Goal: Communication & Community: Answer question/provide support

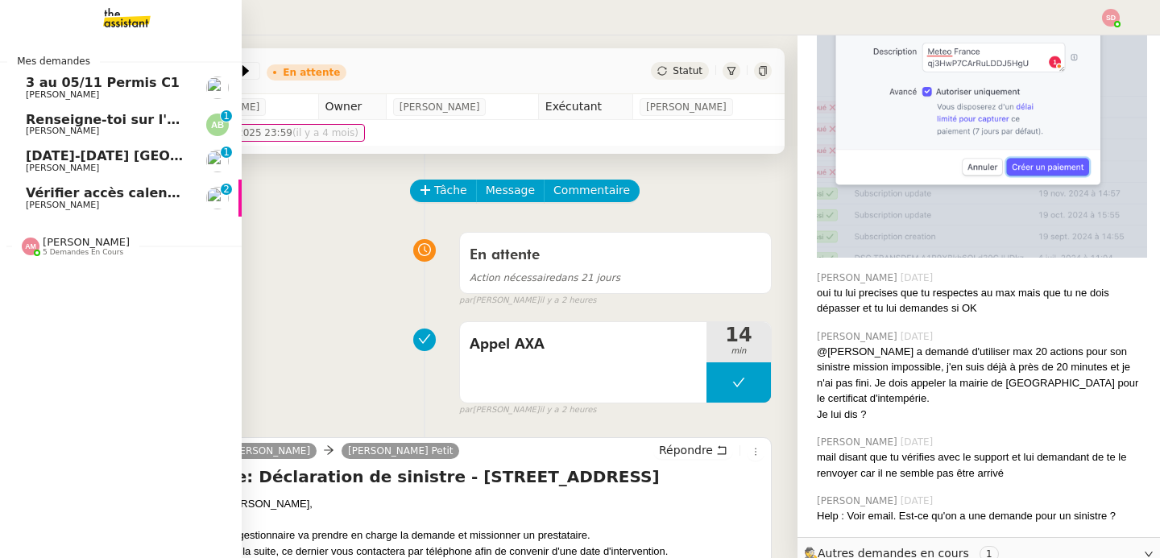
click at [29, 192] on span "Vérifier accès calendrier PG" at bounding box center [126, 192] width 201 height 15
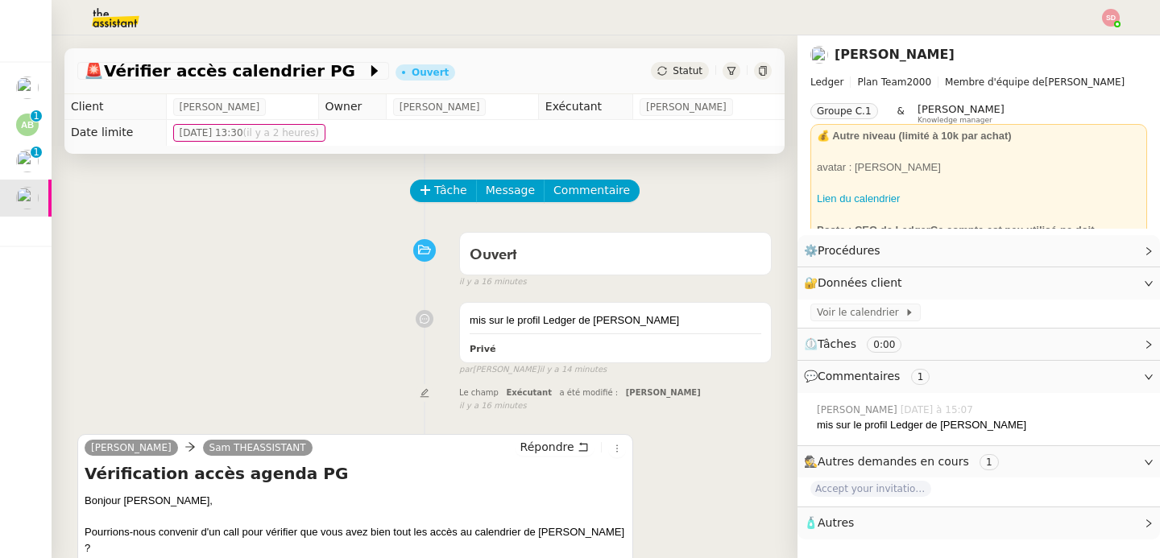
click at [98, 254] on div "Ouvert false il y a 16 minutes" at bounding box center [424, 257] width 694 height 64
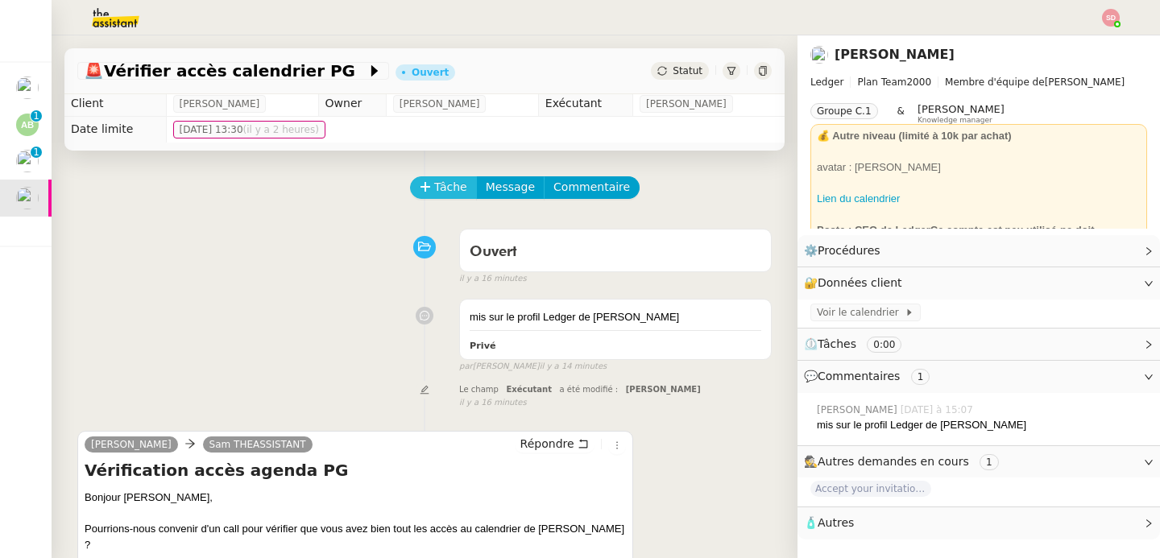
click at [420, 189] on button "Tâche" at bounding box center [443, 187] width 67 height 23
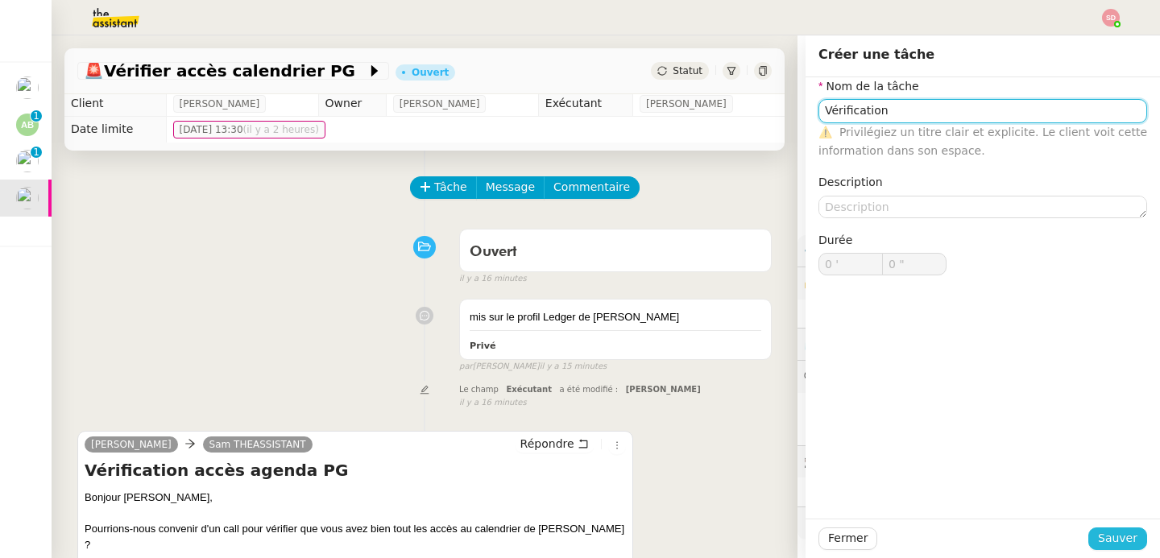
type input "Vérification"
click at [1110, 541] on span "Sauver" at bounding box center [1117, 538] width 39 height 19
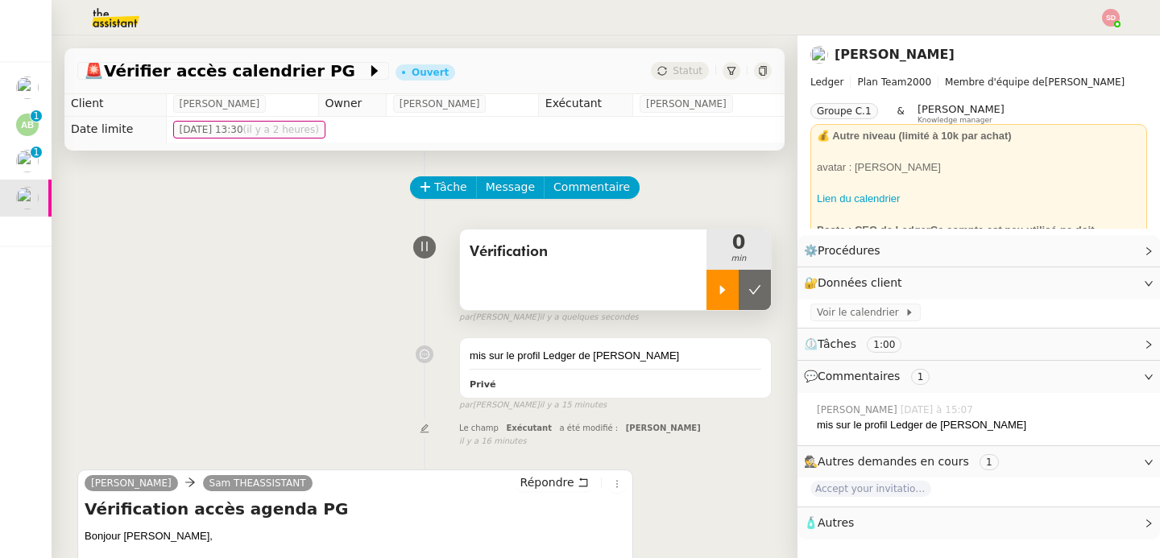
click at [706, 294] on div at bounding box center [722, 290] width 32 height 40
click at [854, 312] on span "Voir le calendrier" at bounding box center [861, 312] width 88 height 16
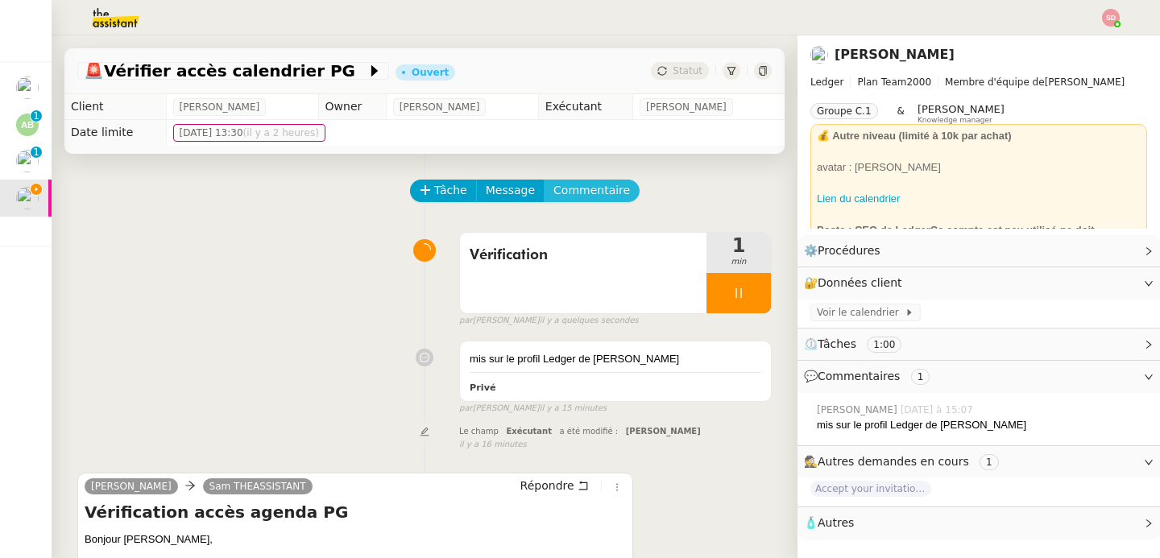
click at [594, 194] on span "Commentaire" at bounding box center [591, 190] width 77 height 19
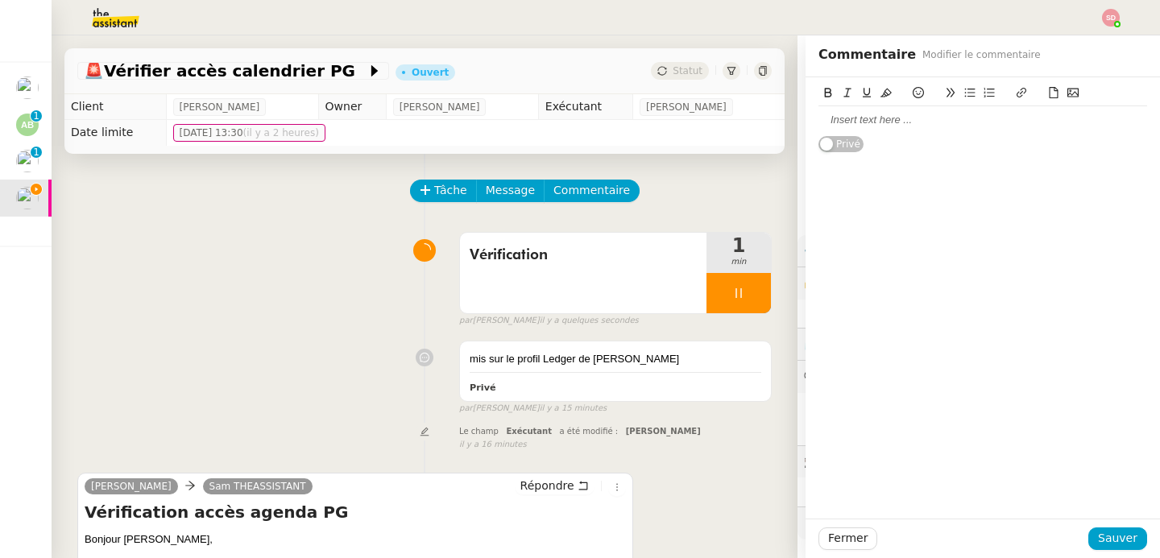
click at [1048, 126] on div at bounding box center [982, 120] width 329 height 14
click at [1119, 537] on span "Sauver" at bounding box center [1117, 538] width 39 height 19
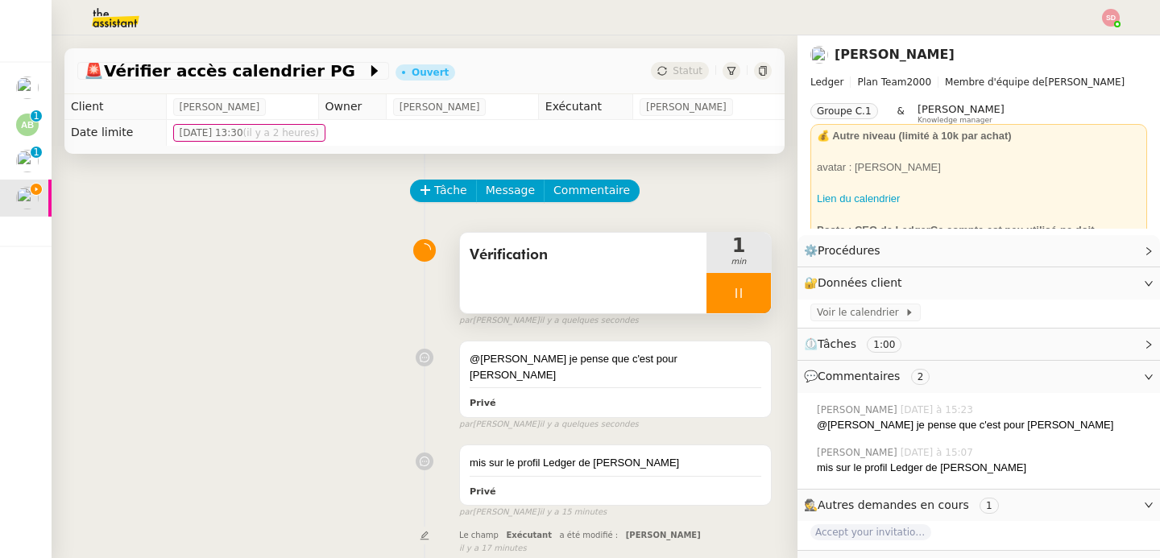
click at [732, 290] on icon at bounding box center [738, 293] width 13 height 13
click at [748, 288] on icon at bounding box center [754, 293] width 13 height 13
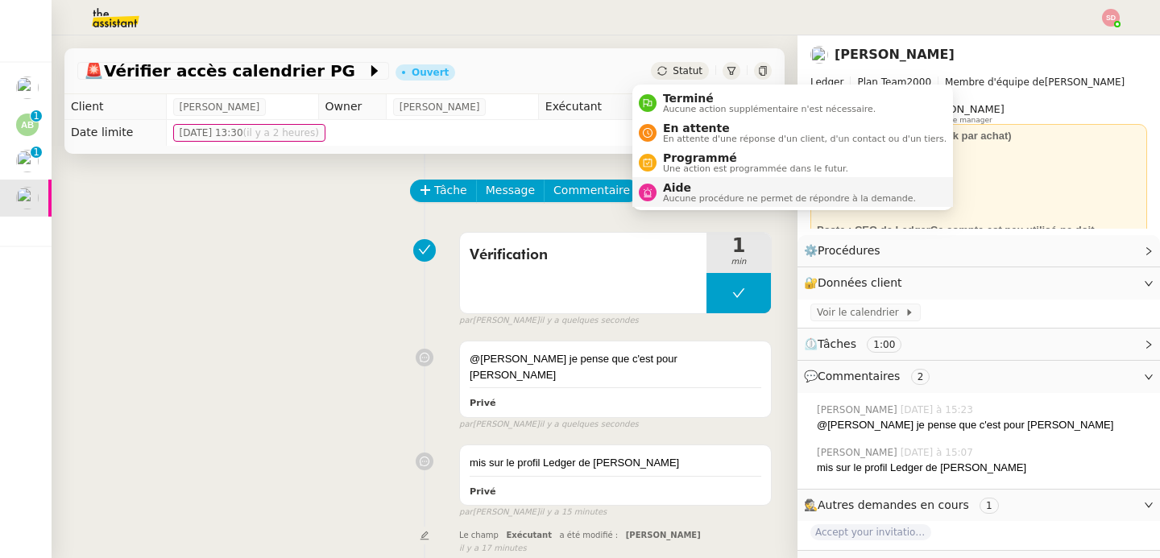
click at [639, 194] on nz-avatar at bounding box center [648, 193] width 18 height 18
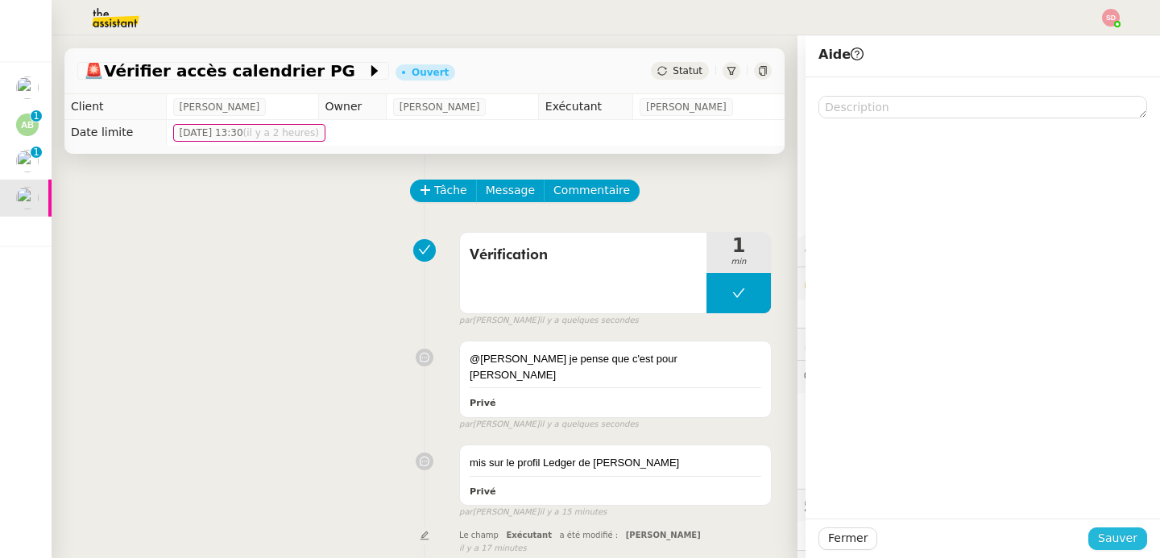
click at [1098, 545] on span "Sauver" at bounding box center [1117, 538] width 39 height 19
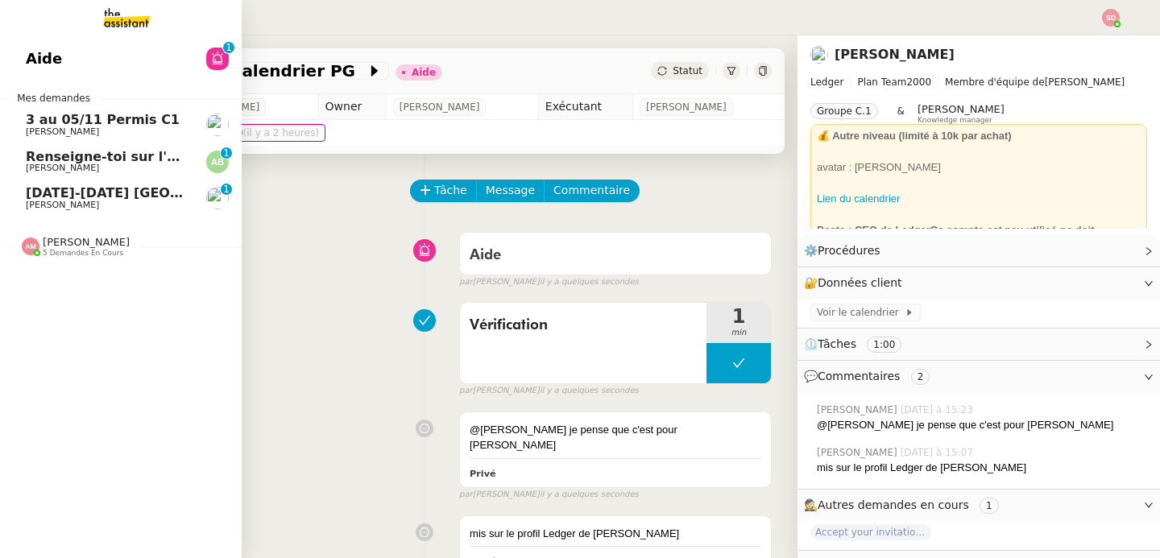
click at [39, 161] on span "Renseigne-toi sur l'église pour la messe" at bounding box center [171, 156] width 291 height 15
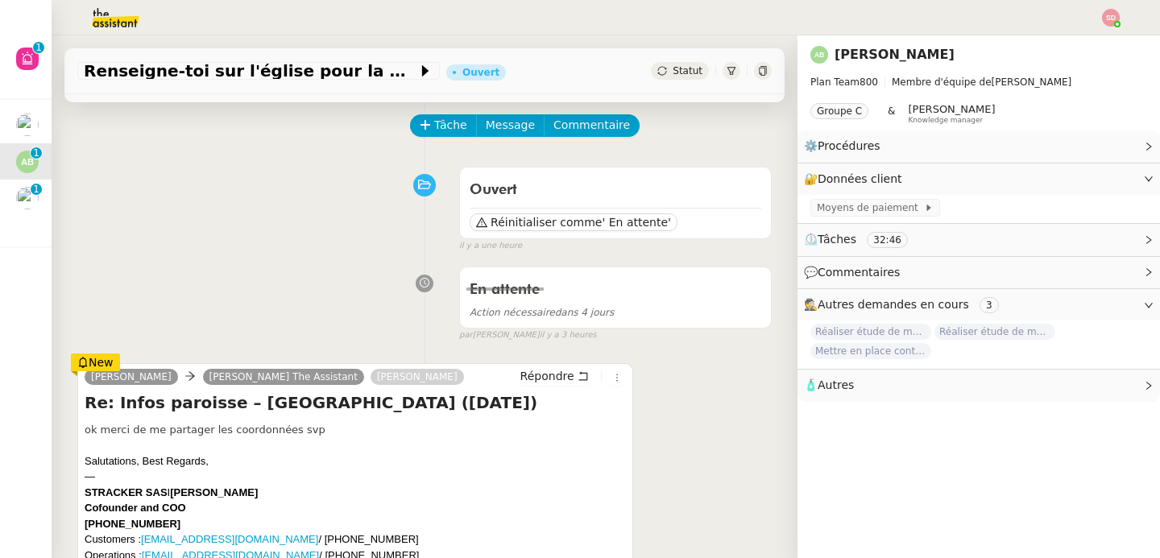
scroll to position [274, 0]
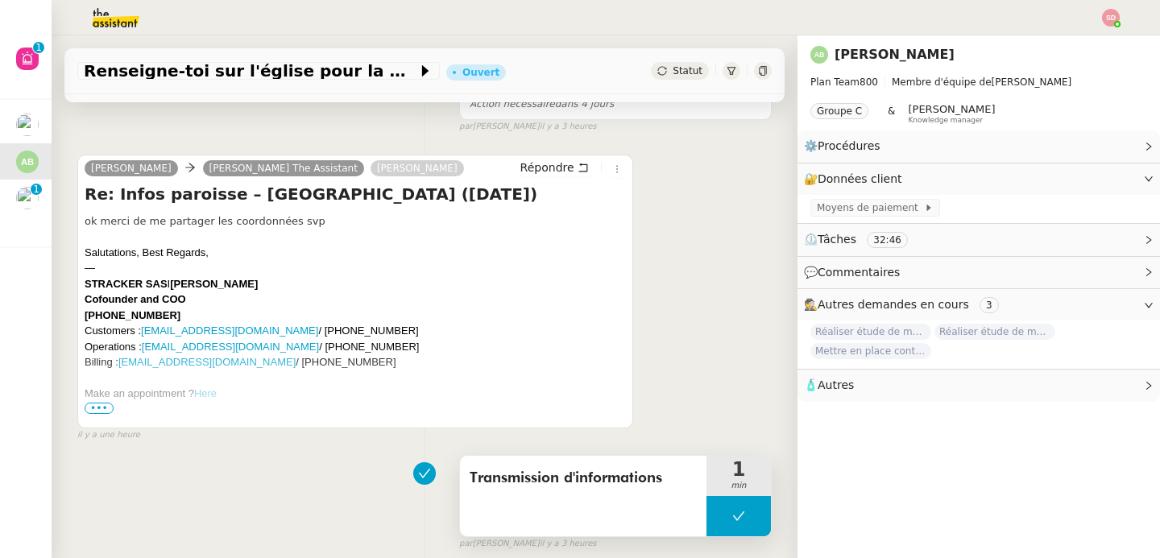
click at [706, 517] on button at bounding box center [738, 516] width 64 height 40
click at [716, 517] on icon at bounding box center [722, 516] width 13 height 13
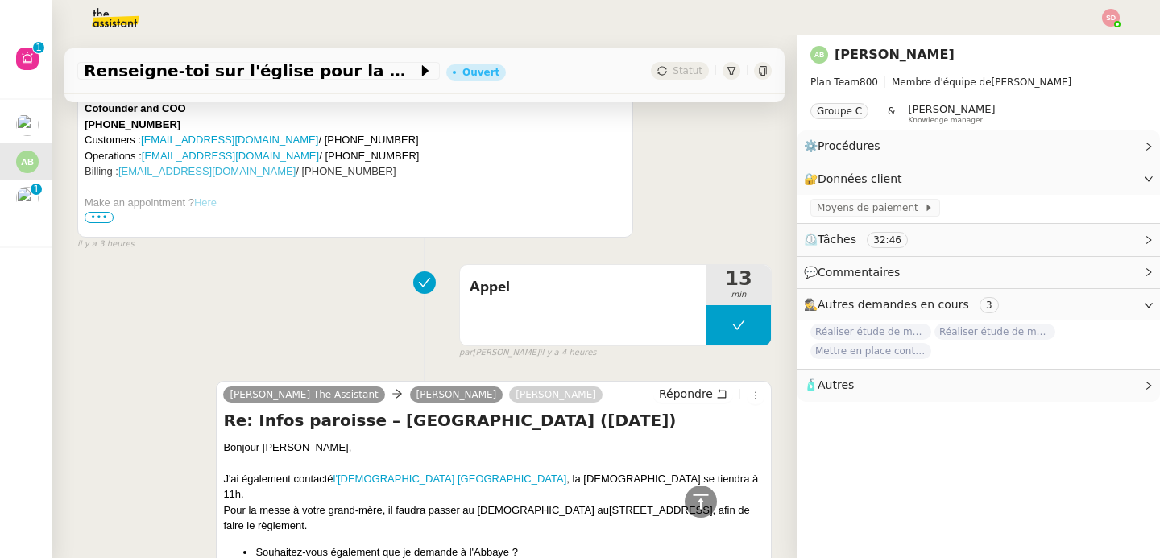
scroll to position [1285, 0]
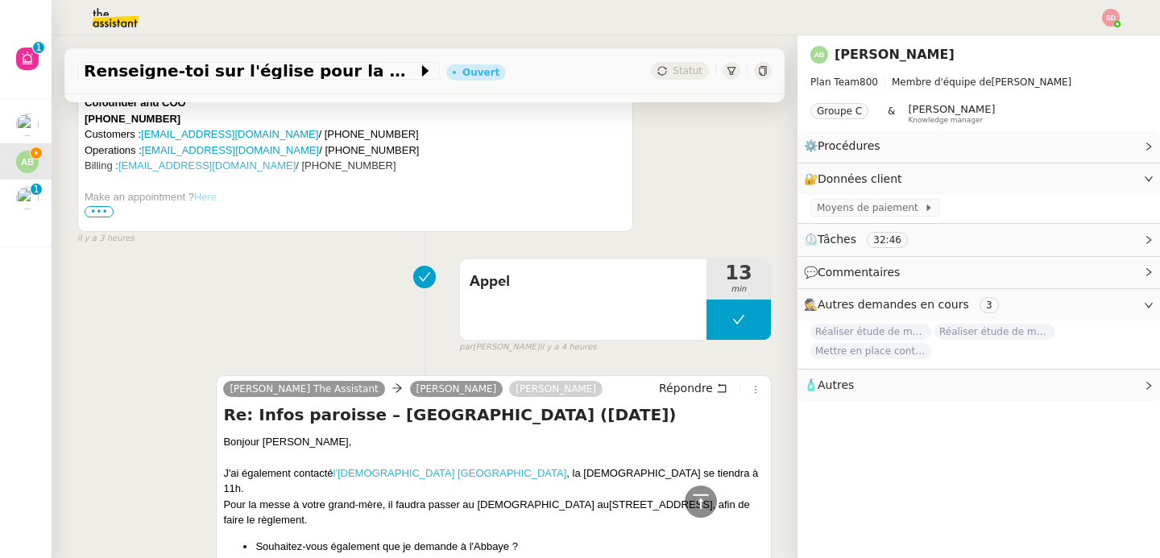
click at [391, 473] on link "l'[DEMOGRAPHIC_DATA] [GEOGRAPHIC_DATA]" at bounding box center [450, 473] width 234 height 12
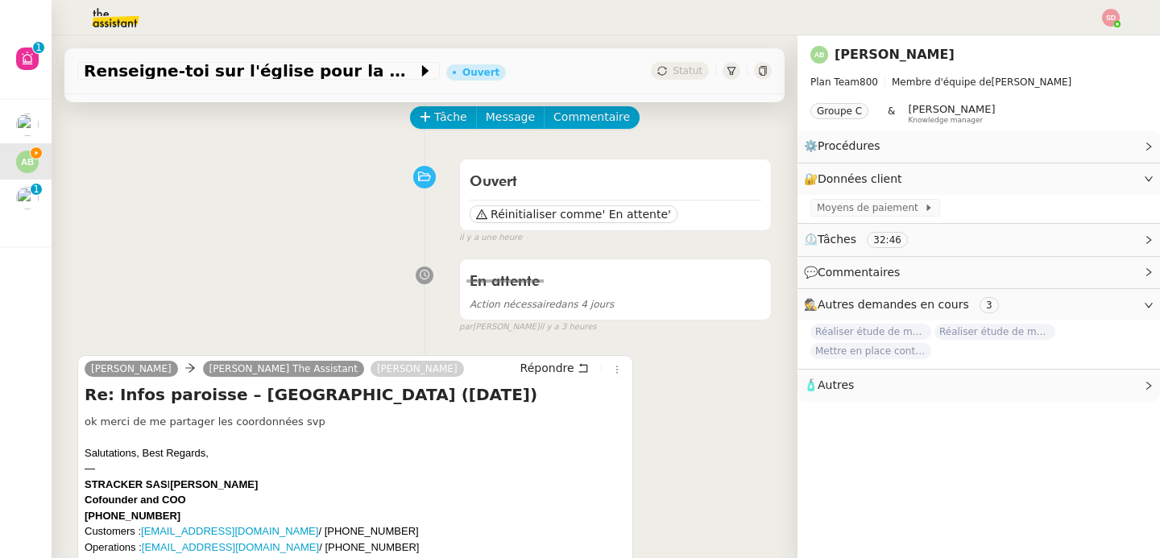
scroll to position [0, 0]
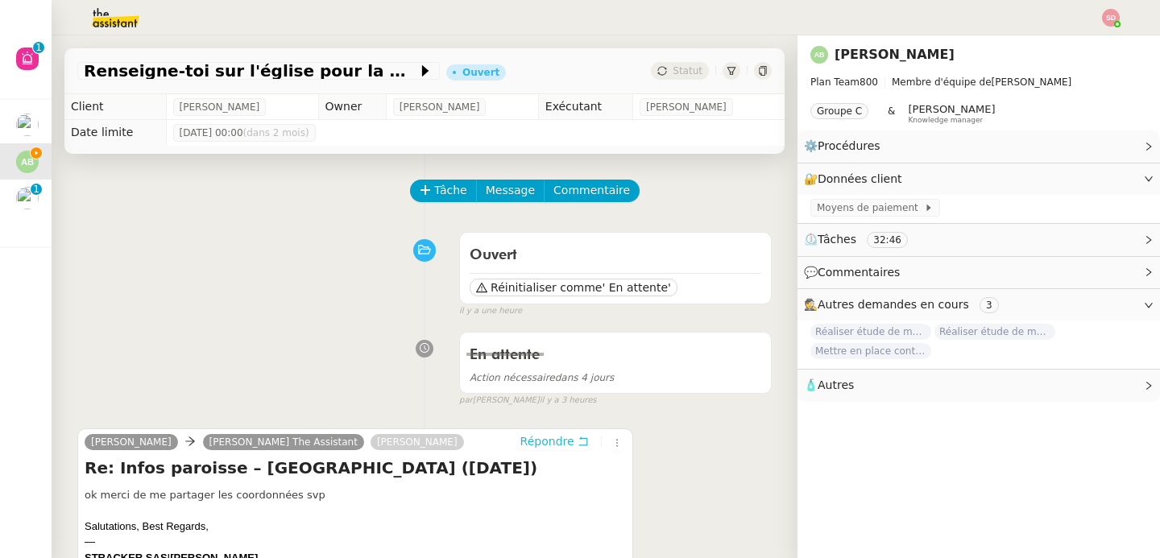
click at [520, 443] on span "Répondre" at bounding box center [547, 441] width 54 height 16
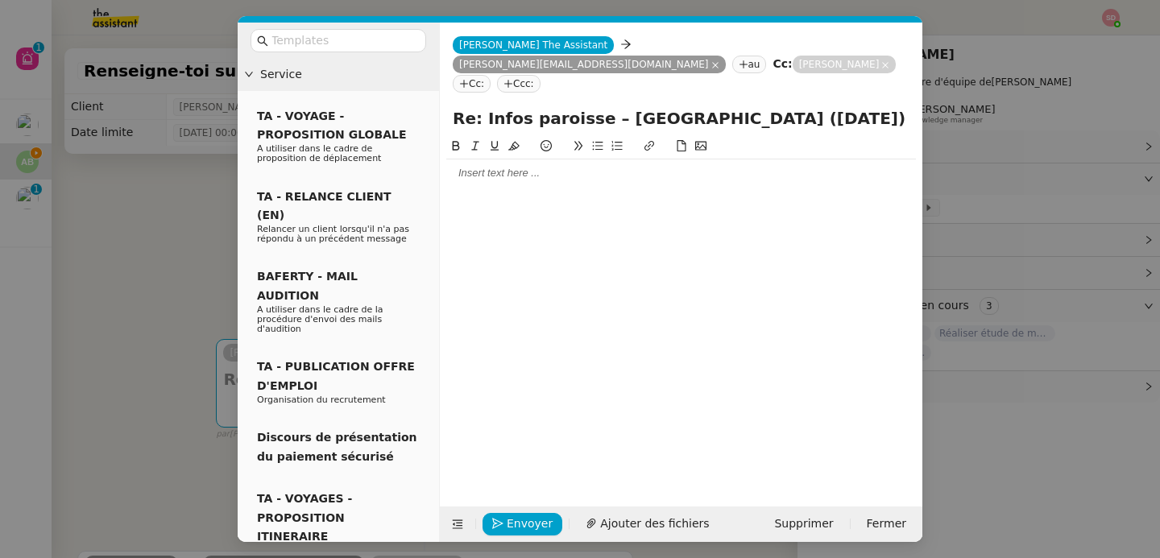
click at [487, 166] on div at bounding box center [681, 173] width 470 height 14
click at [598, 140] on icon at bounding box center [597, 145] width 11 height 11
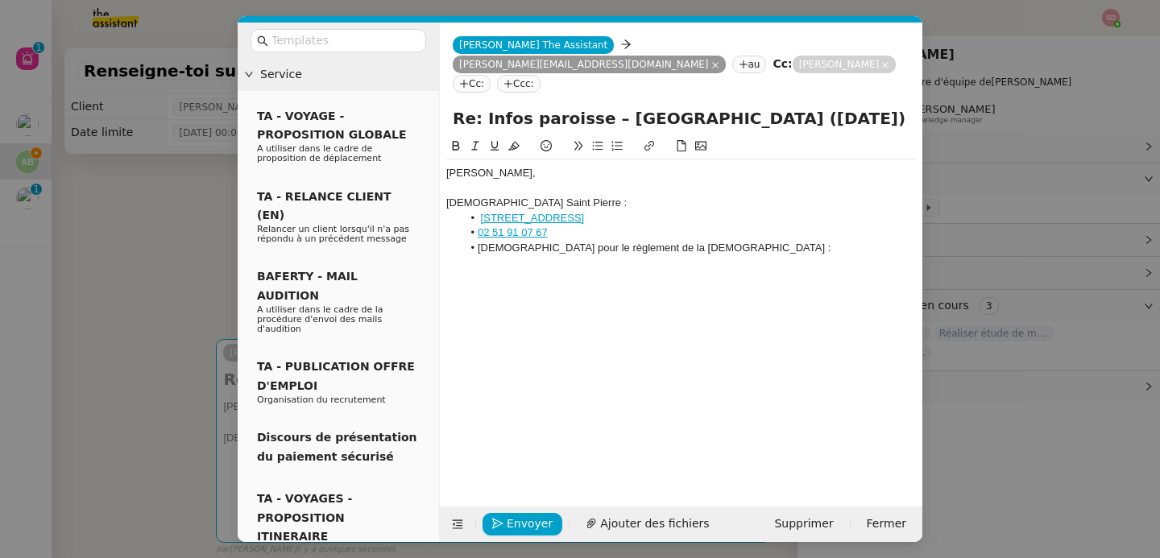
click at [175, 211] on nz-modal-container "Service TA - VOYAGE - PROPOSITION GLOBALE A utiliser dans le cadre de propositi…" at bounding box center [580, 279] width 1160 height 558
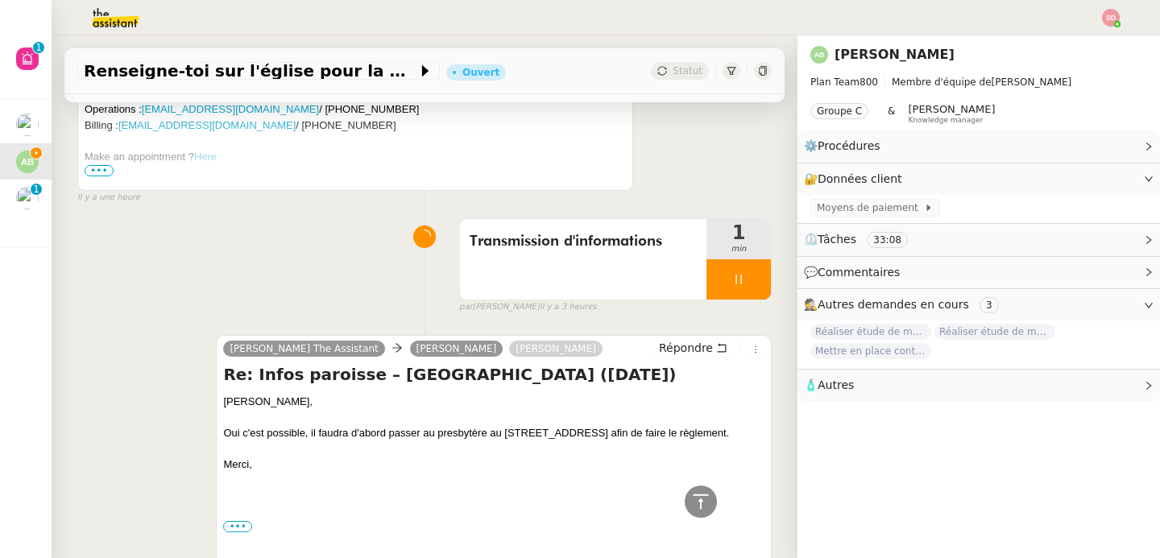
scroll to position [788, 0]
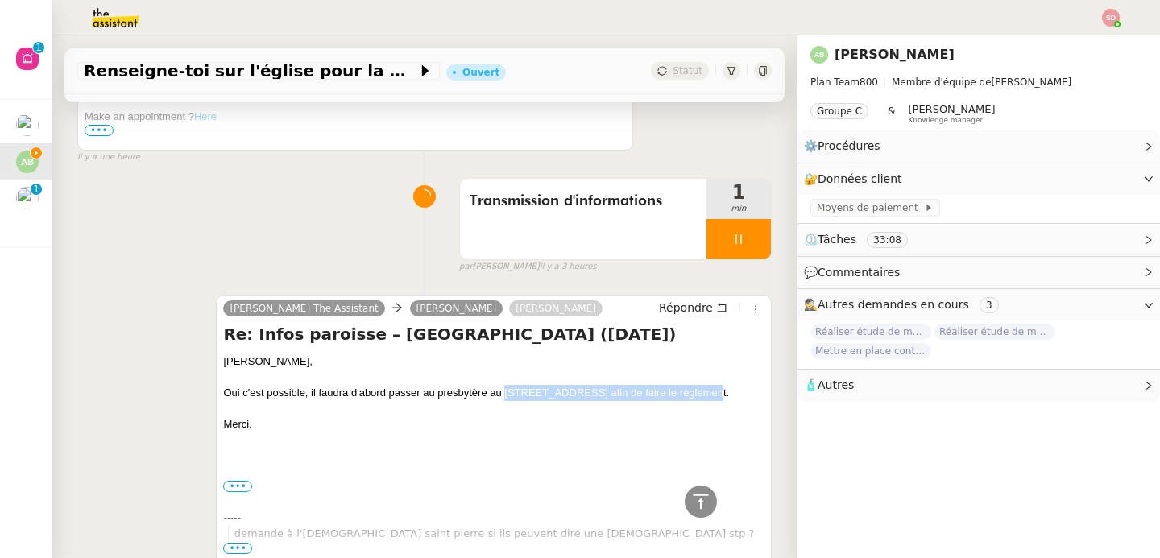
drag, startPoint x: 501, startPoint y: 390, endPoint x: 703, endPoint y: 395, distance: 202.2
click at [703, 395] on div "Oui c'est possible, il faudra d'abord passer au presbytère au [STREET_ADDRESS] …" at bounding box center [493, 393] width 541 height 16
copy div "[STREET_ADDRESS]"
click at [692, 489] on div at bounding box center [701, 502] width 32 height 32
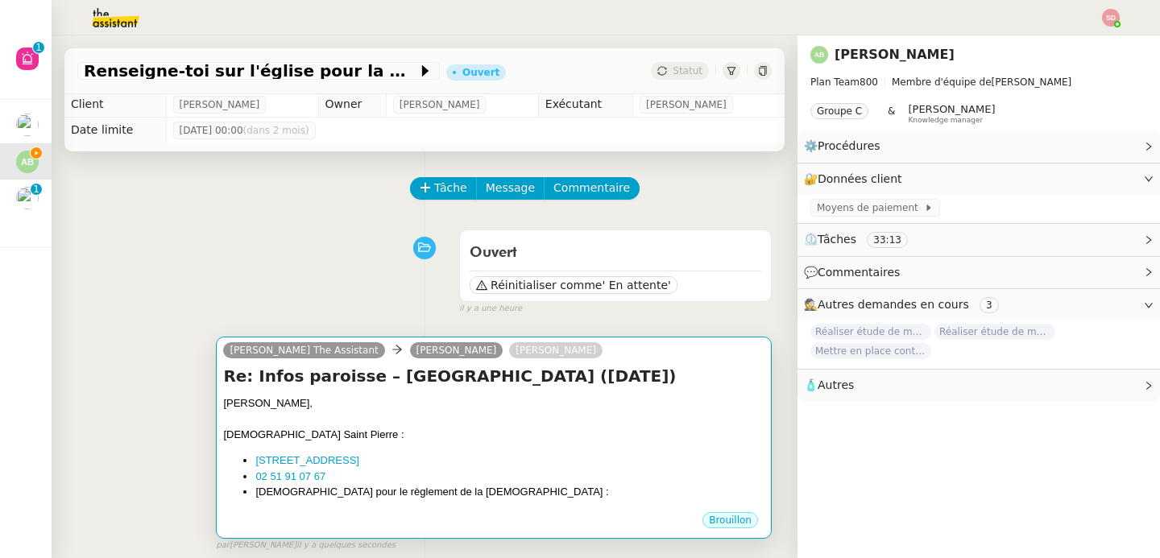
scroll to position [0, 0]
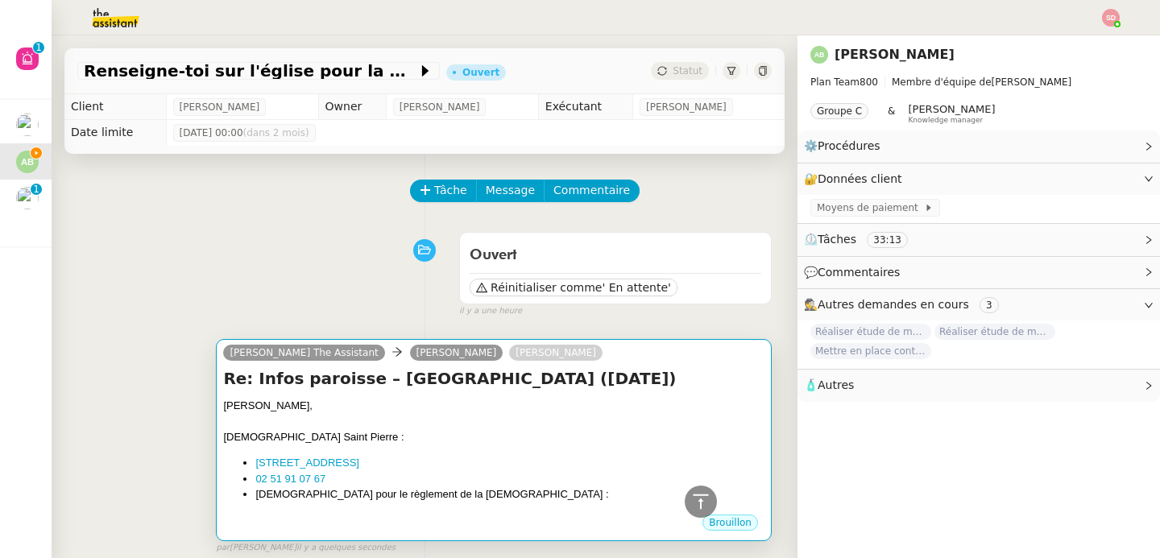
click at [555, 407] on div "[PERSON_NAME]," at bounding box center [493, 406] width 541 height 16
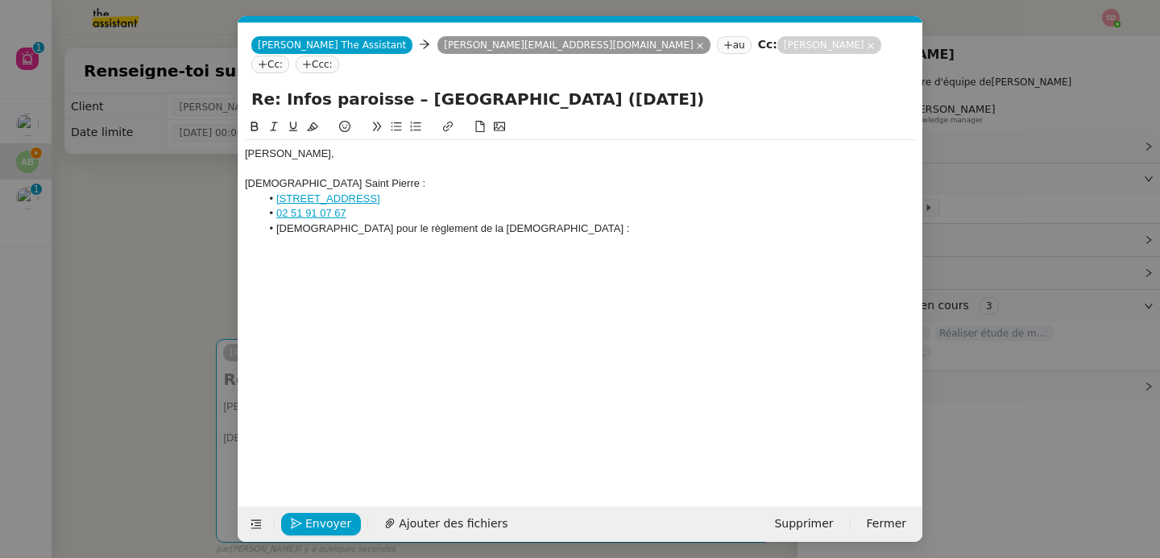
scroll to position [0, 34]
click at [554, 221] on li "[DEMOGRAPHIC_DATA] pour le règlement de la [DEMOGRAPHIC_DATA] :" at bounding box center [589, 228] width 656 height 14
click at [400, 121] on icon at bounding box center [396, 126] width 11 height 11
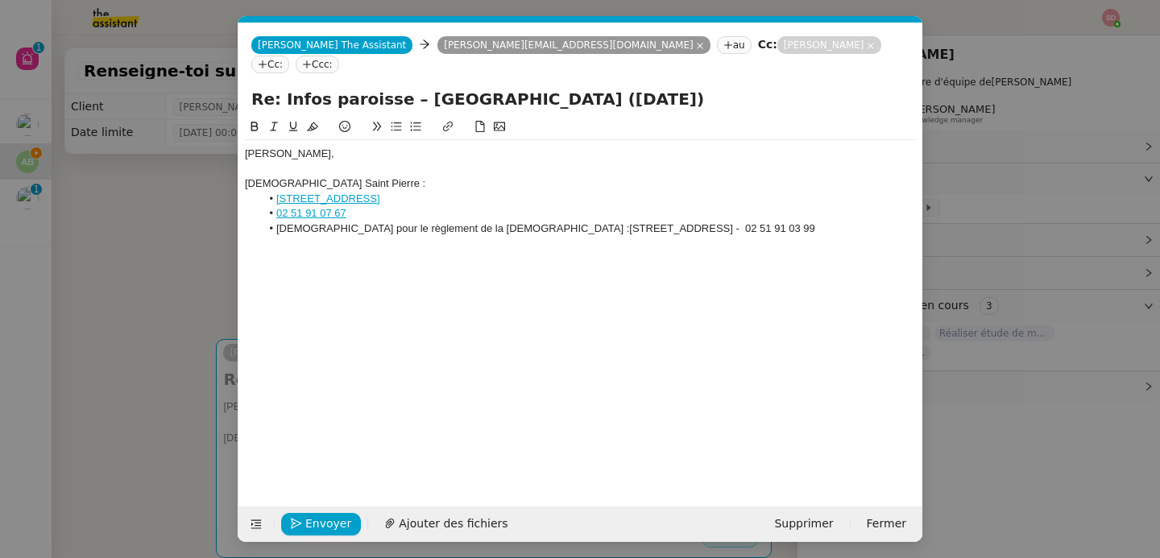
click at [312, 176] on div "[DEMOGRAPHIC_DATA] Saint Pierre :" at bounding box center [580, 183] width 671 height 14
click at [253, 121] on icon at bounding box center [254, 126] width 11 height 11
click at [294, 118] on button at bounding box center [292, 127] width 19 height 19
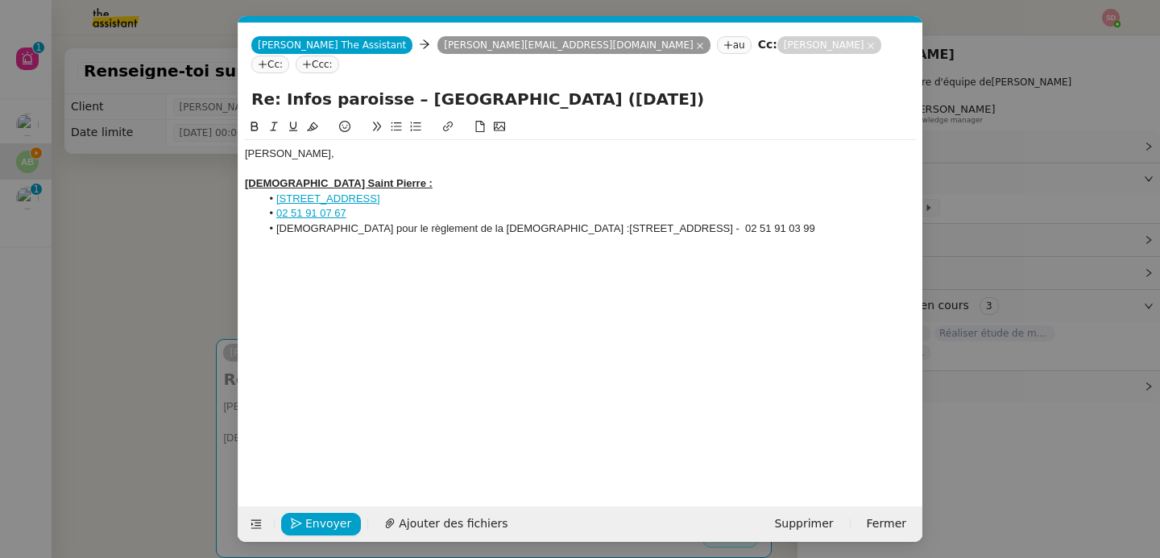
click at [416, 206] on li "02 51 91 07 67" at bounding box center [589, 213] width 656 height 14
drag, startPoint x: 277, startPoint y: 214, endPoint x: 471, endPoint y: 213, distance: 194.1
click at [471, 222] on span "[DEMOGRAPHIC_DATA] pour le règlement de la [DEMOGRAPHIC_DATA] :" at bounding box center [452, 228] width 353 height 12
click at [252, 122] on icon at bounding box center [254, 127] width 7 height 10
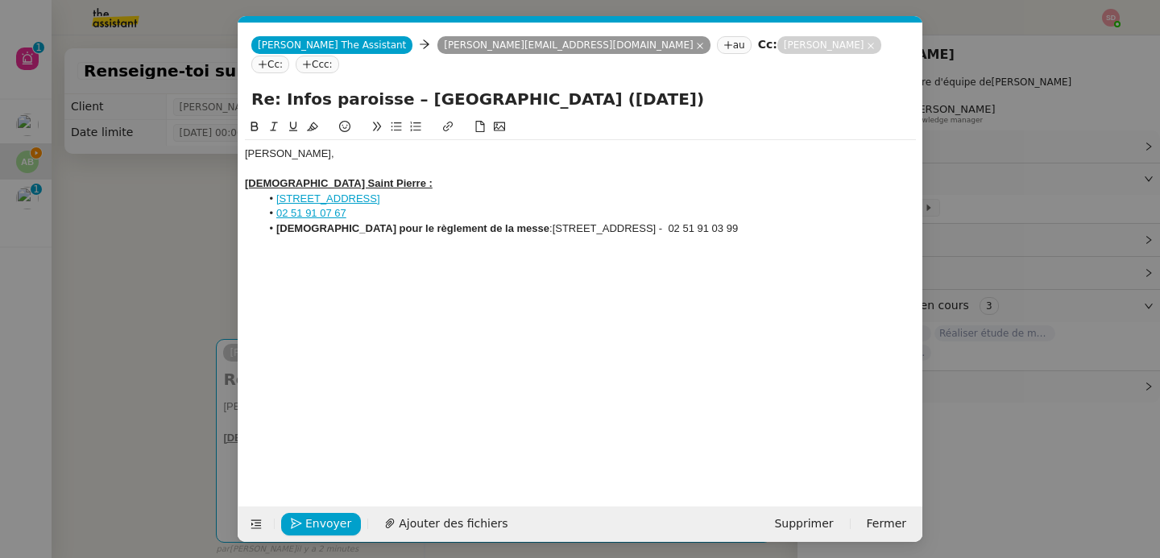
click at [834, 221] on li "[DEMOGRAPHIC_DATA] pour le règlement de la [DEMOGRAPHIC_DATA] : [STREET_ADDRESS…" at bounding box center [589, 228] width 656 height 14
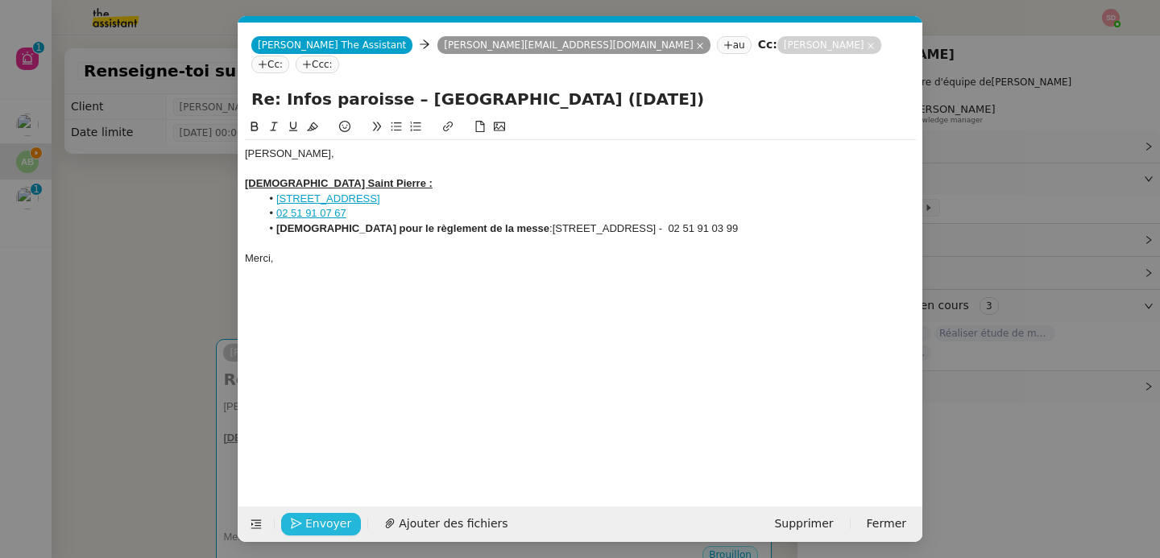
click at [324, 524] on span "Envoyer" at bounding box center [328, 524] width 46 height 19
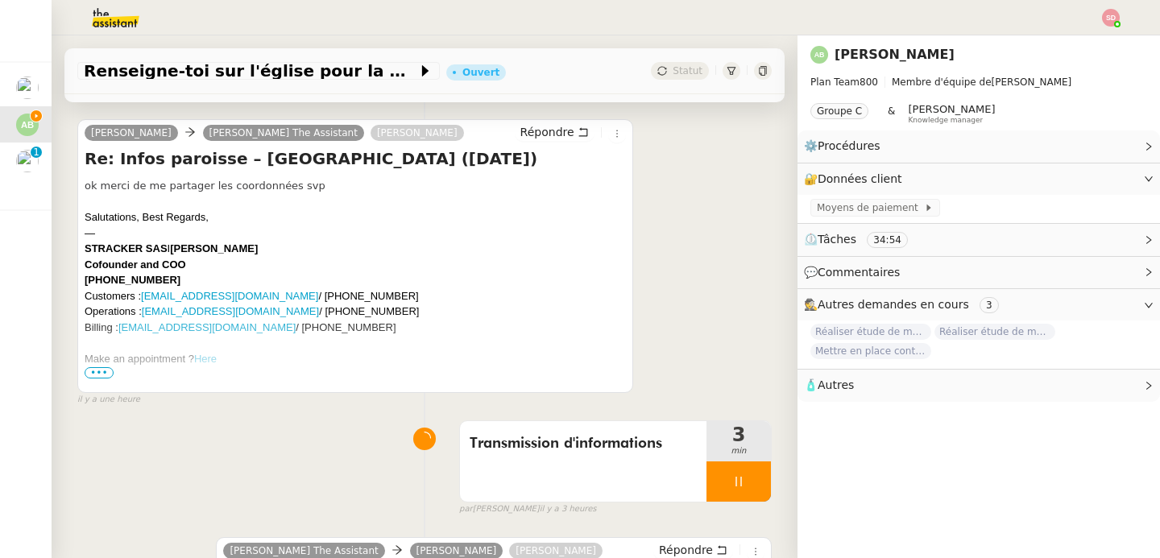
scroll to position [840, 0]
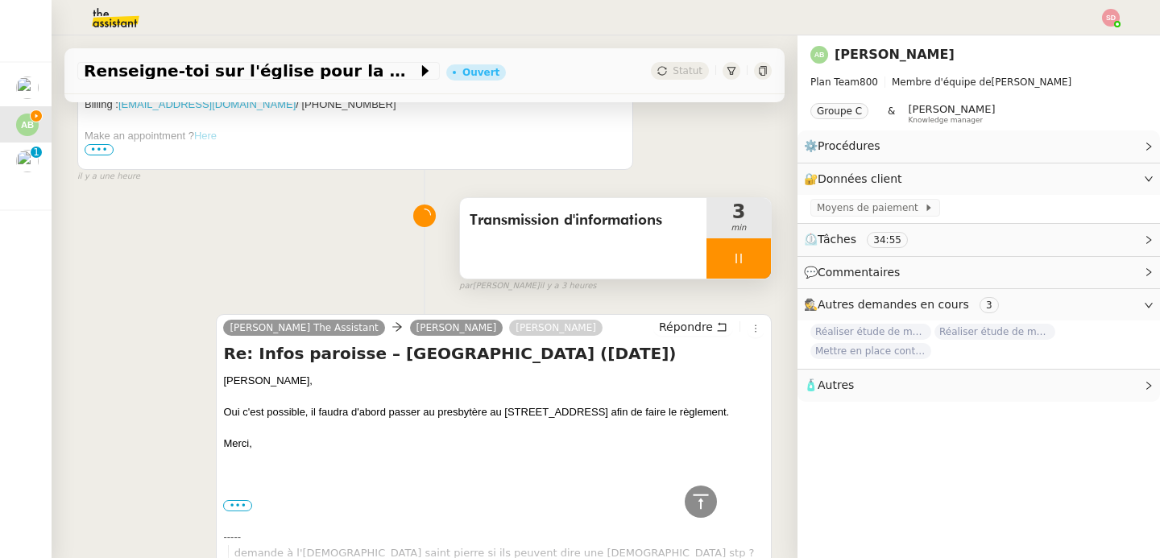
click at [730, 252] on div at bounding box center [738, 258] width 64 height 40
click at [748, 252] on icon at bounding box center [754, 258] width 13 height 13
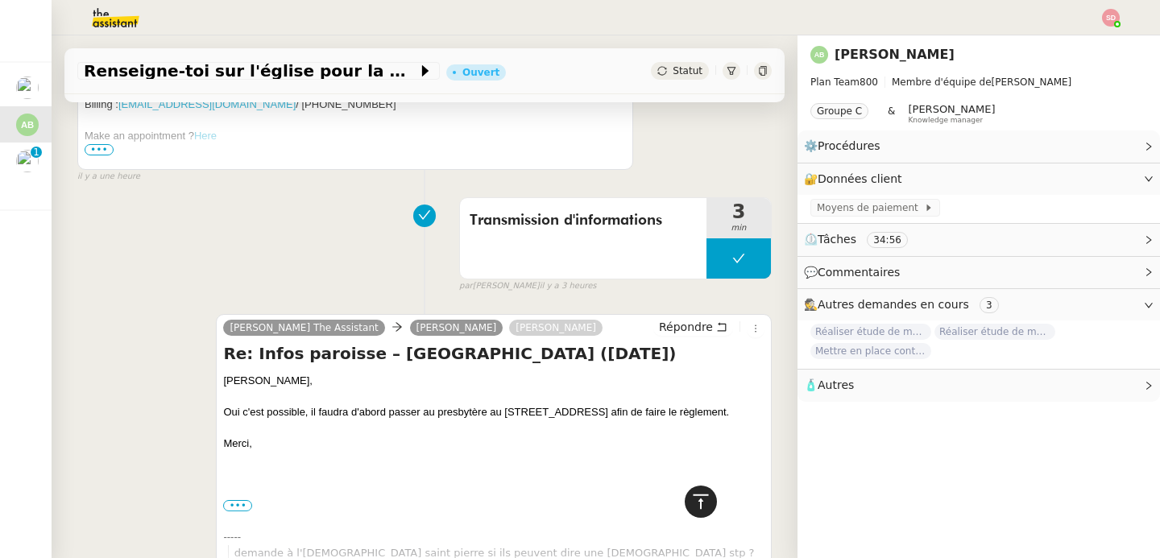
click at [696, 511] on icon at bounding box center [700, 501] width 19 height 19
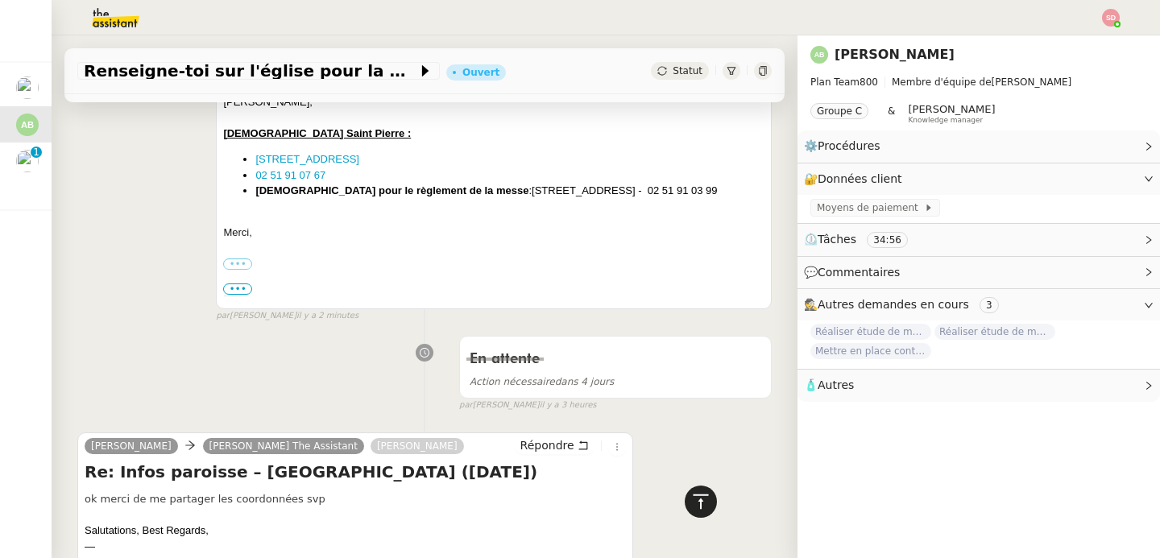
scroll to position [0, 0]
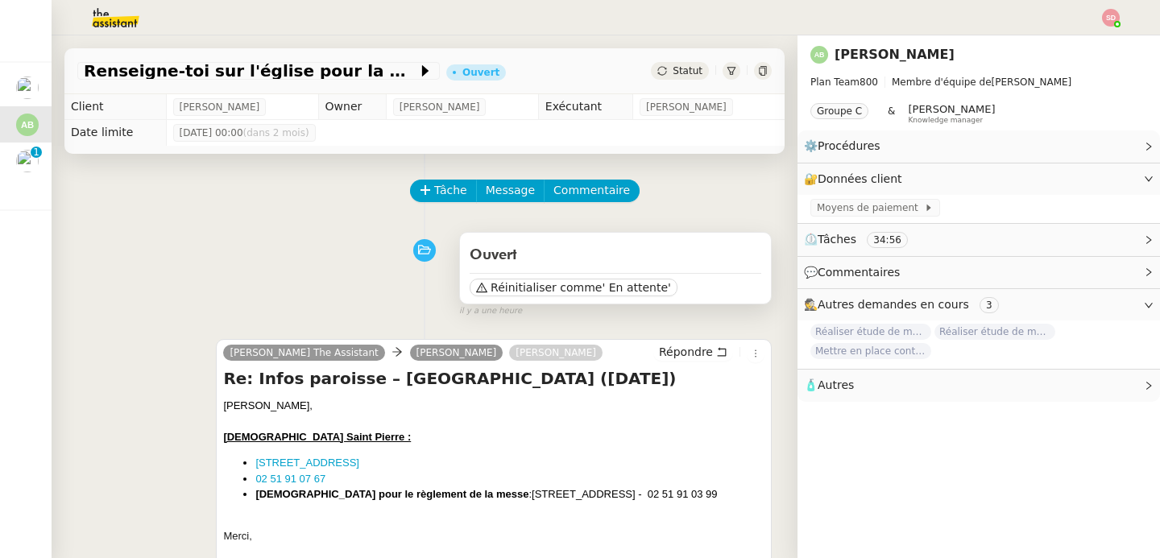
click at [588, 296] on div "Réinitialiser comme ' En attente'" at bounding box center [616, 285] width 292 height 24
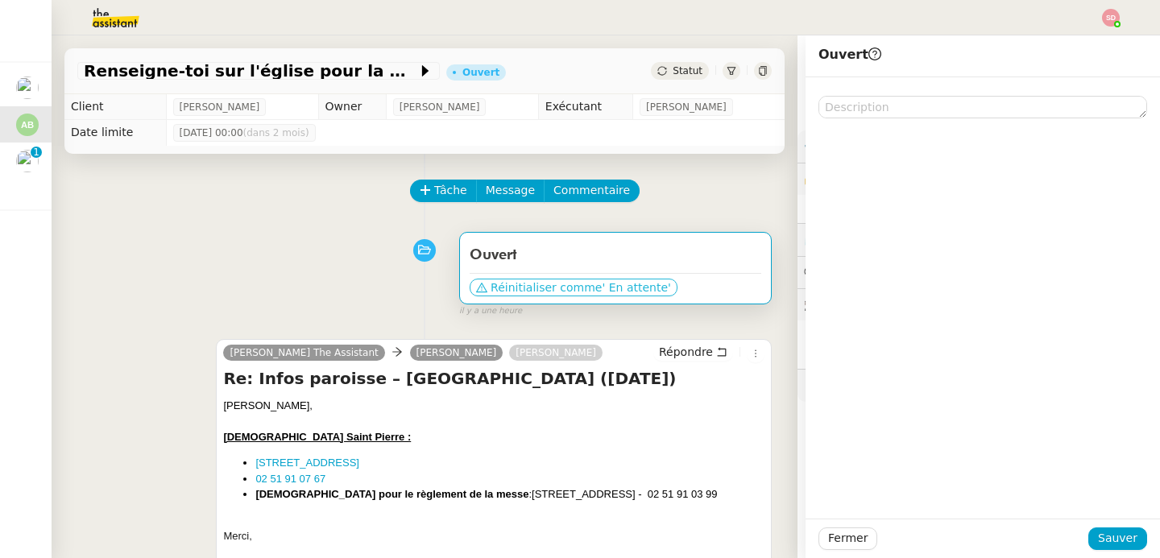
click at [602, 281] on span "' En attente'" at bounding box center [636, 287] width 68 height 16
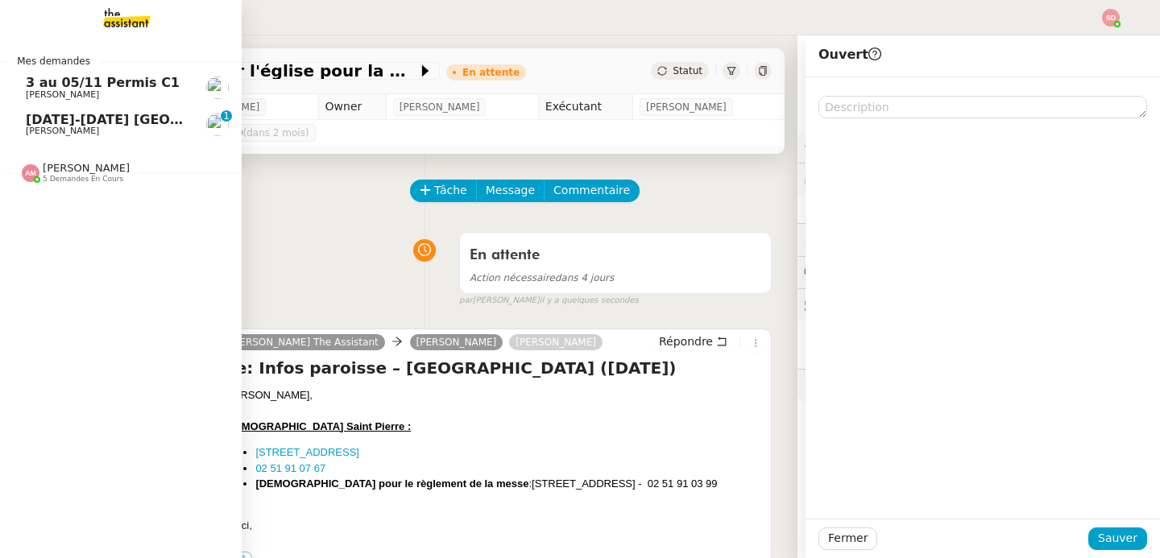
click at [7, 122] on link "[DATE]-[DATE] Circuit [GEOGRAPHIC_DATA] [PERSON_NAME] 0 1 2 3 4 5 6 7 8 9" at bounding box center [121, 124] width 242 height 37
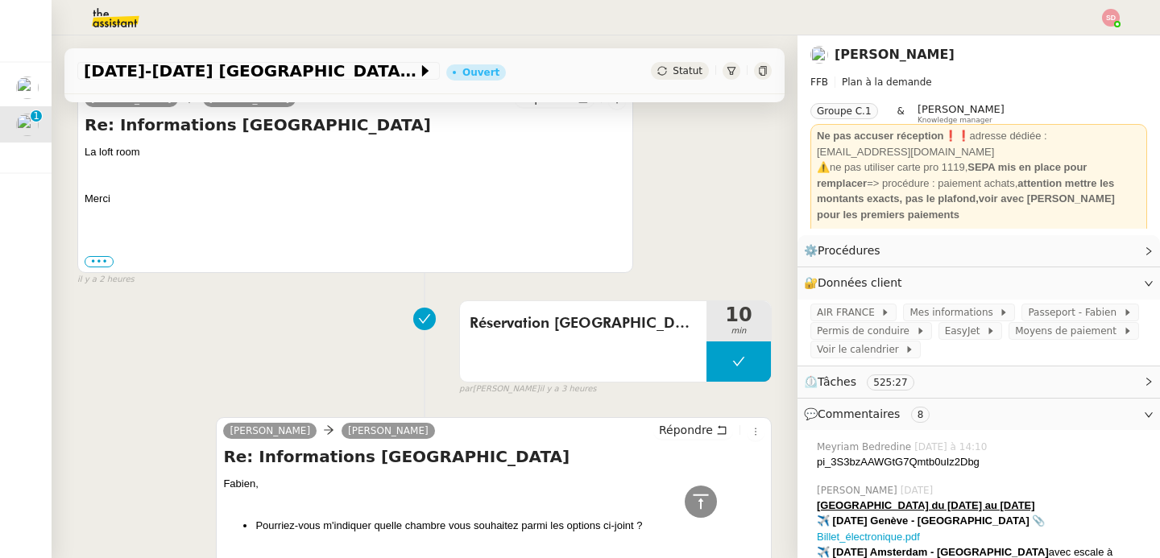
scroll to position [496, 0]
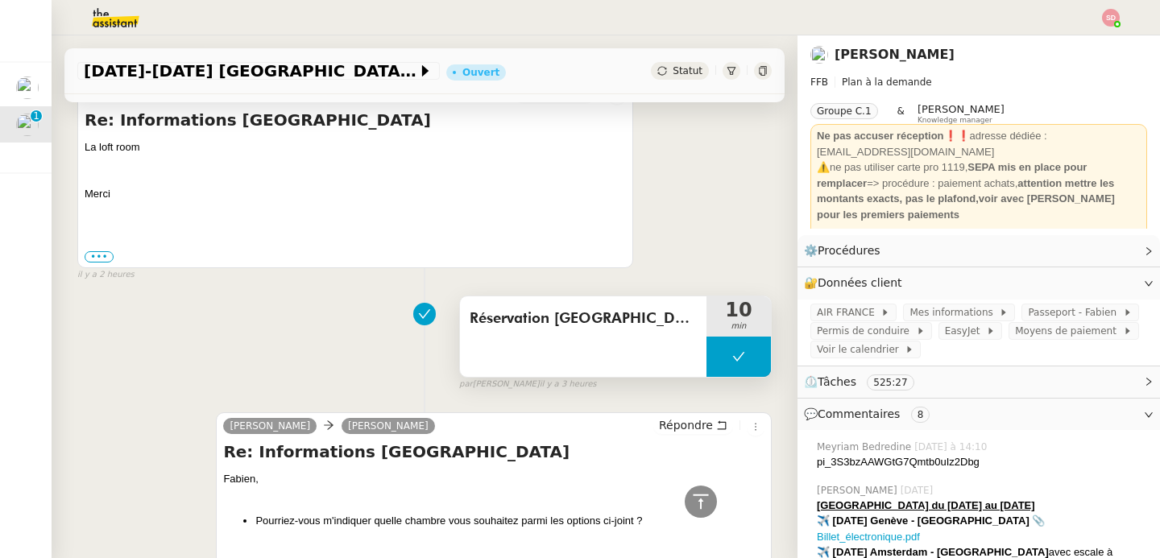
click at [706, 368] on button at bounding box center [738, 357] width 64 height 40
click at [706, 368] on div at bounding box center [722, 357] width 32 height 40
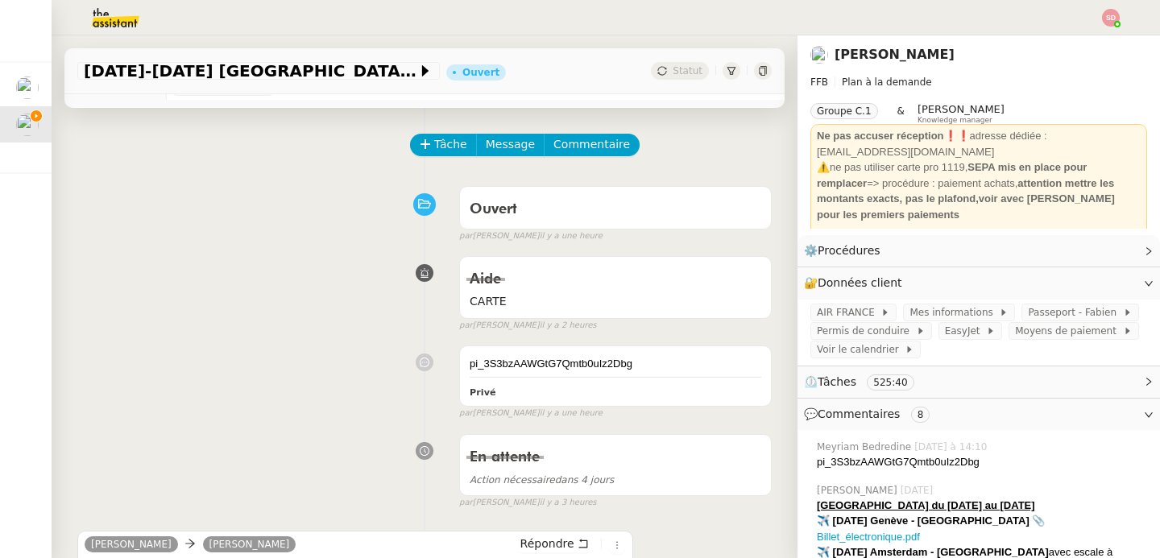
scroll to position [417, 0]
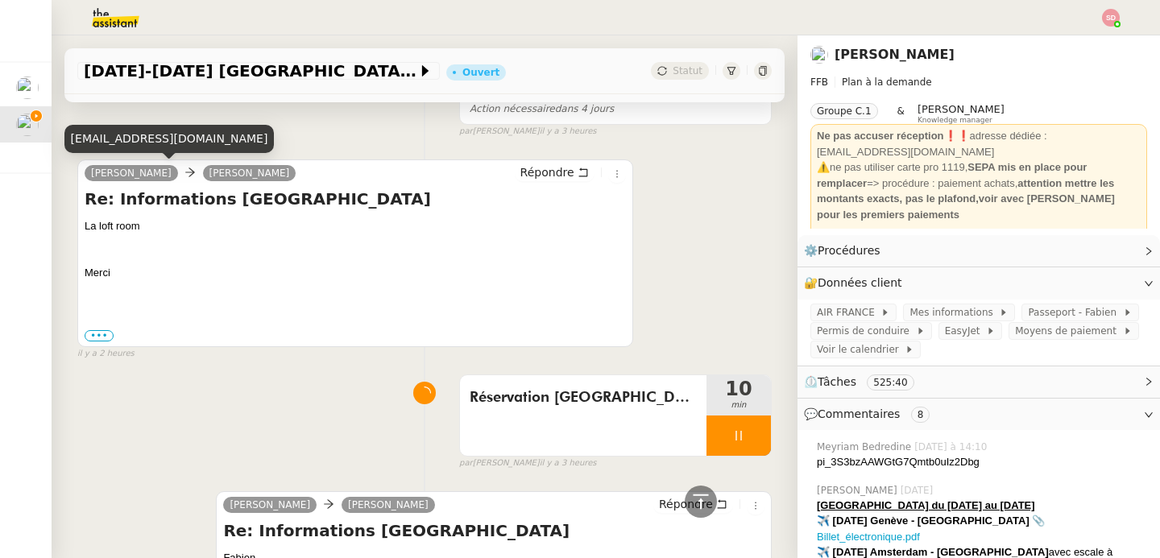
click at [148, 143] on div "[EMAIL_ADDRESS][DOMAIN_NAME]" at bounding box center [169, 139] width 210 height 28
copy div "[EMAIL_ADDRESS][DOMAIN_NAME]"
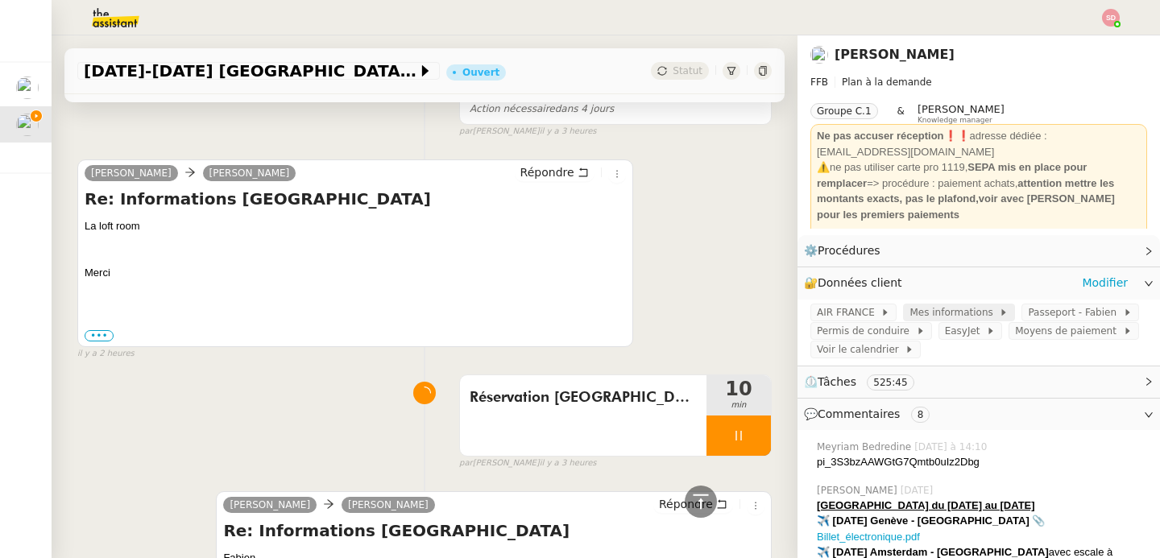
click at [940, 314] on span "Mes informations" at bounding box center [953, 312] width 89 height 16
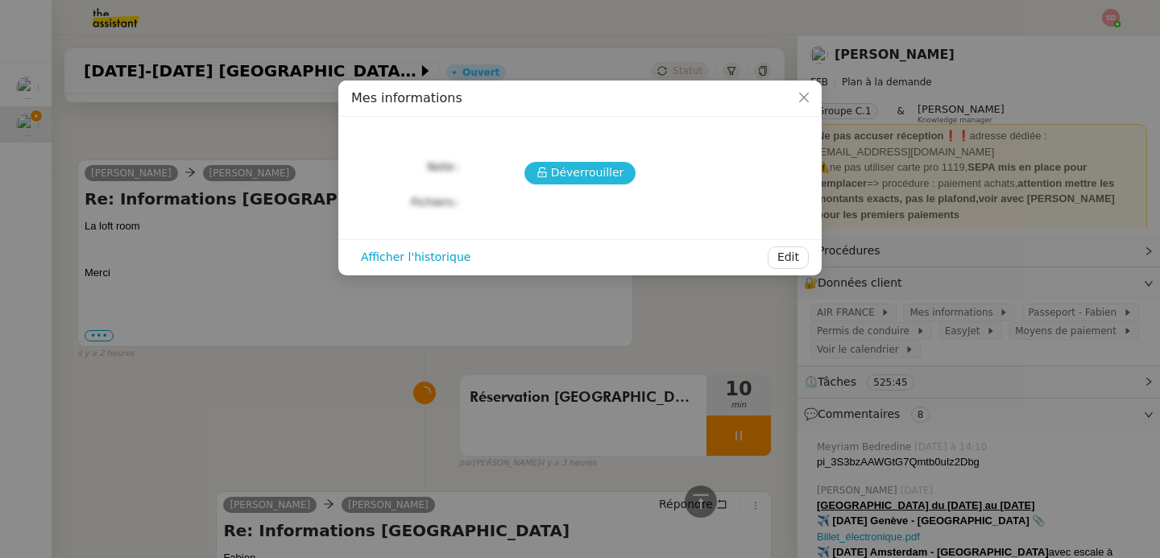
click at [554, 172] on span "Déverrouiller" at bounding box center [587, 172] width 73 height 19
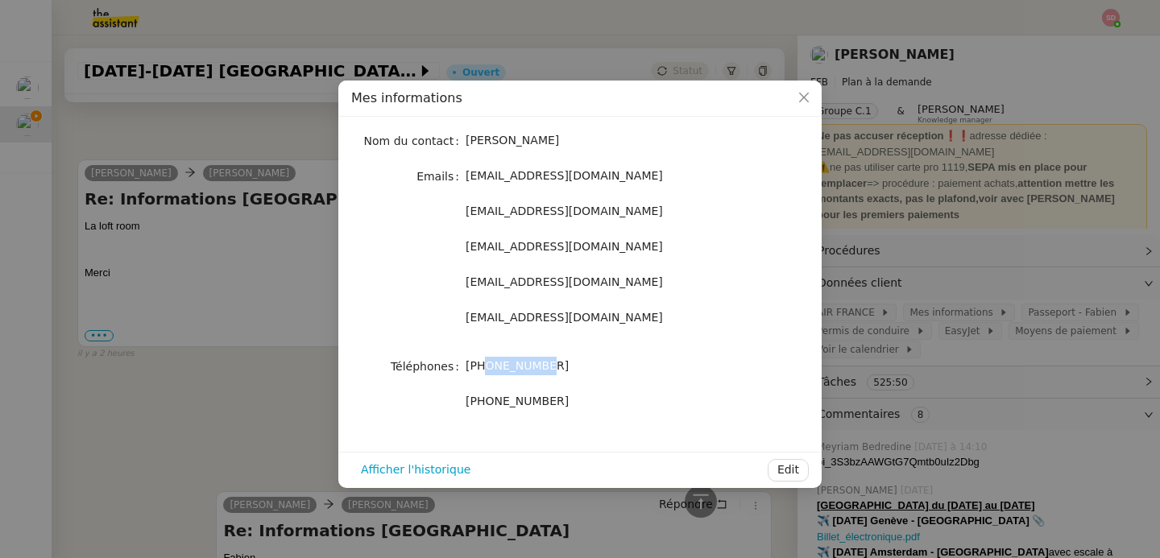
drag, startPoint x: 486, startPoint y: 368, endPoint x: 588, endPoint y: 363, distance: 101.6
click at [588, 363] on div "[PHONE_NUMBER]" at bounding box center [598, 366] width 267 height 19
copy span "673077153"
click at [200, 376] on nz-modal-container "Mes informations Nom du contact [PERSON_NAME] Emails [EMAIL_ADDRESS][DOMAIN_NAM…" at bounding box center [580, 279] width 1160 height 558
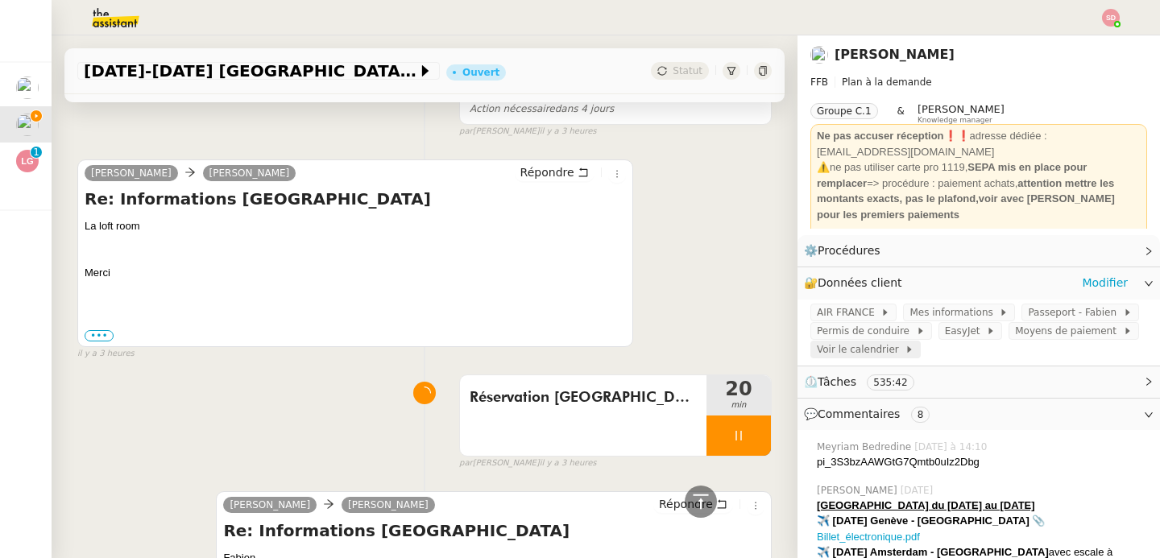
click at [904, 349] on icon at bounding box center [909, 350] width 10 height 10
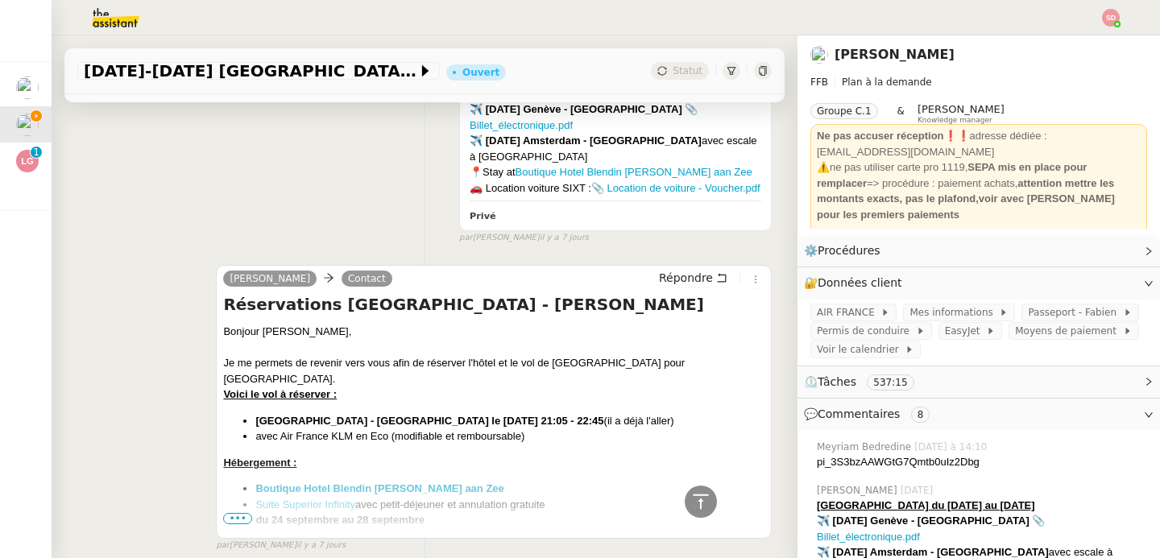
scroll to position [8540, 0]
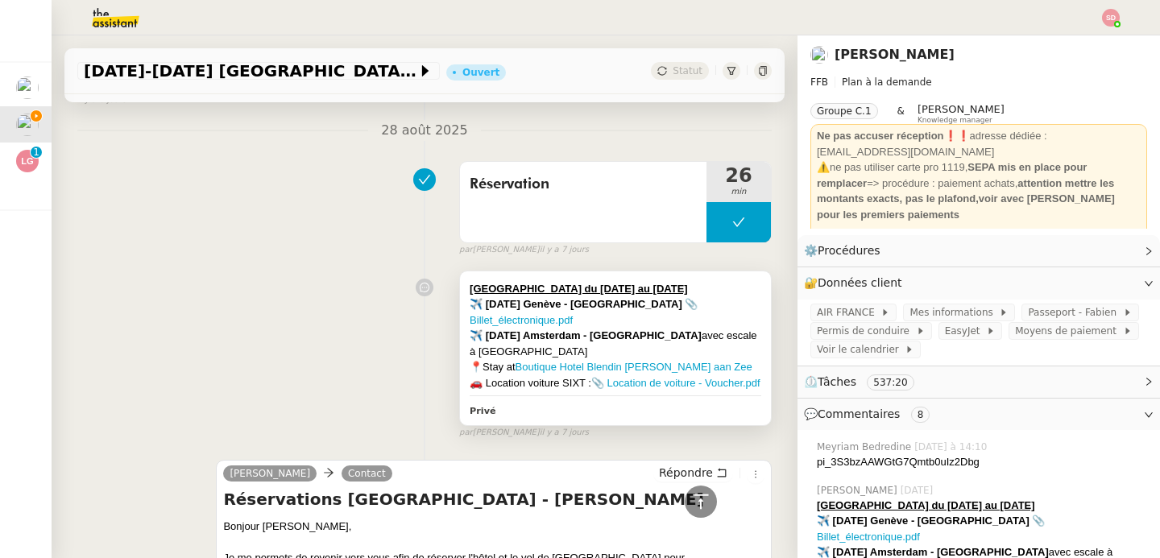
click at [552, 310] on strong "✈️ [DATE] Genève - [GEOGRAPHIC_DATA]" at bounding box center [576, 304] width 213 height 12
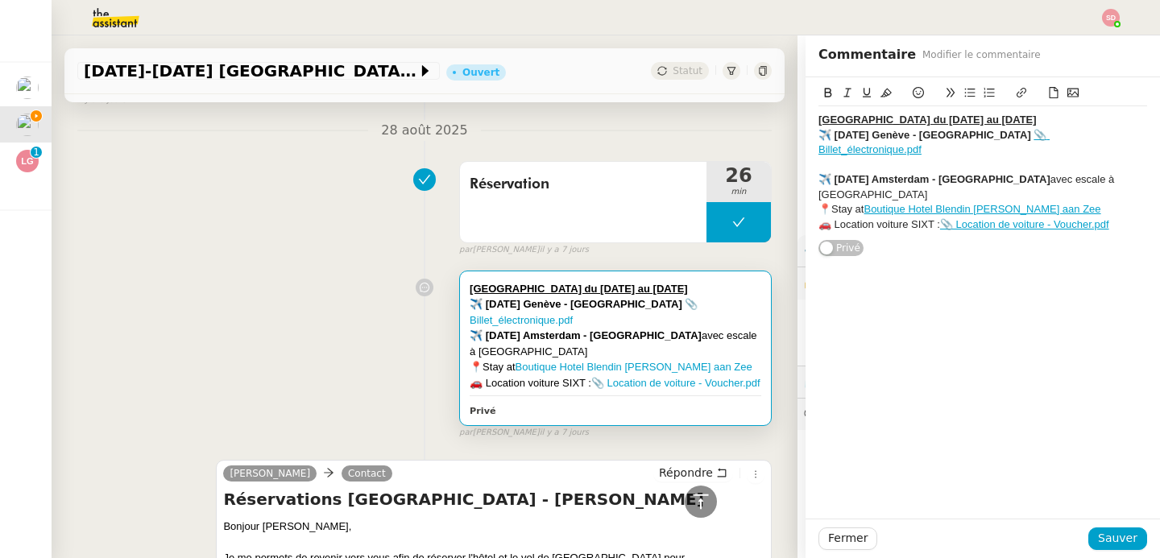
click at [1122, 217] on div "🚗 Location voiture SIXT : 📎 Location de voiture - Voucher.pdf" at bounding box center [982, 224] width 329 height 14
click at [1048, 93] on icon at bounding box center [1053, 92] width 11 height 11
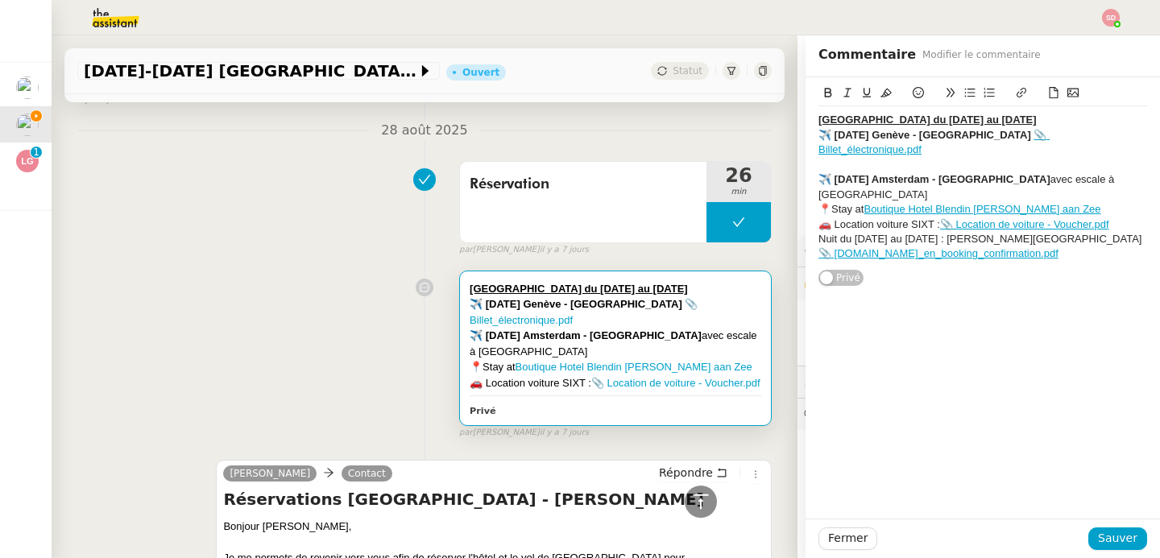
click at [842, 158] on div at bounding box center [982, 165] width 329 height 14
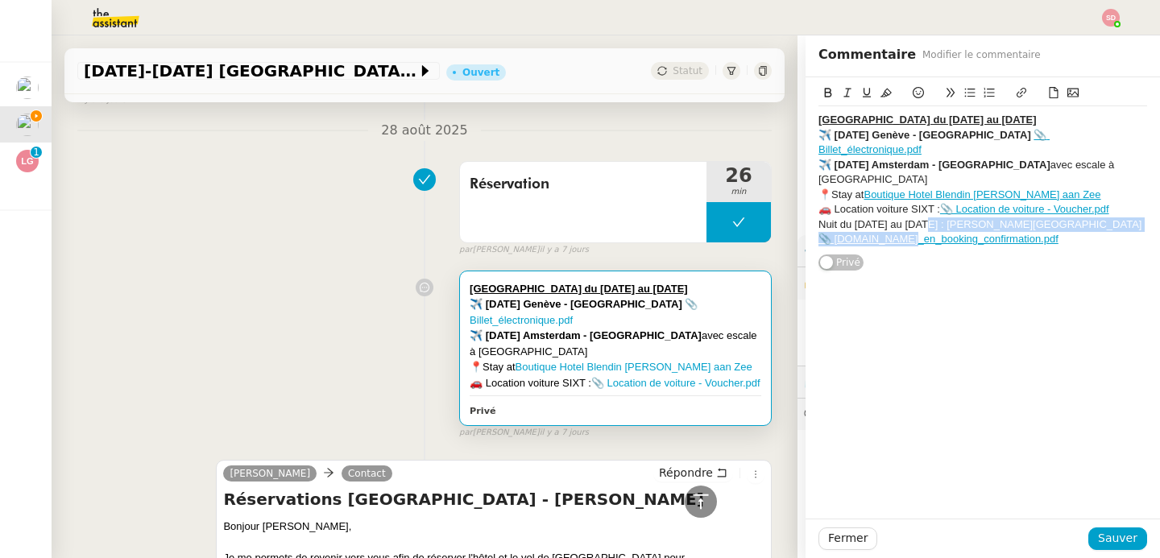
drag, startPoint x: 907, startPoint y: 193, endPoint x: 776, endPoint y: 202, distance: 131.6
click at [776, 202] on app-ticket "[DATE]-[DATE] Circuit Zandvoort Ouvert Statut Client [PERSON_NAME] Owner [PERSO…" at bounding box center [606, 296] width 1108 height 523
click at [818, 217] on div "Nuit du [DATE] au [DATE] : [PERSON_NAME] Hotel & Bar 📎 [DOMAIN_NAME]_en_booking…" at bounding box center [982, 232] width 329 height 30
drag, startPoint x: 806, startPoint y: 193, endPoint x: 908, endPoint y: 192, distance: 101.5
click at [908, 217] on div "Nuit du [DATE] au [DATE] : [PERSON_NAME] Hotel & Bar 📎 [DOMAIN_NAME]_en_booking…" at bounding box center [982, 232] width 329 height 30
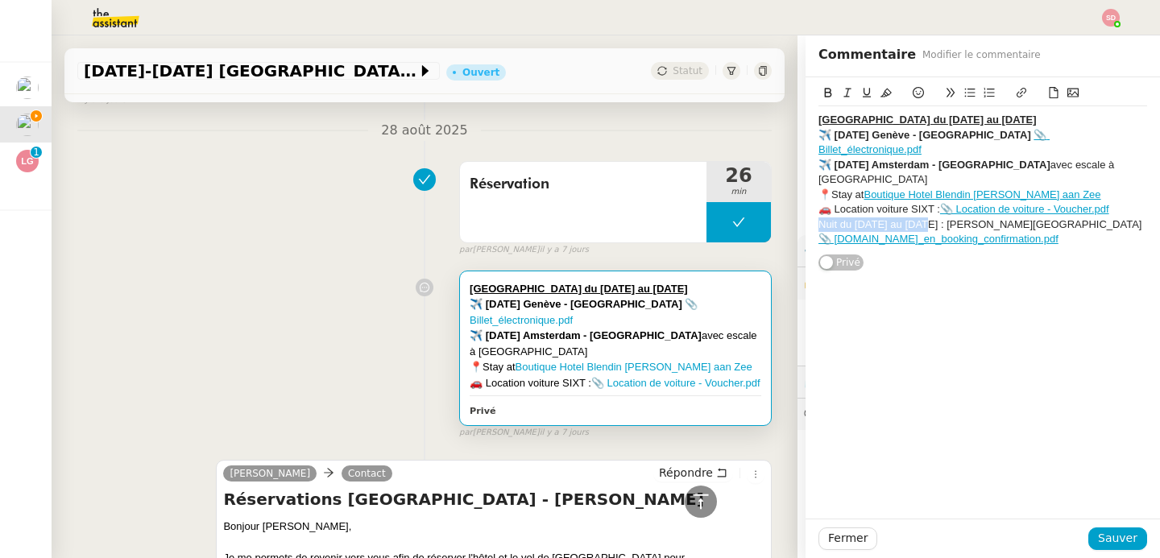
click at [822, 92] on icon at bounding box center [827, 92] width 11 height 11
click at [1015, 217] on div "Nuit du [DATE] au [DATE] : [PERSON_NAME] Hotel & Bar 📎 [DOMAIN_NAME]_en_booking…" at bounding box center [982, 232] width 329 height 30
click at [1120, 548] on button "Sauver" at bounding box center [1117, 539] width 59 height 23
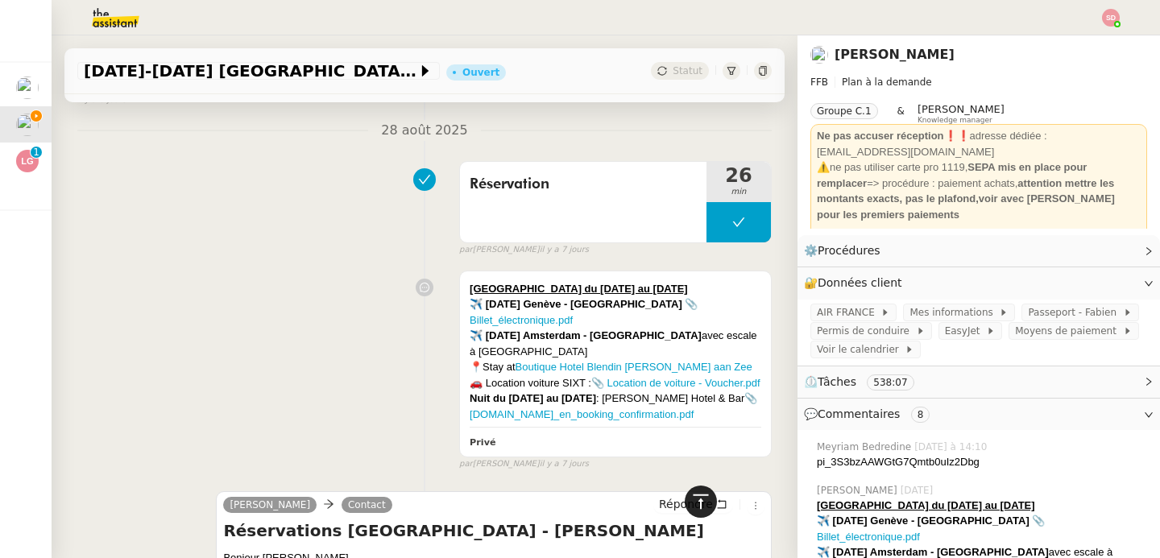
click at [691, 502] on icon at bounding box center [700, 501] width 19 height 19
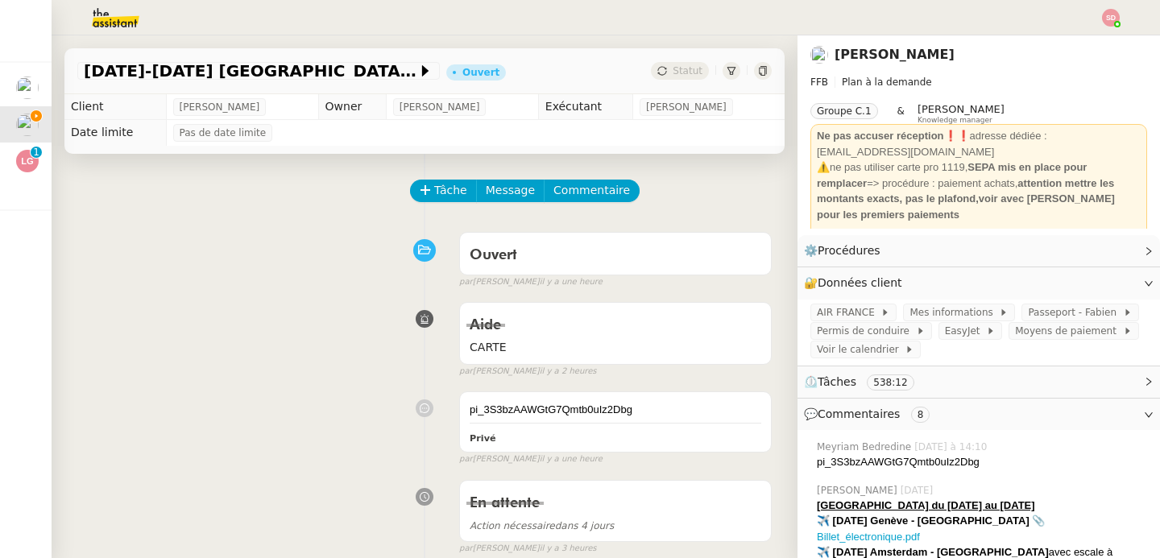
scroll to position [321, 0]
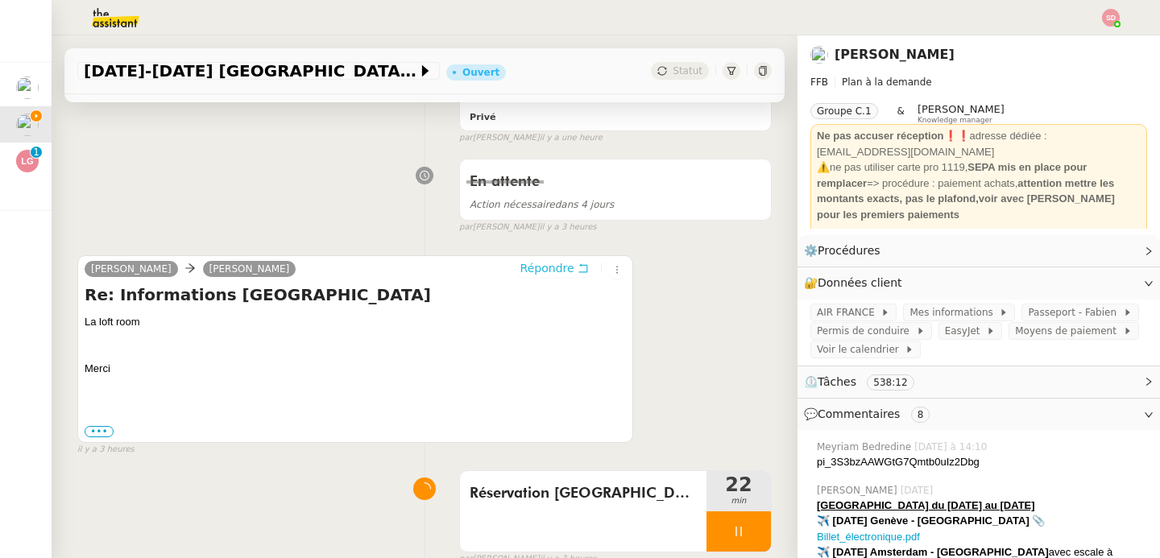
click at [538, 261] on span "Répondre" at bounding box center [547, 268] width 54 height 16
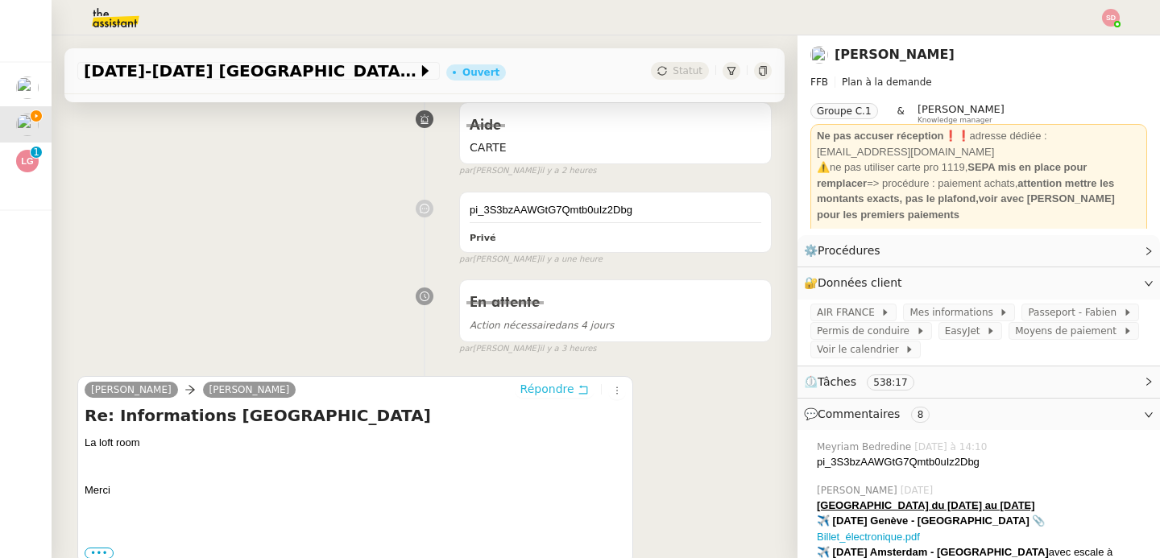
scroll to position [0, 0]
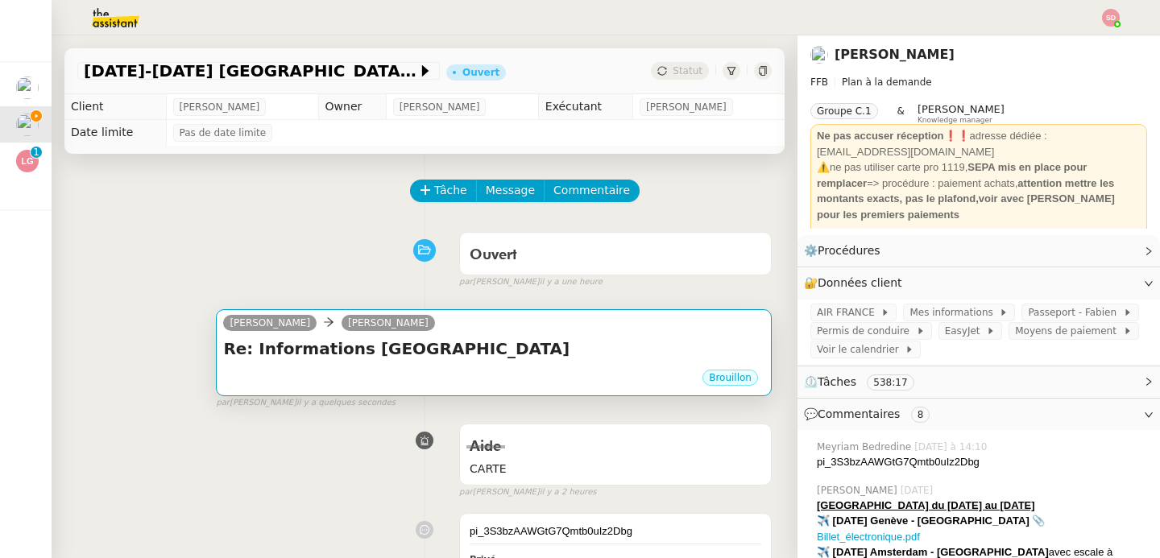
click at [525, 316] on div "[PERSON_NAME]" at bounding box center [493, 325] width 541 height 24
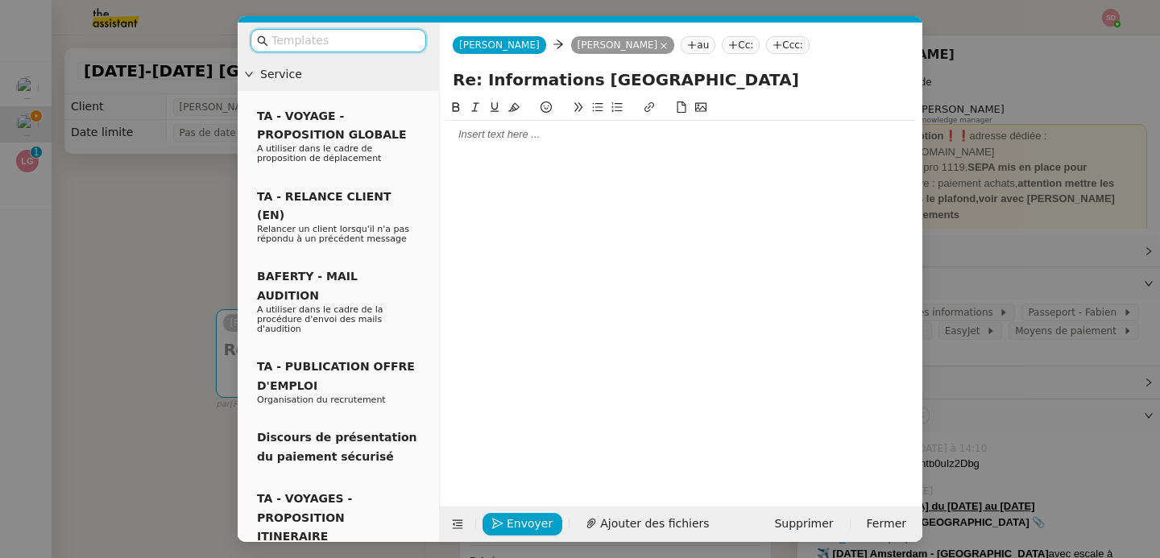
click at [535, 143] on div at bounding box center [681, 134] width 470 height 27
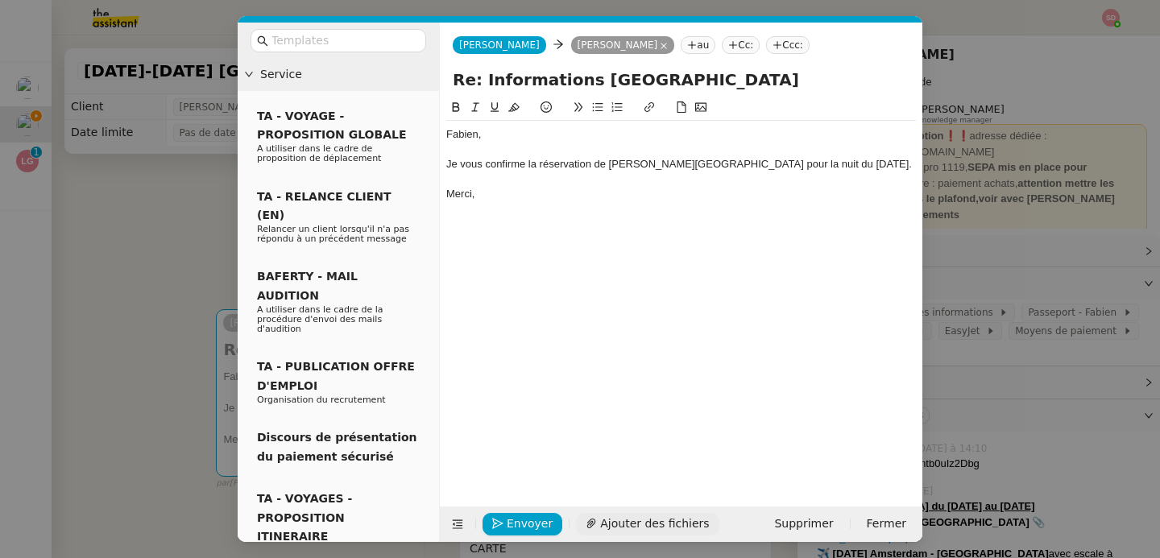
click at [661, 519] on span "Ajouter des fichiers" at bounding box center [654, 524] width 109 height 19
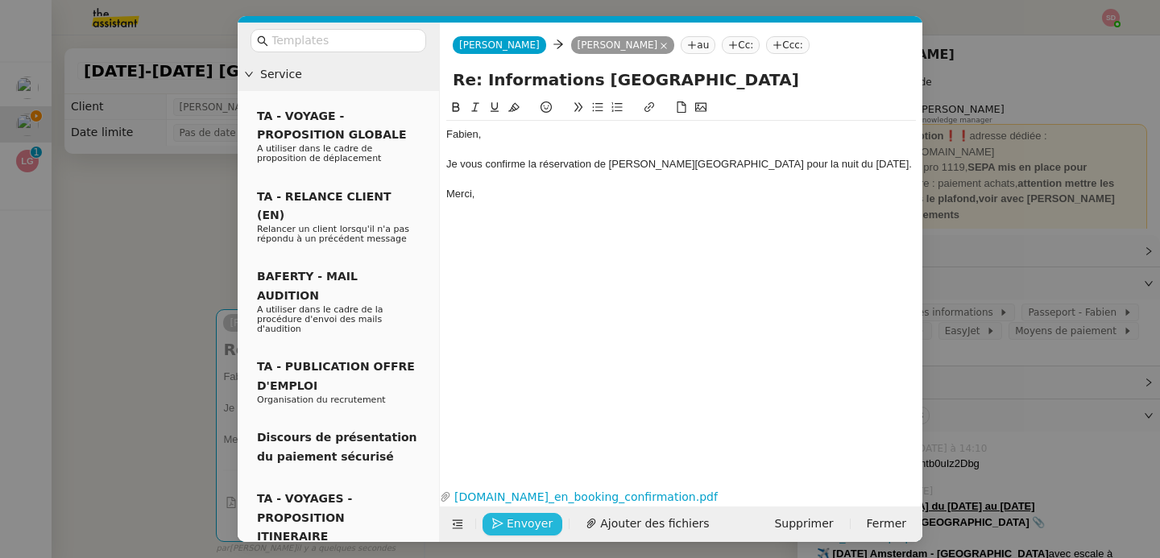
click at [496, 523] on icon "button" at bounding box center [497, 524] width 11 height 11
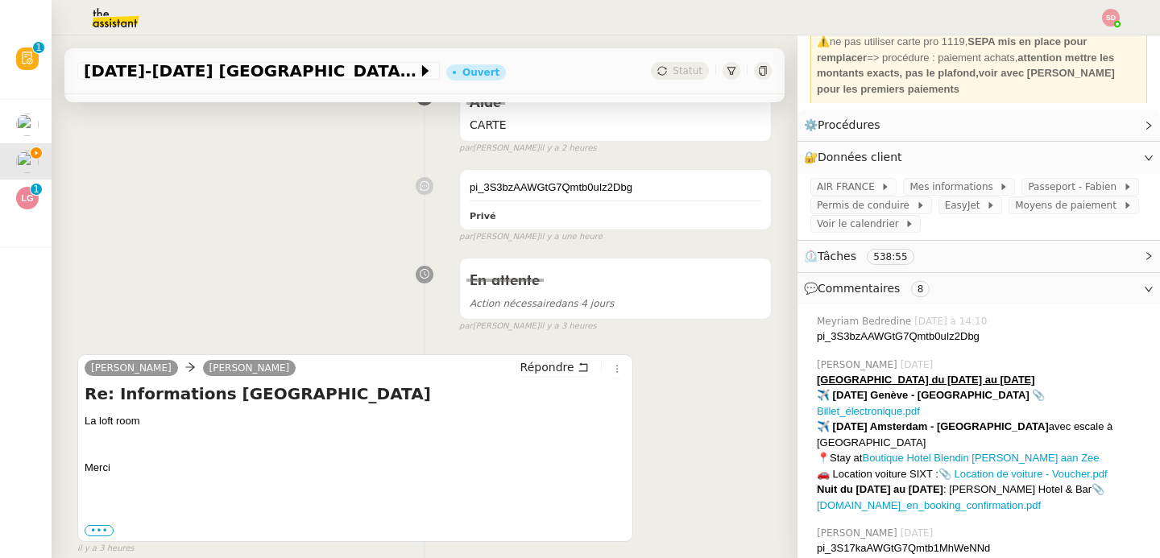
scroll to position [718, 0]
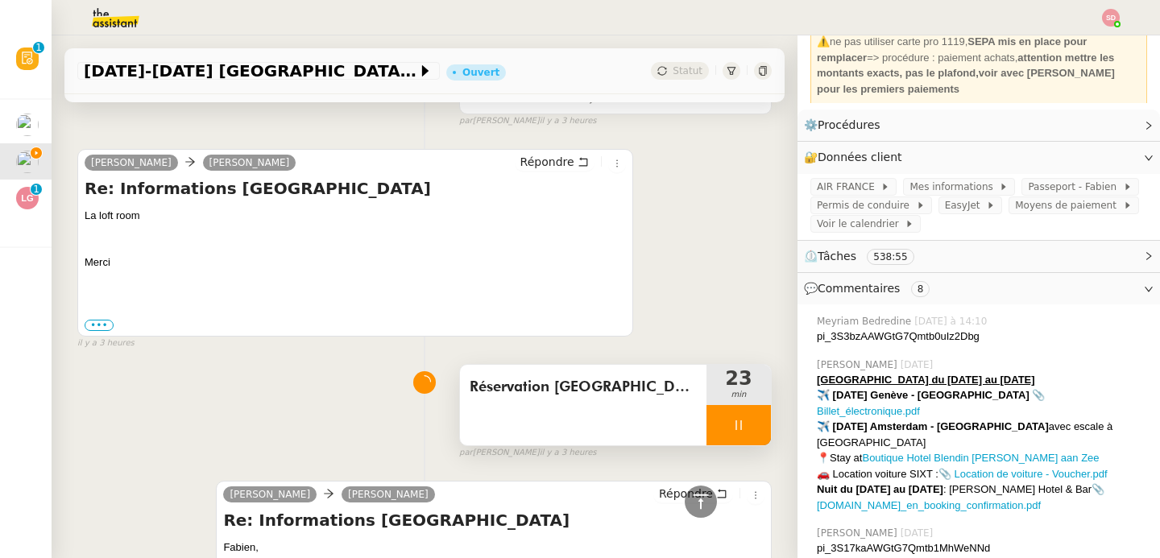
click at [735, 425] on icon at bounding box center [738, 425] width 6 height 10
click at [725, 424] on div at bounding box center [738, 425] width 64 height 40
click at [748, 421] on icon at bounding box center [754, 425] width 13 height 13
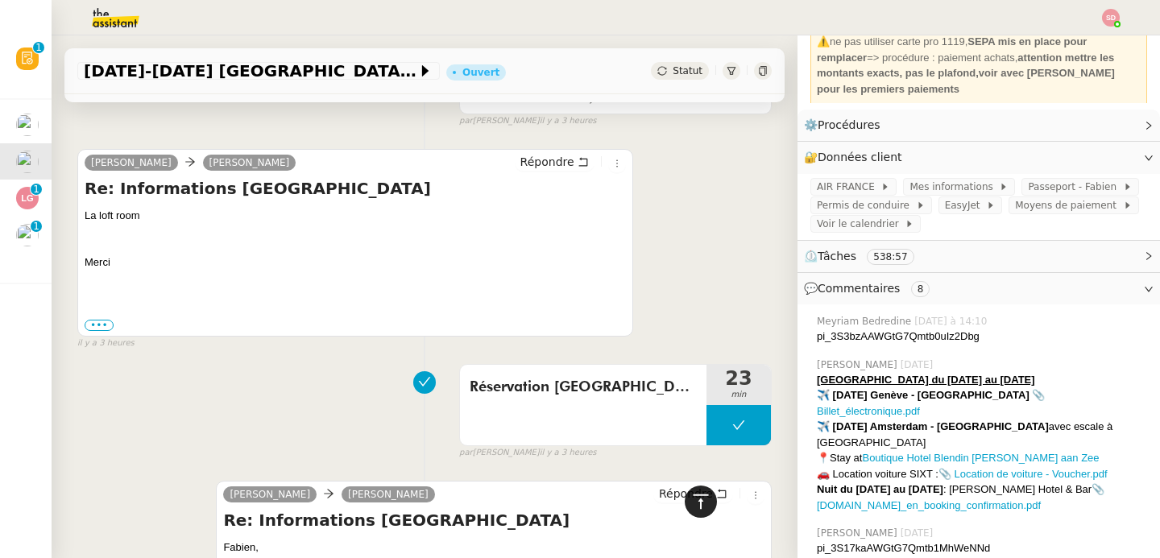
click at [685, 505] on div at bounding box center [701, 502] width 32 height 32
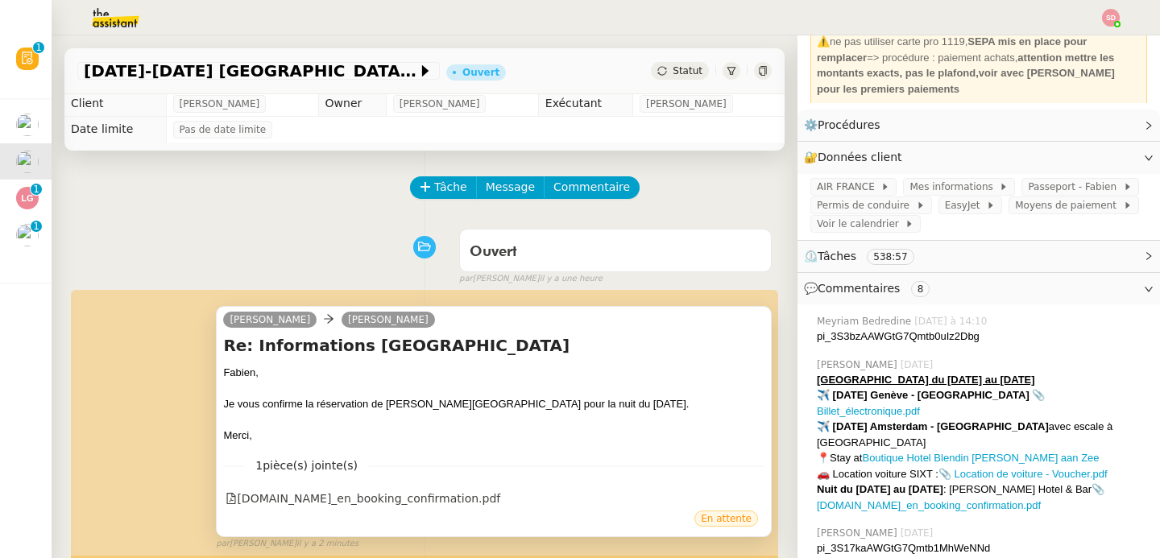
scroll to position [0, 0]
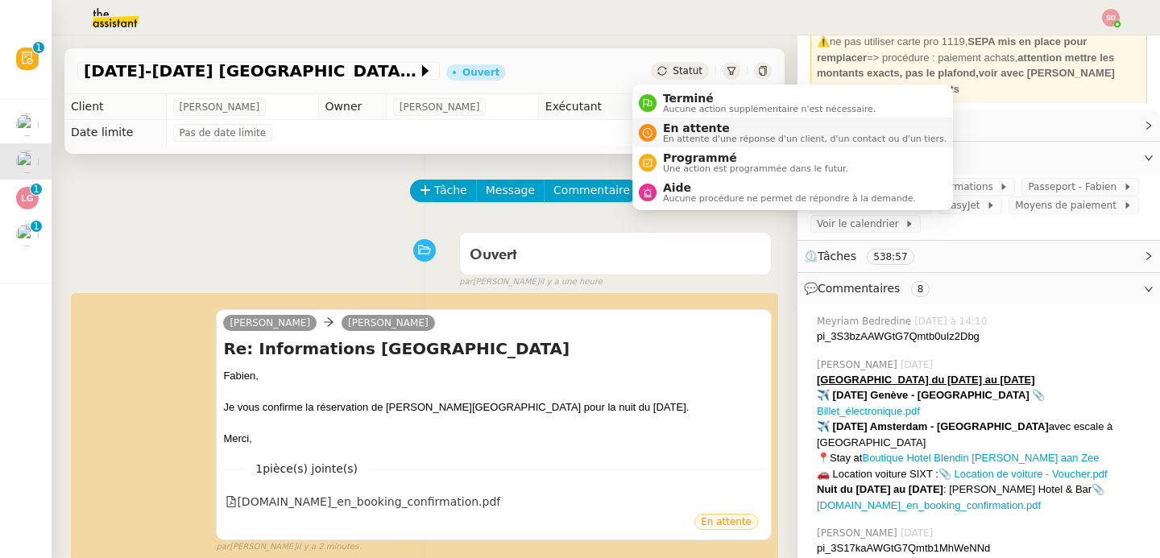
click at [668, 142] on span "En attente d'une réponse d'un client, d'un contact ou d'un tiers." at bounding box center [804, 138] width 283 height 9
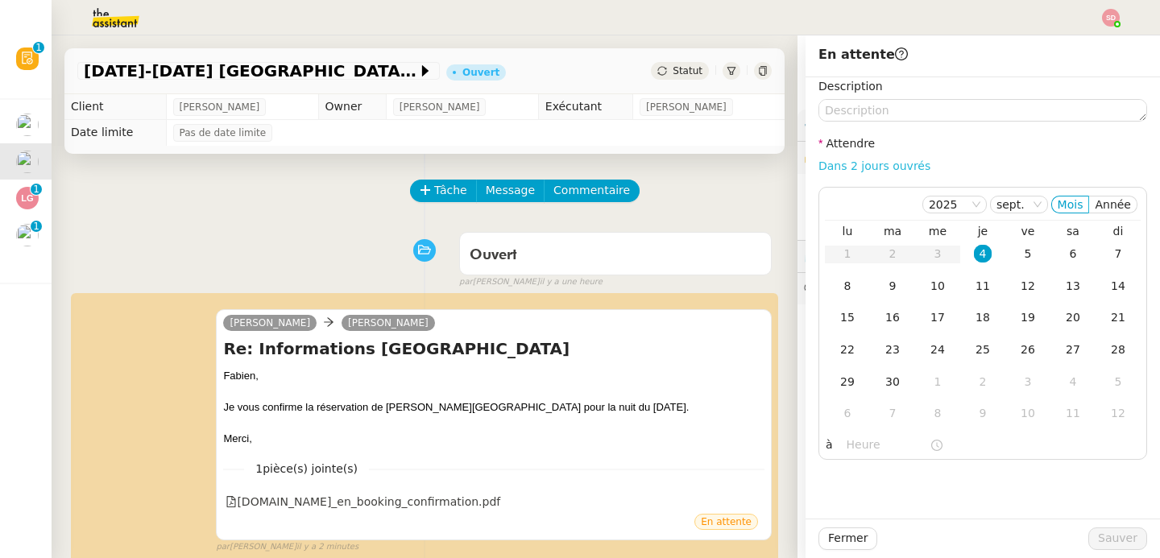
click at [880, 167] on link "Dans 2 jours ouvrés" at bounding box center [874, 165] width 112 height 13
type input "07:00"
click at [843, 351] on div "22" at bounding box center [847, 350] width 18 height 18
click at [1111, 542] on span "Sauver" at bounding box center [1117, 538] width 39 height 19
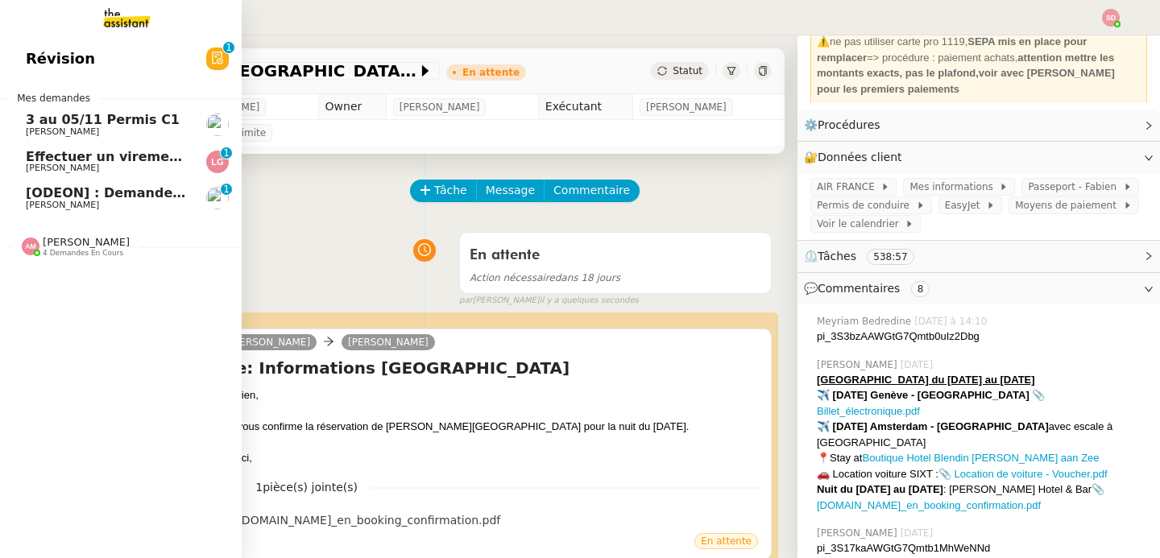
click at [63, 202] on span "[PERSON_NAME]" at bounding box center [62, 205] width 73 height 10
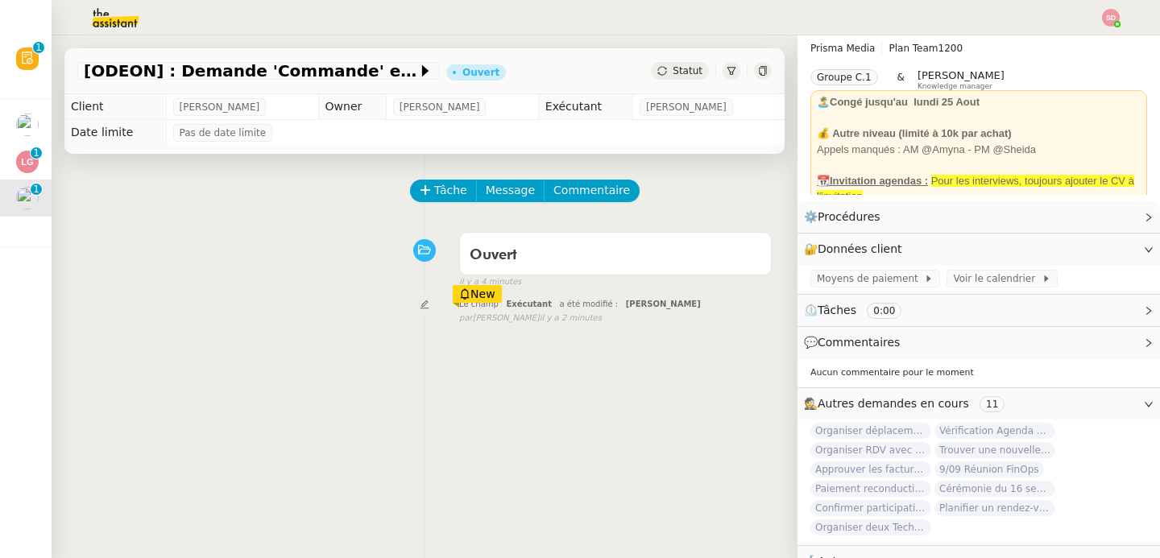
scroll to position [34, 0]
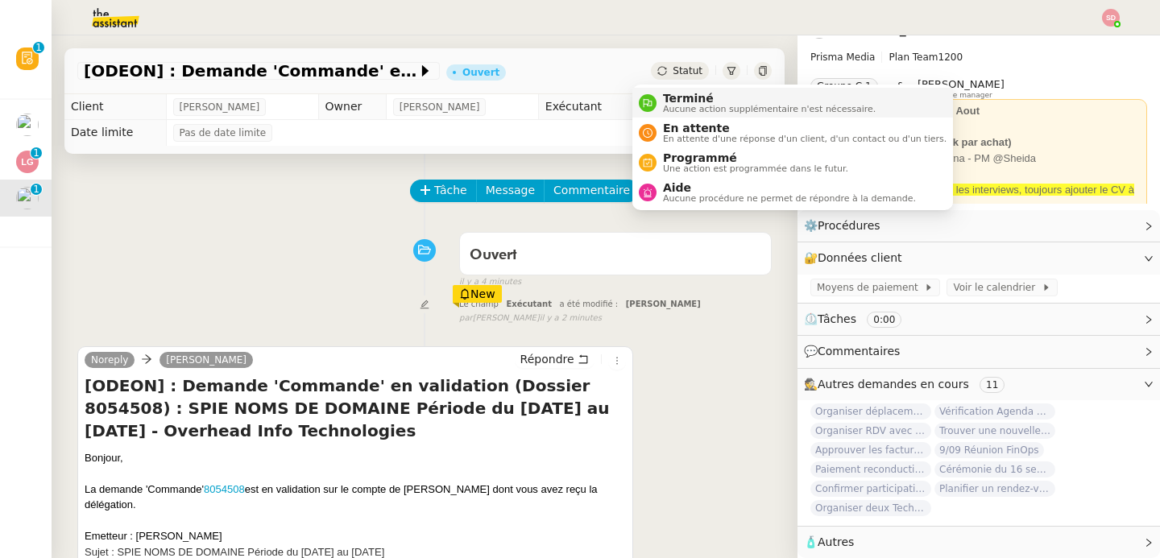
click at [664, 100] on span "Terminé" at bounding box center [769, 98] width 213 height 13
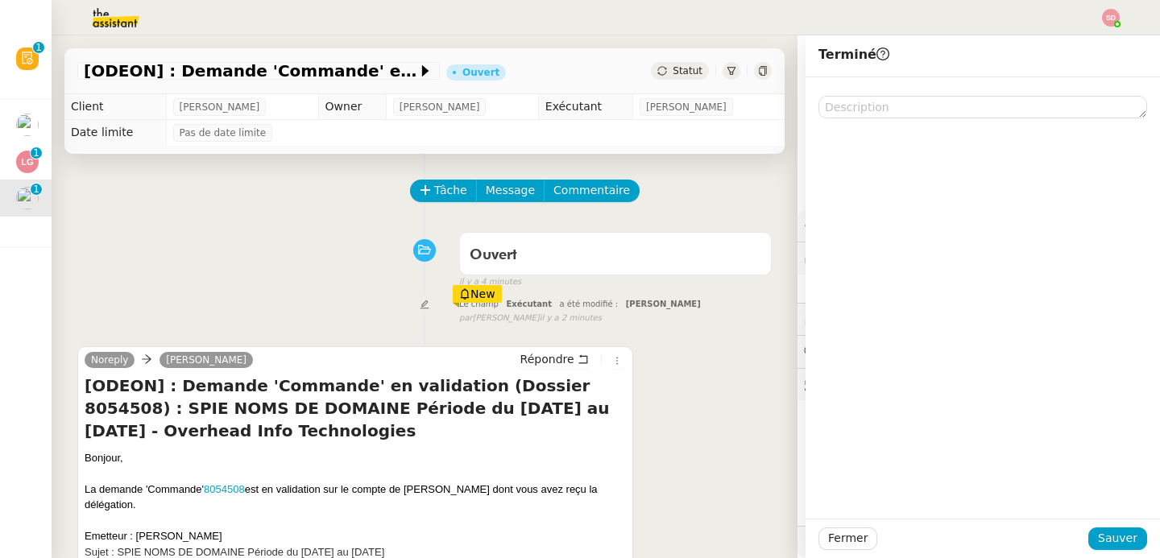
scroll to position [34, 0]
click at [1098, 540] on span "Sauver" at bounding box center [1117, 538] width 39 height 19
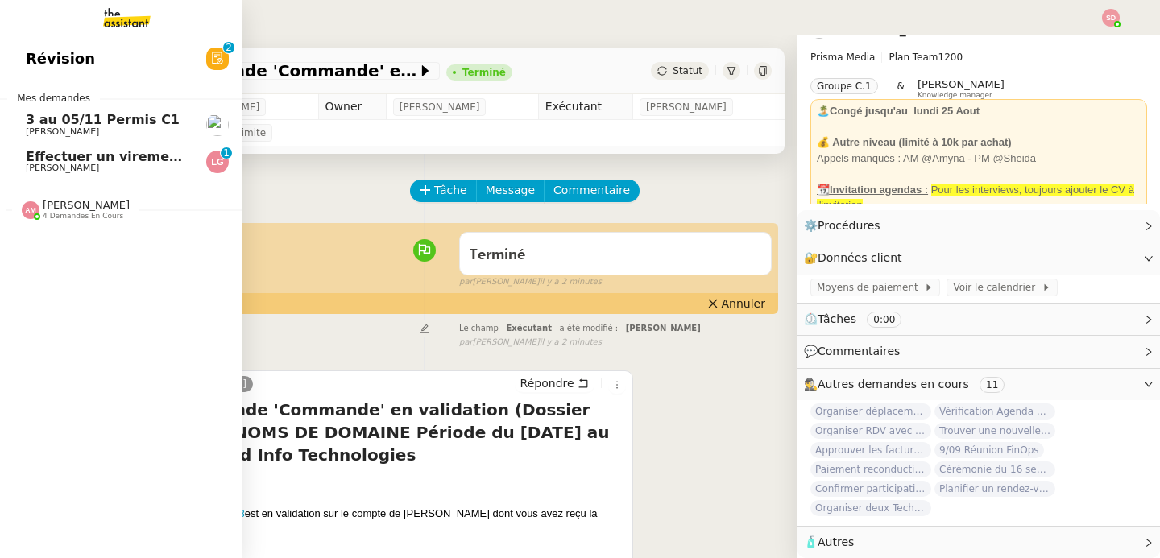
click at [26, 161] on span "Effectuer un virement bancaire" at bounding box center [139, 156] width 226 height 15
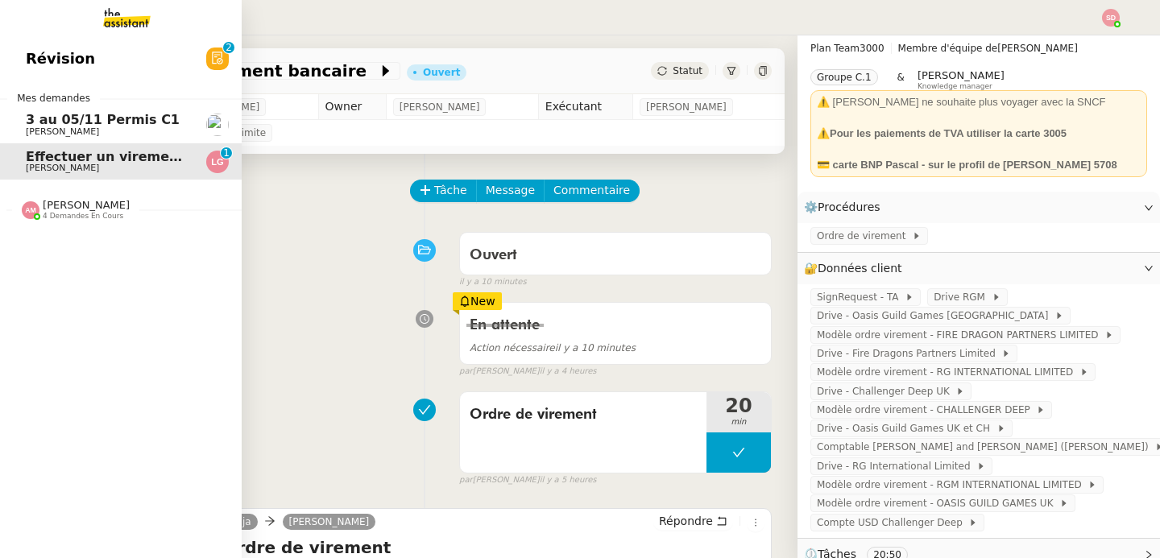
scroll to position [126, 0]
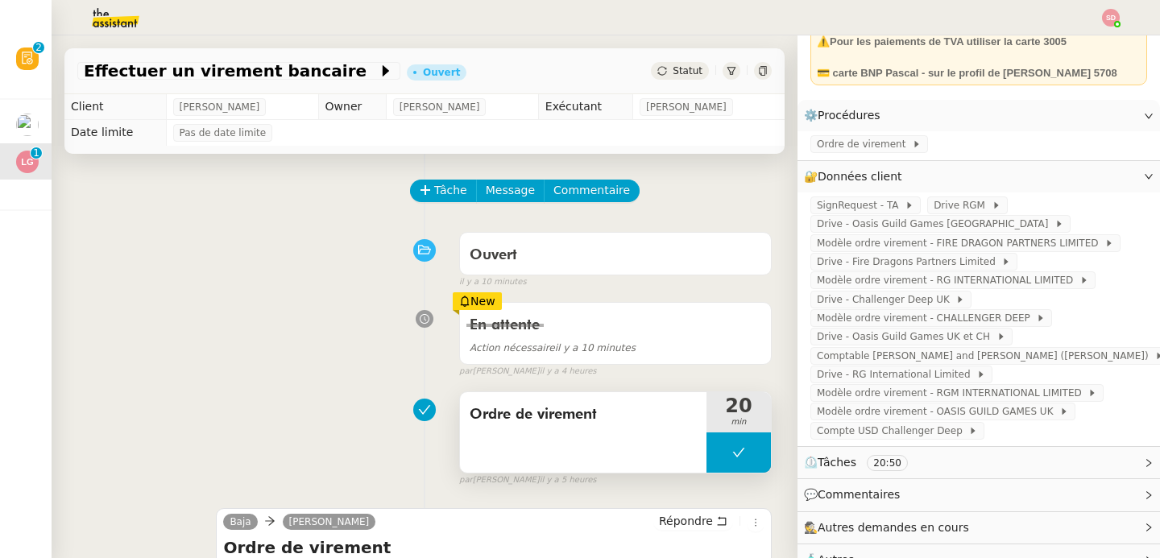
click at [732, 451] on icon at bounding box center [738, 452] width 13 height 13
click at [716, 458] on icon at bounding box center [722, 452] width 13 height 13
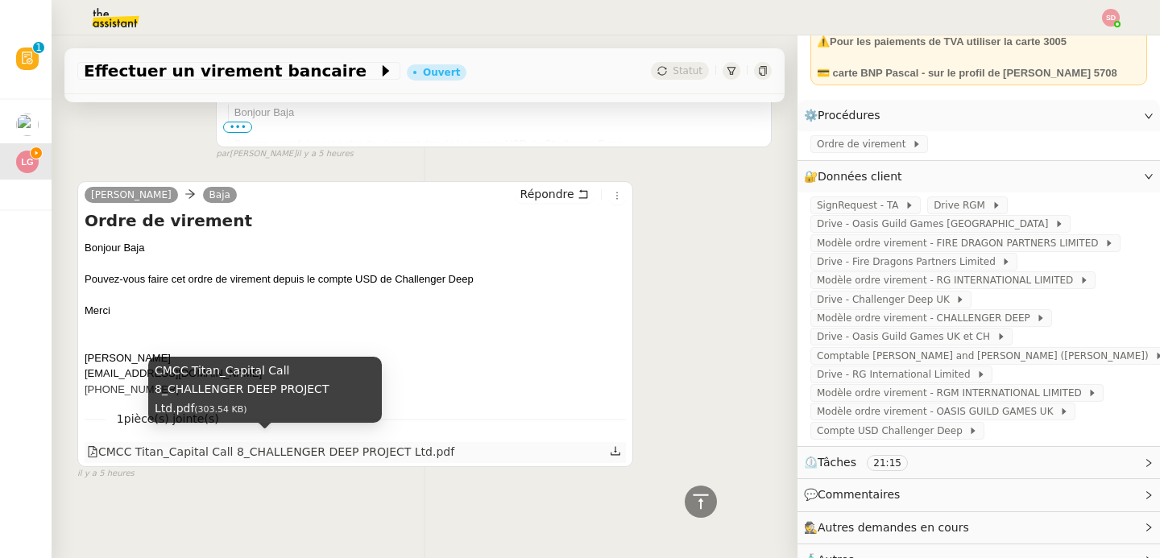
click at [185, 443] on div "CMCC Titan_Capital Call 8_CHALLENGER DEEP PROJECT Ltd.pdf" at bounding box center [270, 452] width 367 height 19
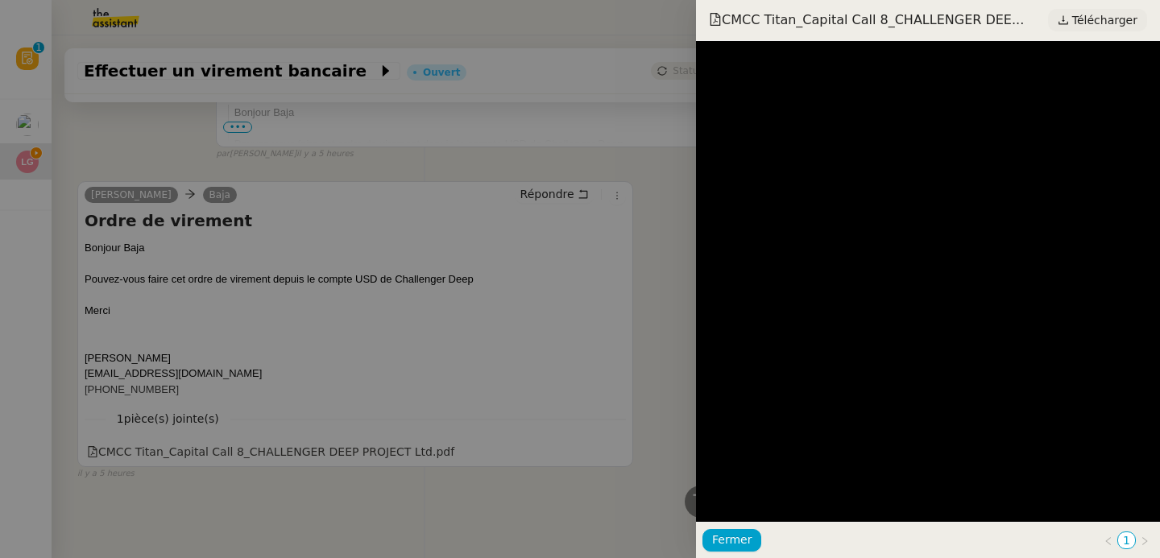
click at [1110, 27] on span "Télécharger" at bounding box center [1104, 20] width 65 height 21
click at [307, 288] on div at bounding box center [580, 279] width 1160 height 558
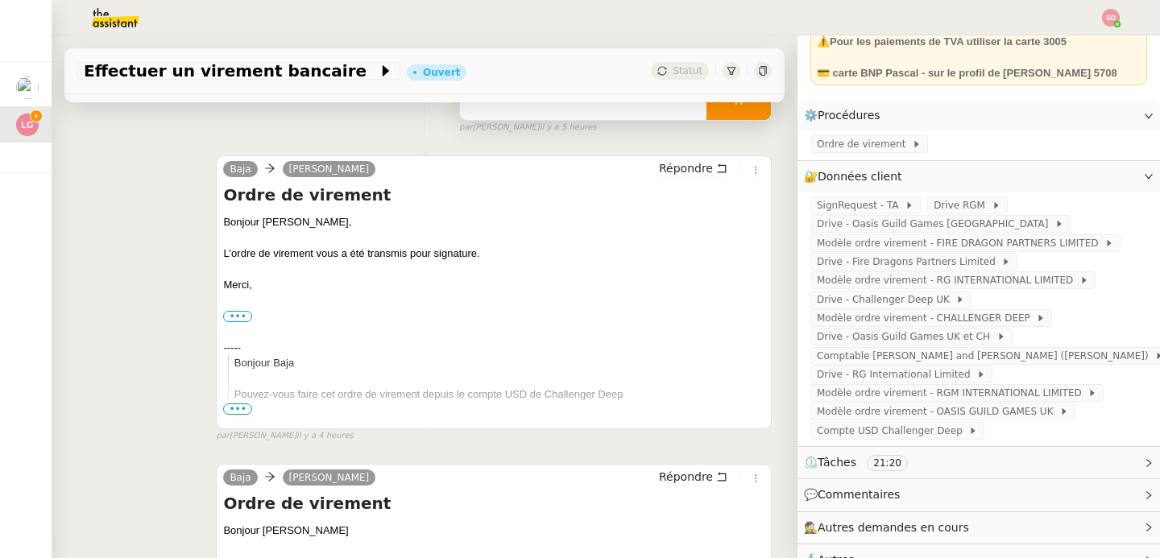
scroll to position [0, 0]
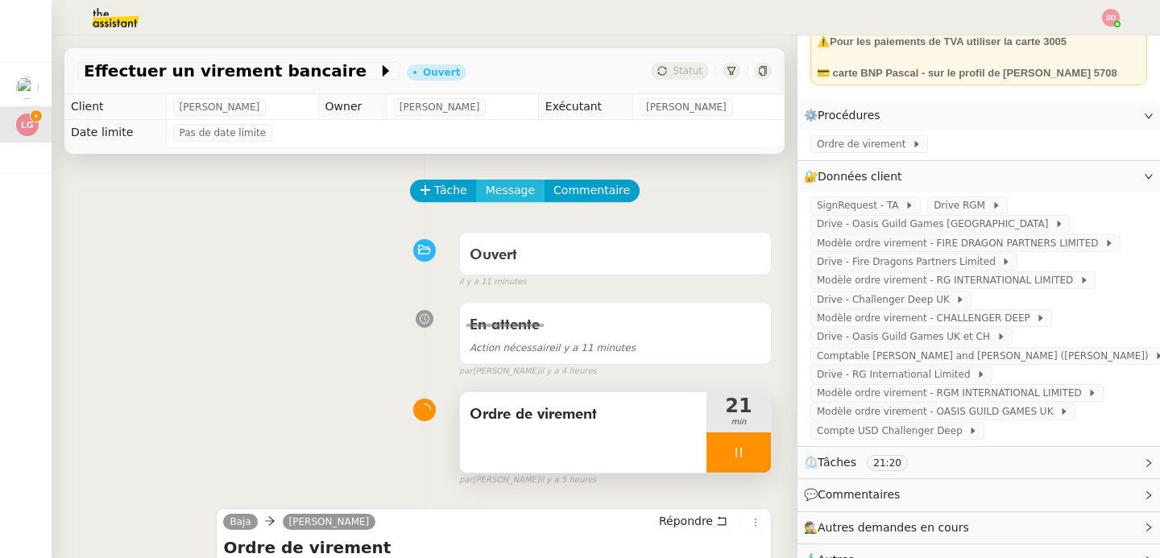
click at [499, 195] on span "Message" at bounding box center [510, 190] width 49 height 19
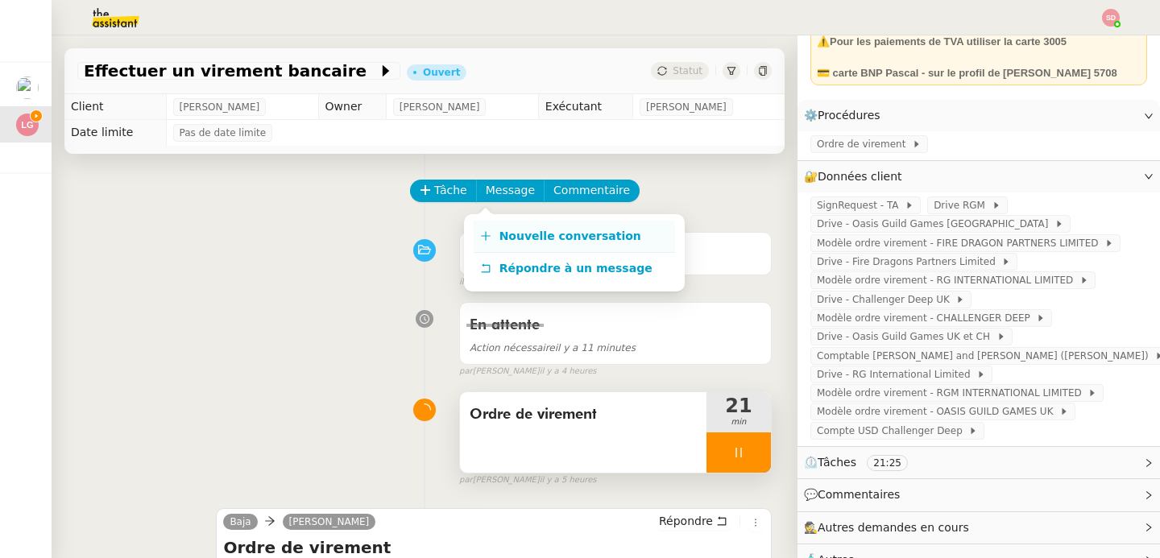
click at [499, 232] on span "Nouvelle conversation" at bounding box center [570, 236] width 142 height 13
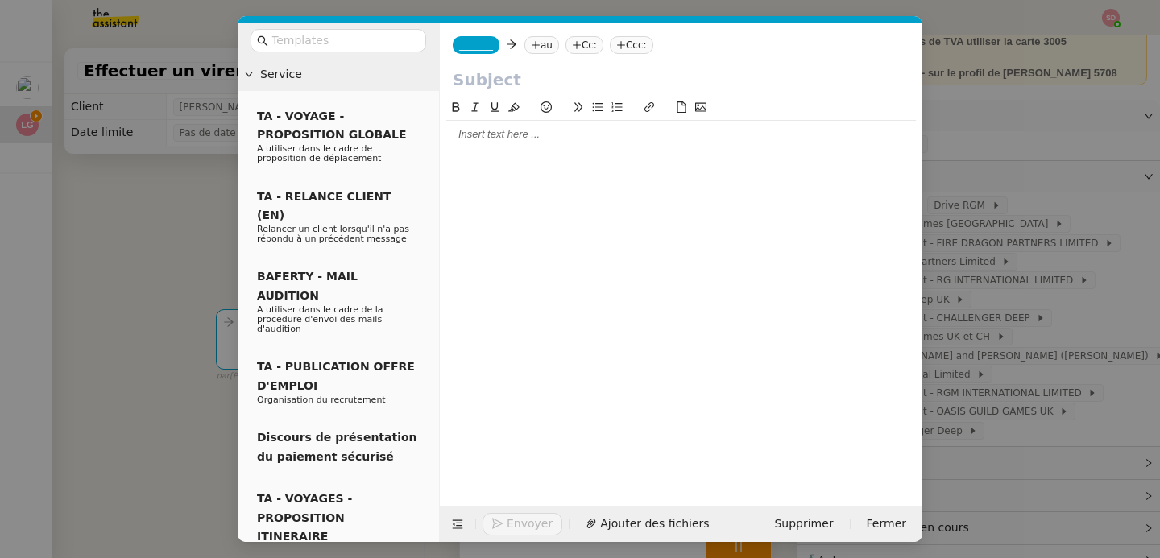
click at [493, 50] on span "_______" at bounding box center [476, 44] width 34 height 11
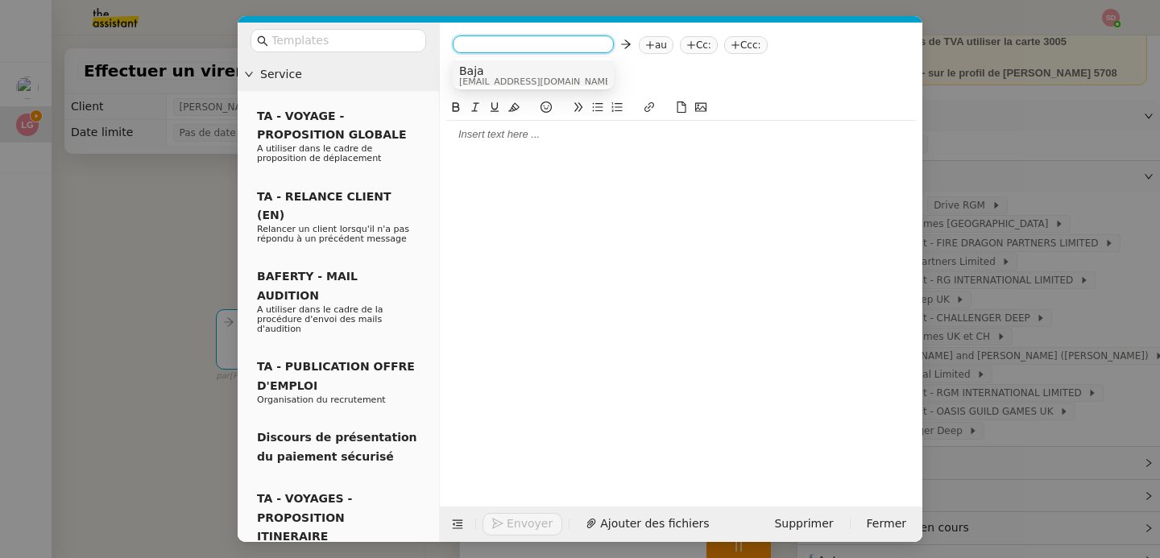
click at [494, 73] on span "Baja" at bounding box center [536, 70] width 155 height 13
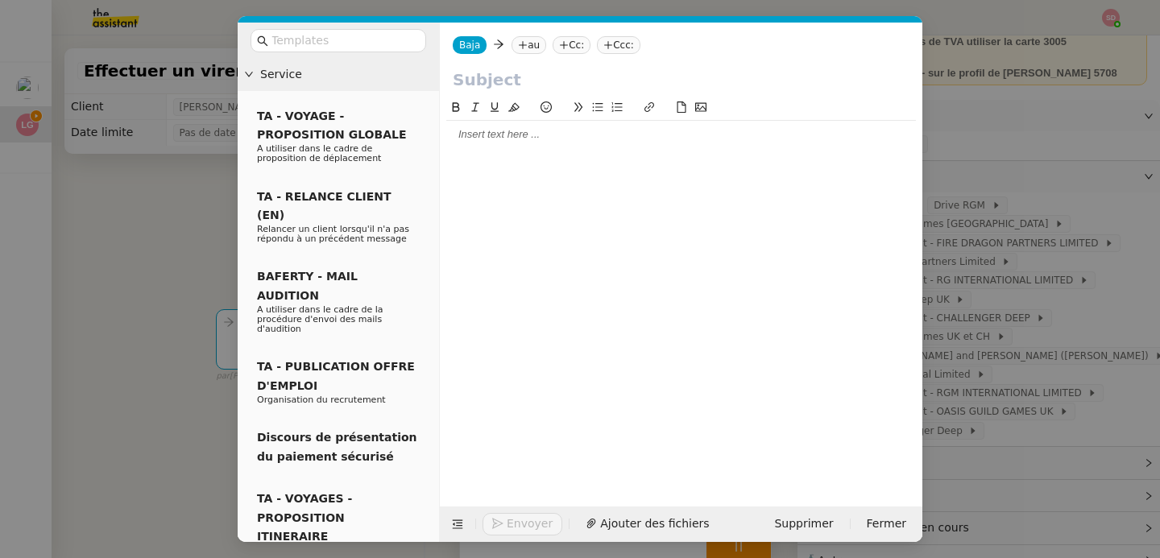
click at [530, 45] on nz-tag "au" at bounding box center [528, 45] width 35 height 18
type input "[PERSON_NAME]"
click at [664, 49] on nz-tag "Cc:" at bounding box center [682, 45] width 38 height 18
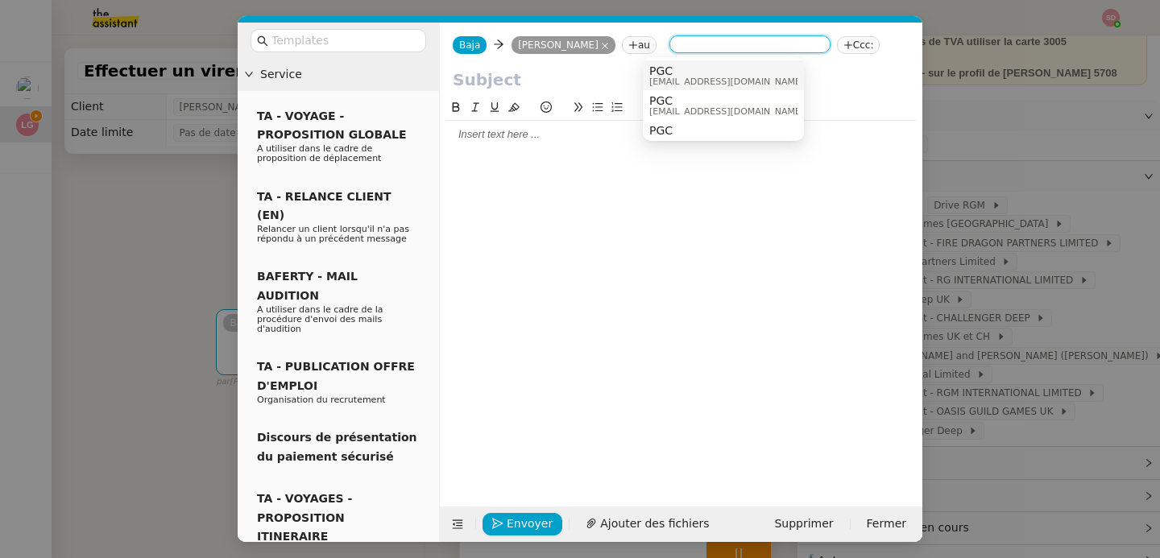
click at [668, 68] on span "PGC" at bounding box center [726, 70] width 155 height 13
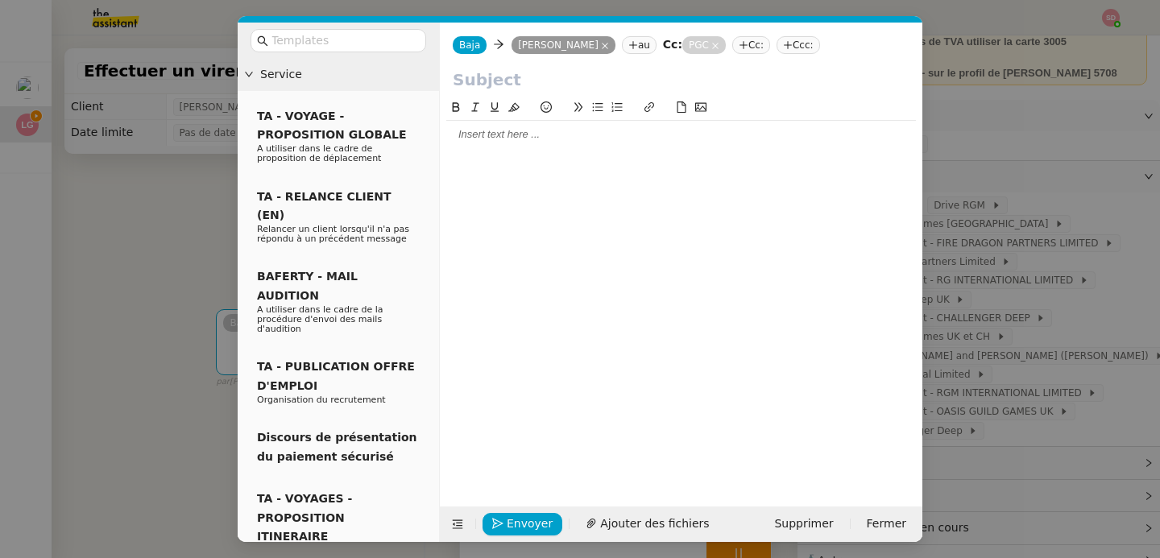
click at [664, 73] on input "text" at bounding box center [681, 80] width 457 height 24
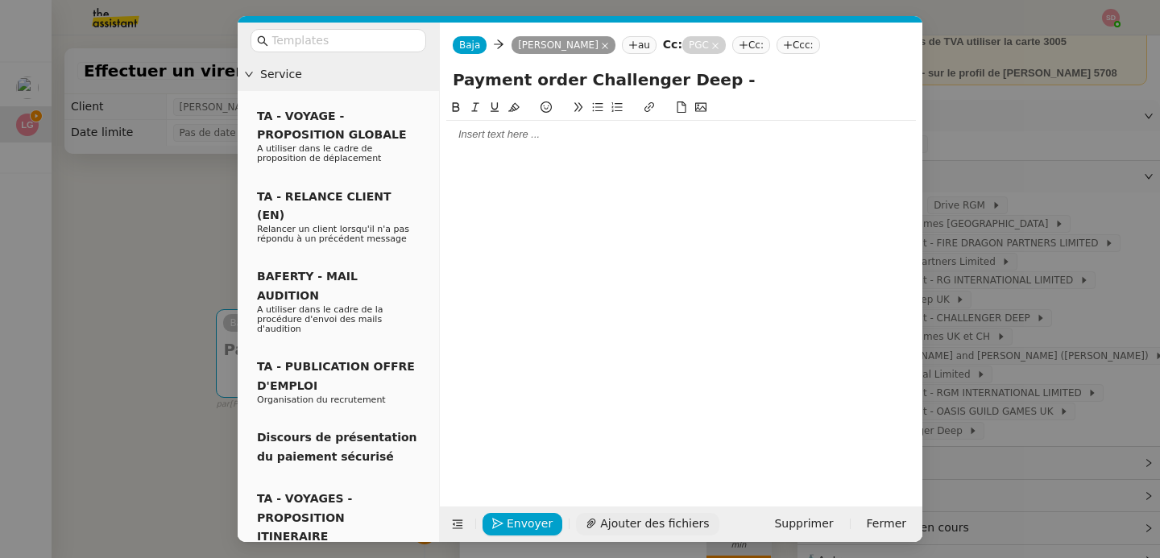
click at [641, 528] on span "Ajouter des fichiers" at bounding box center [654, 524] width 109 height 19
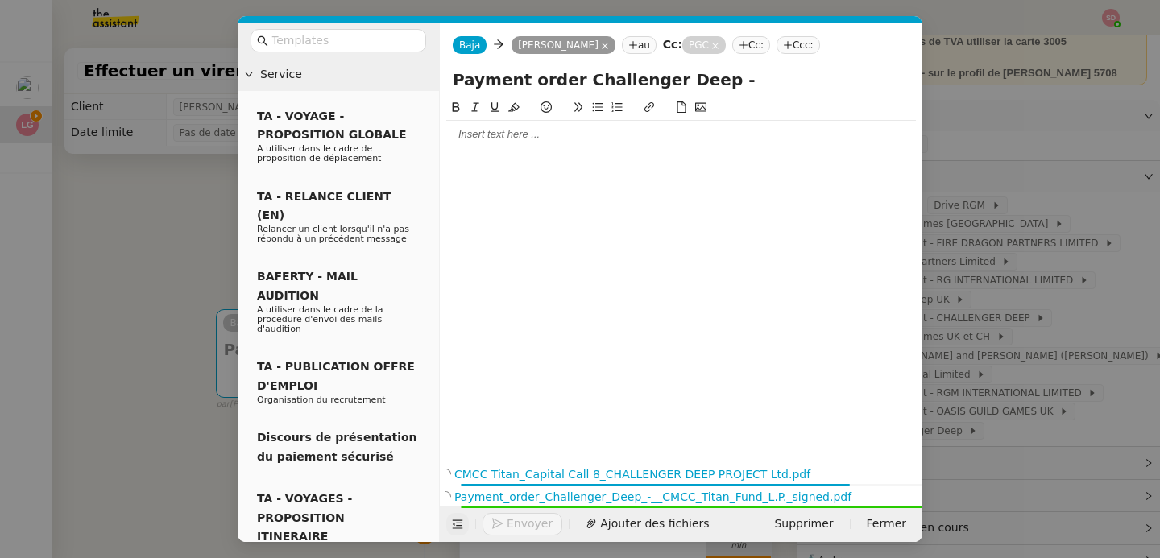
click at [453, 528] on icon at bounding box center [457, 524] width 11 height 11
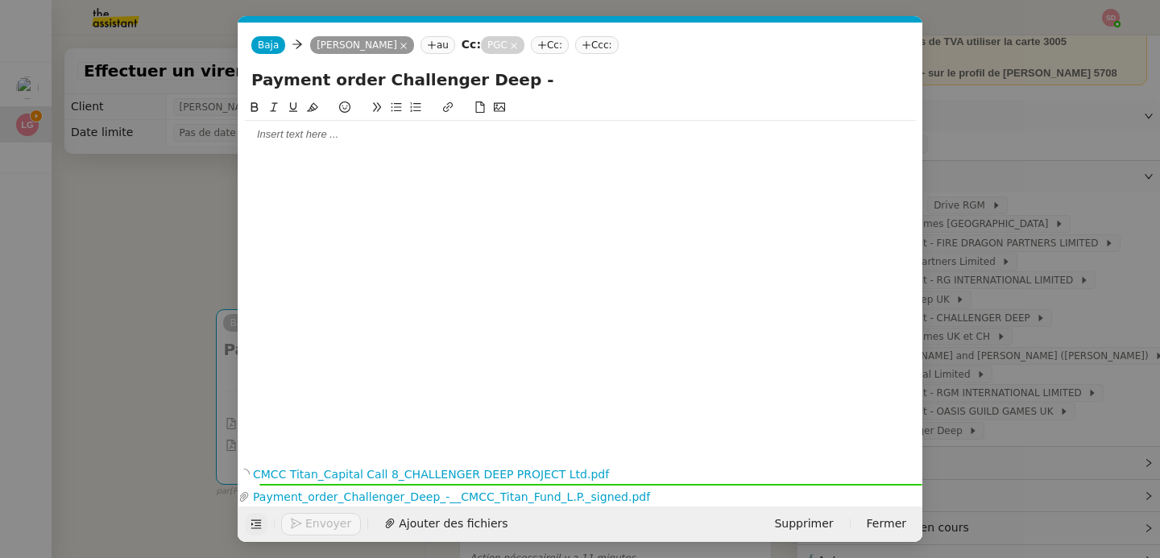
click at [588, 80] on input "Payment order Challenger Deep -" at bounding box center [580, 80] width 658 height 24
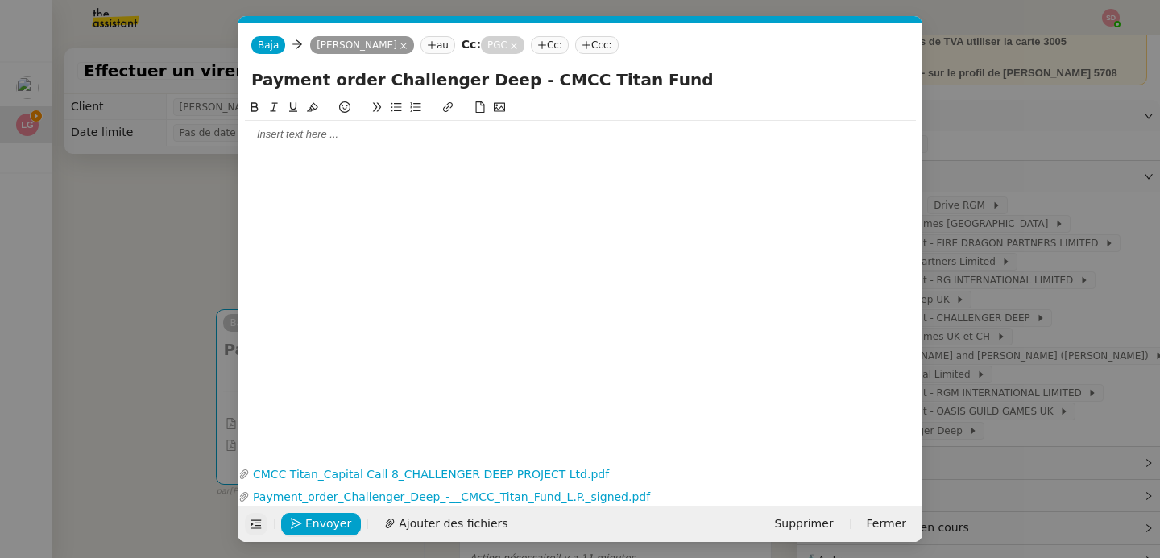
type input "Payment order Challenger Deep - CMCC Titan Fund"
click at [396, 143] on div at bounding box center [580, 134] width 671 height 27
drag, startPoint x: 366, startPoint y: 83, endPoint x: 696, endPoint y: 81, distance: 329.4
click at [696, 81] on input "Payment order Challenger Deep - CMCC Titan Fund" at bounding box center [580, 80] width 658 height 24
click at [575, 162] on div "Please find enclosed a payment order from" at bounding box center [580, 164] width 671 height 14
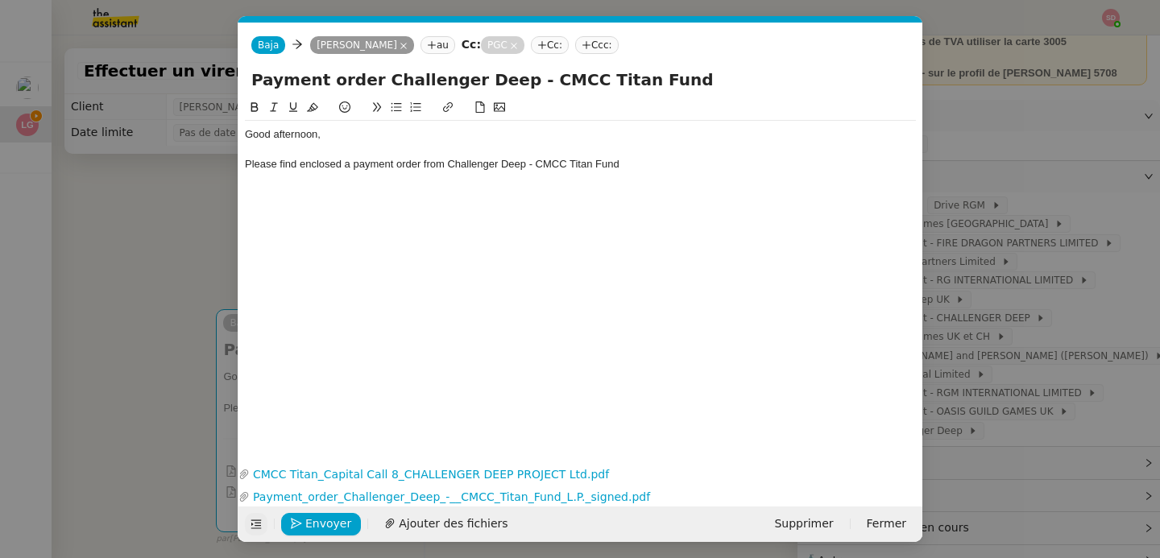
click at [533, 166] on div "Please find enclosed a payment order from Challenger Deep - CMCC Titan Fund" at bounding box center [580, 164] width 671 height 14
click at [699, 166] on div "Please find enclosed a payment order from Challenger Deep to CMCC Titan Fund" at bounding box center [580, 164] width 671 height 14
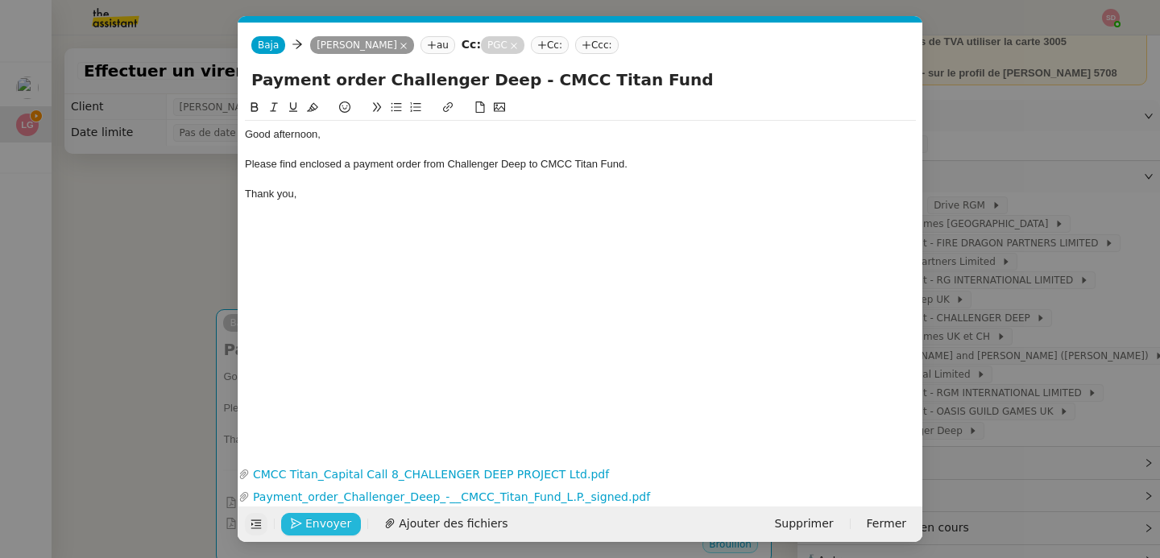
click at [323, 523] on span "Envoyer" at bounding box center [328, 524] width 46 height 19
click at [323, 523] on span "Confirmer l'envoi" at bounding box center [353, 524] width 97 height 19
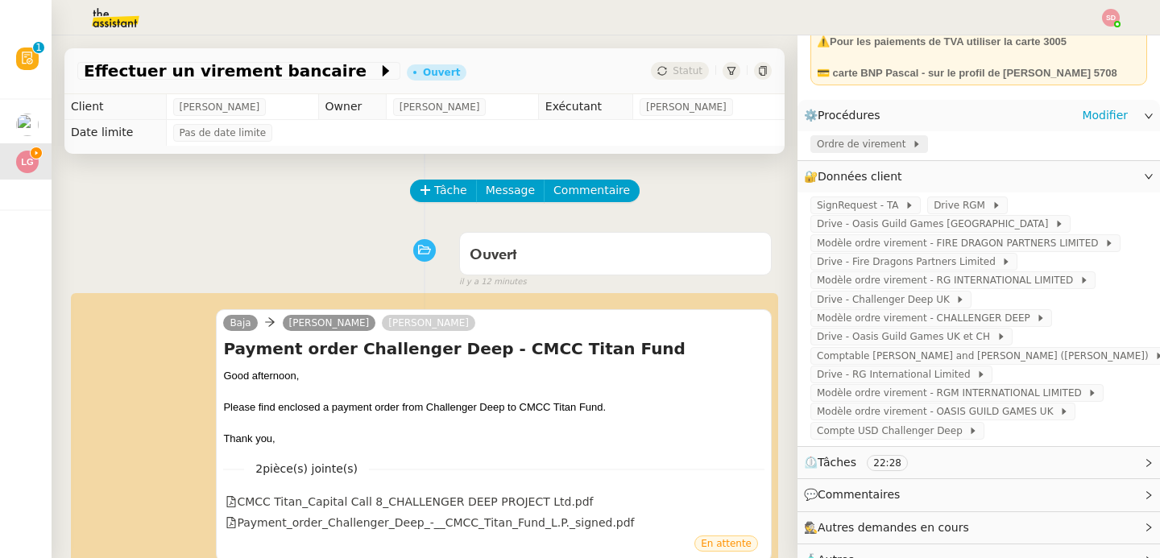
click at [863, 148] on span "Ordre de virement" at bounding box center [864, 144] width 95 height 16
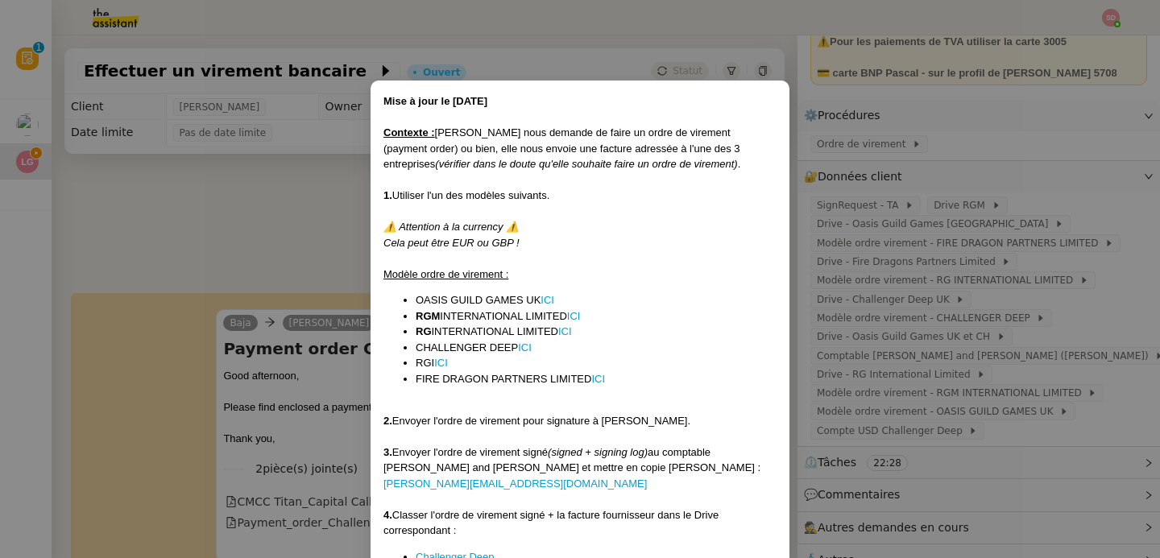
scroll to position [112, 0]
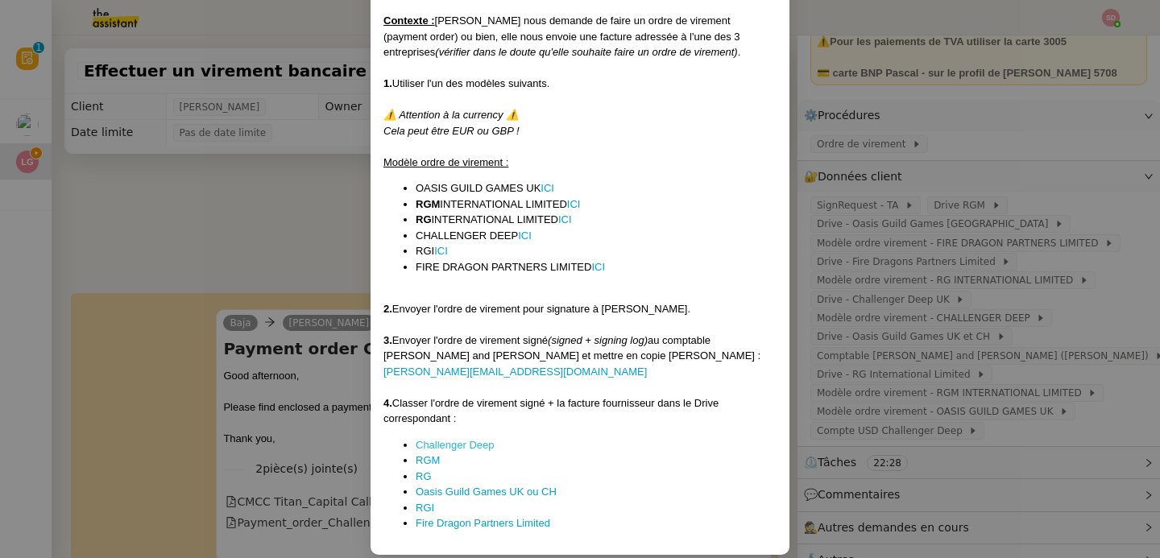
click at [457, 439] on link "Challenger Deep" at bounding box center [455, 445] width 79 height 12
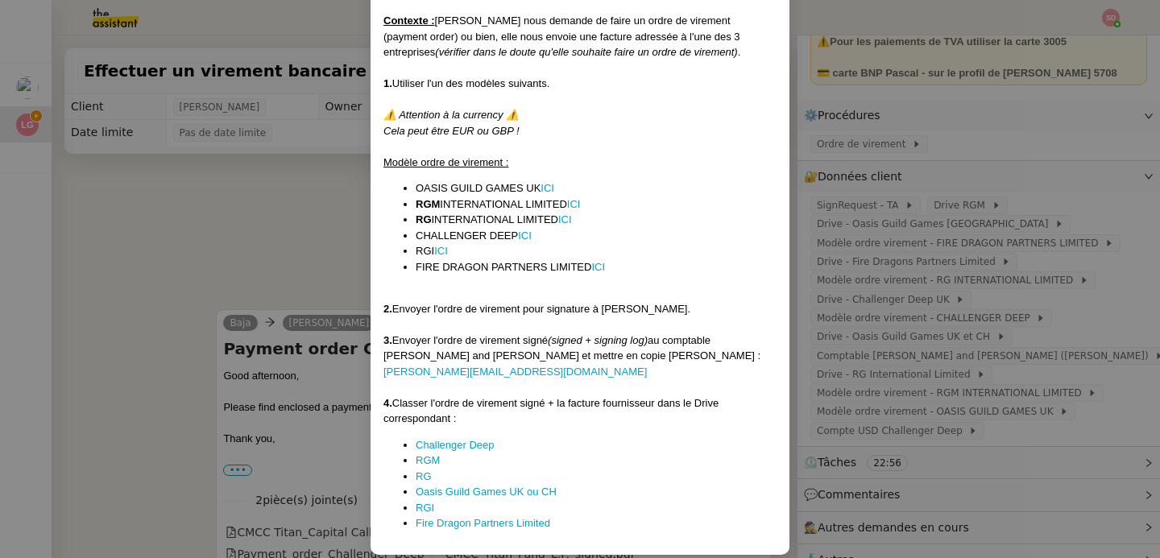
click at [234, 197] on nz-modal-container "Mise à jour le [DATE] Contexte : [PERSON_NAME] nous demande de faire un ordre d…" at bounding box center [580, 279] width 1160 height 558
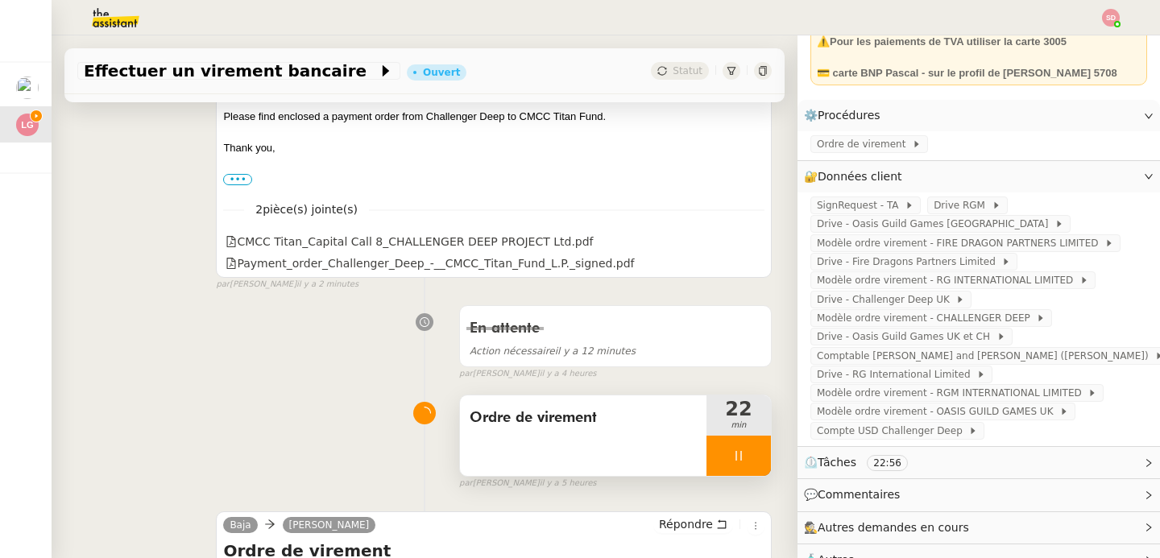
scroll to position [391, 0]
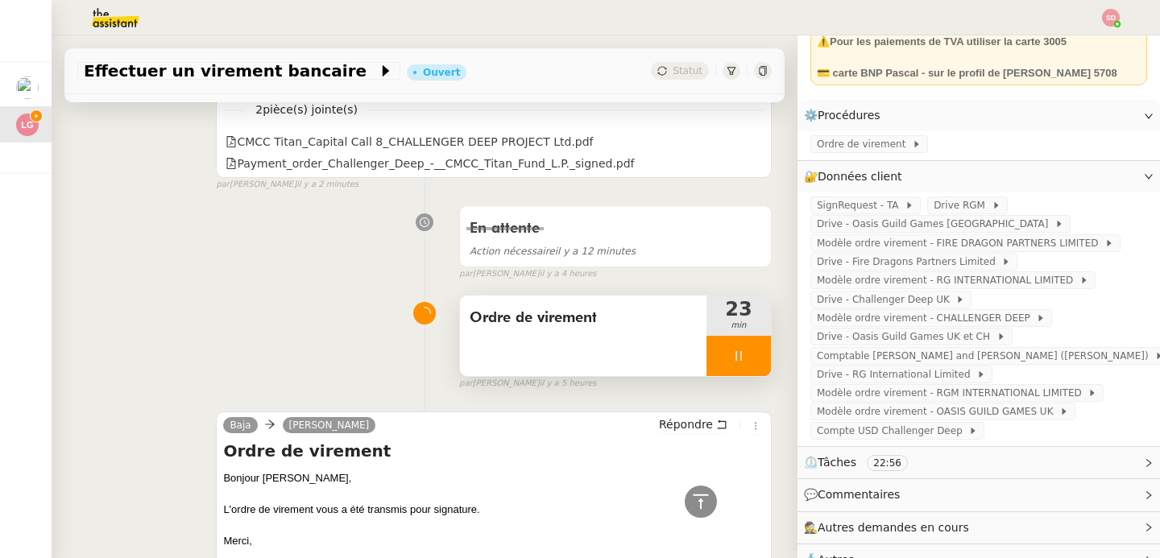
click at [744, 359] on div at bounding box center [738, 356] width 64 height 40
click at [744, 359] on button at bounding box center [755, 356] width 32 height 40
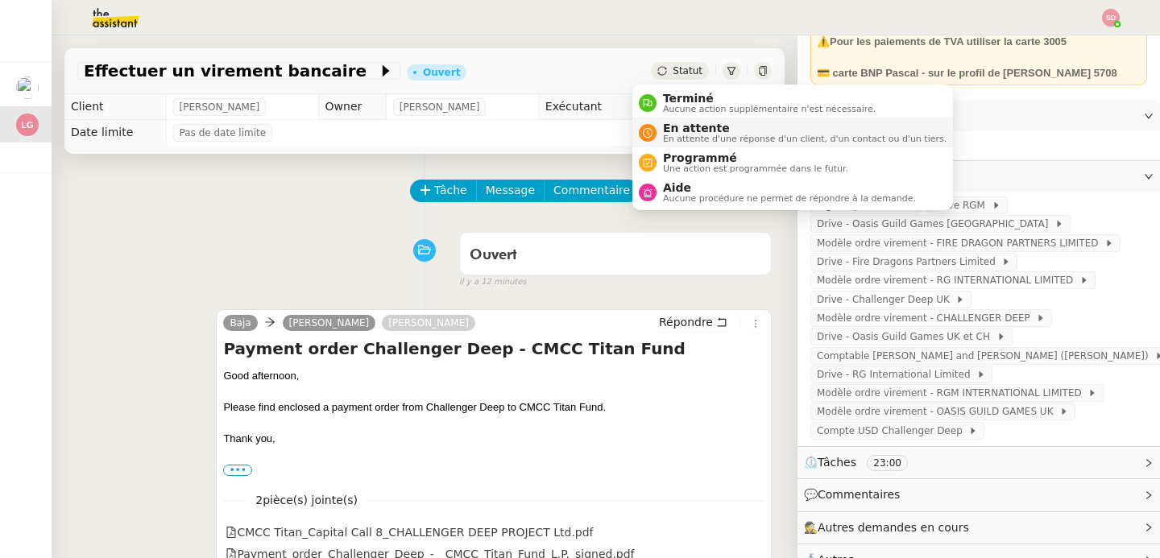
click at [676, 134] on span "En attente d'une réponse d'un client, d'un contact ou d'un tiers." at bounding box center [804, 138] width 283 height 9
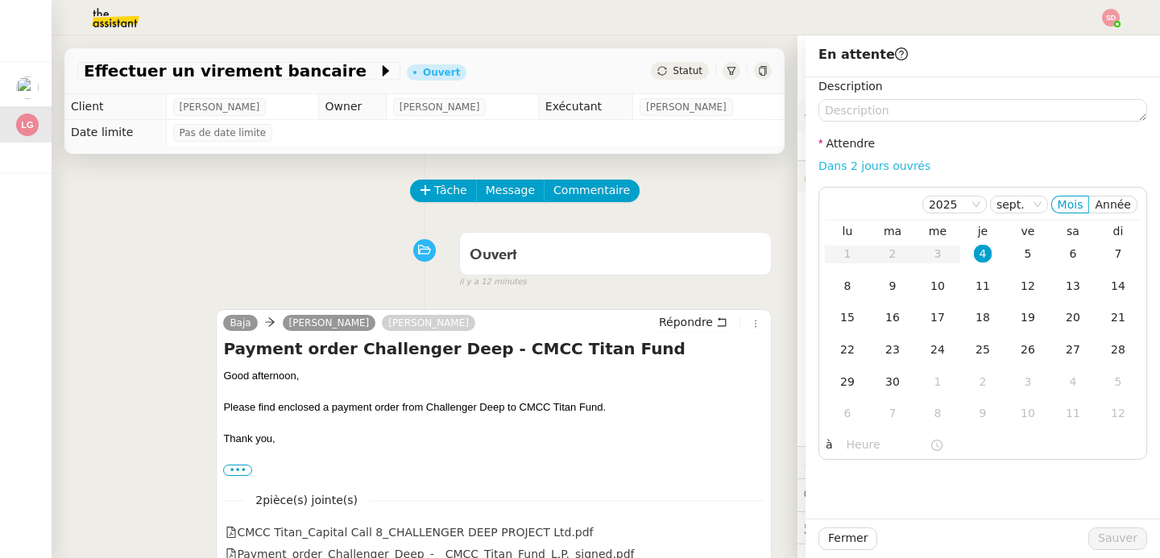
click at [892, 163] on link "Dans 2 jours ouvrés" at bounding box center [874, 165] width 112 height 13
type input "07:00"
click at [1112, 536] on span "Sauver" at bounding box center [1117, 538] width 39 height 19
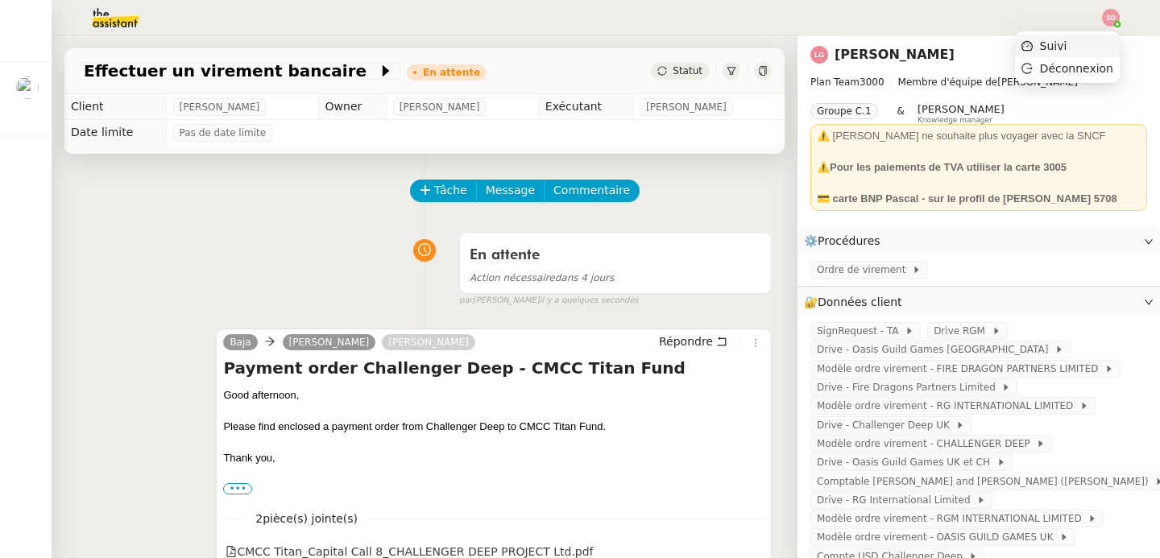
click at [1105, 44] on li "Suivi" at bounding box center [1067, 46] width 105 height 23
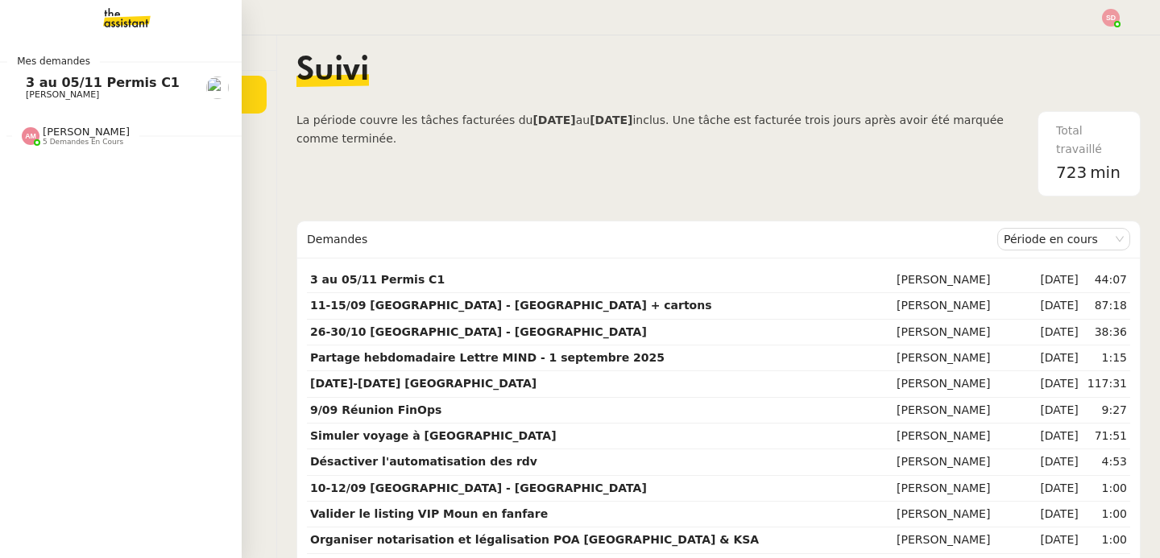
click at [35, 73] on link "3 au 05/11 Permis C1 [PERSON_NAME]" at bounding box center [121, 87] width 242 height 37
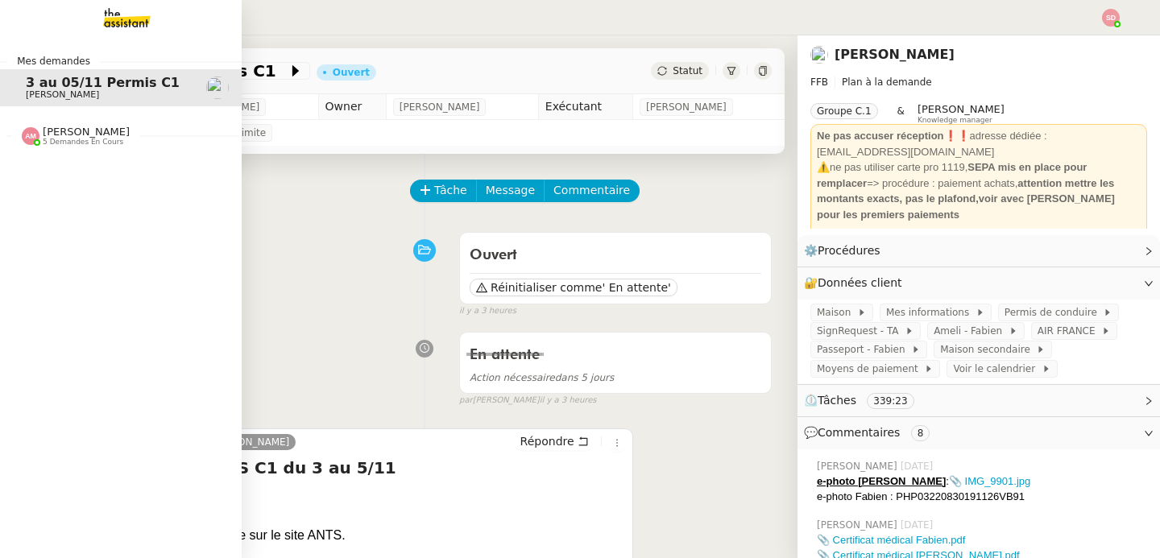
click at [14, 147] on div "[PERSON_NAME] 5 demandes en cours" at bounding box center [121, 129] width 242 height 47
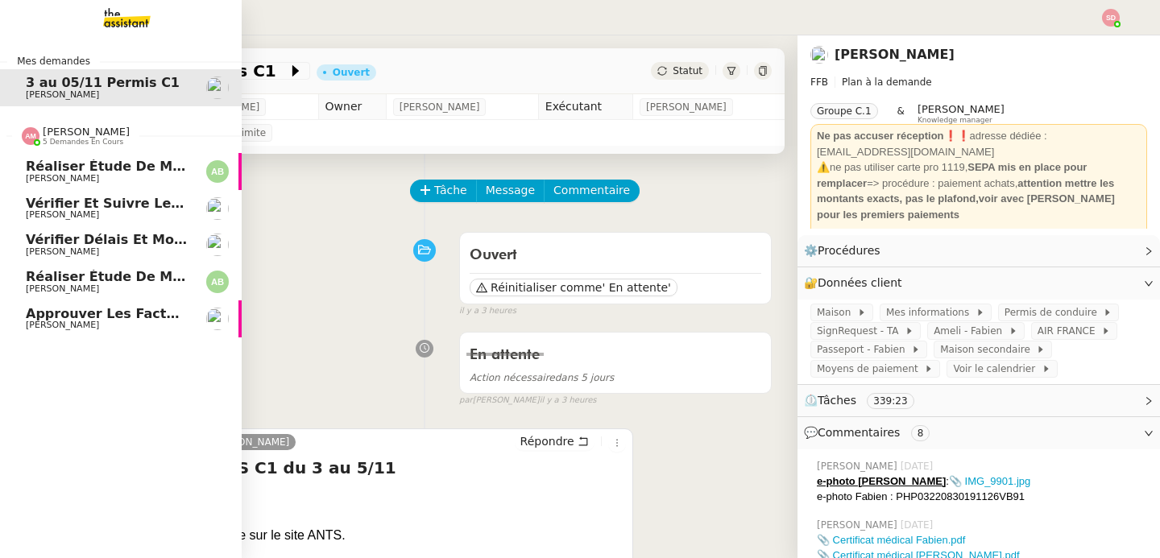
click at [23, 131] on img at bounding box center [31, 136] width 18 height 18
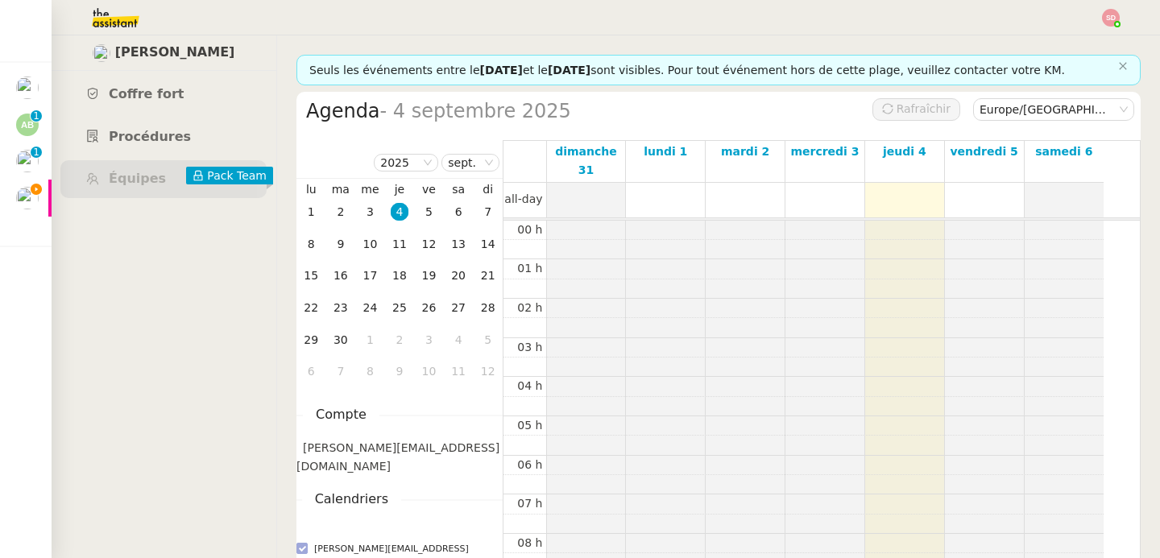
scroll to position [236, 0]
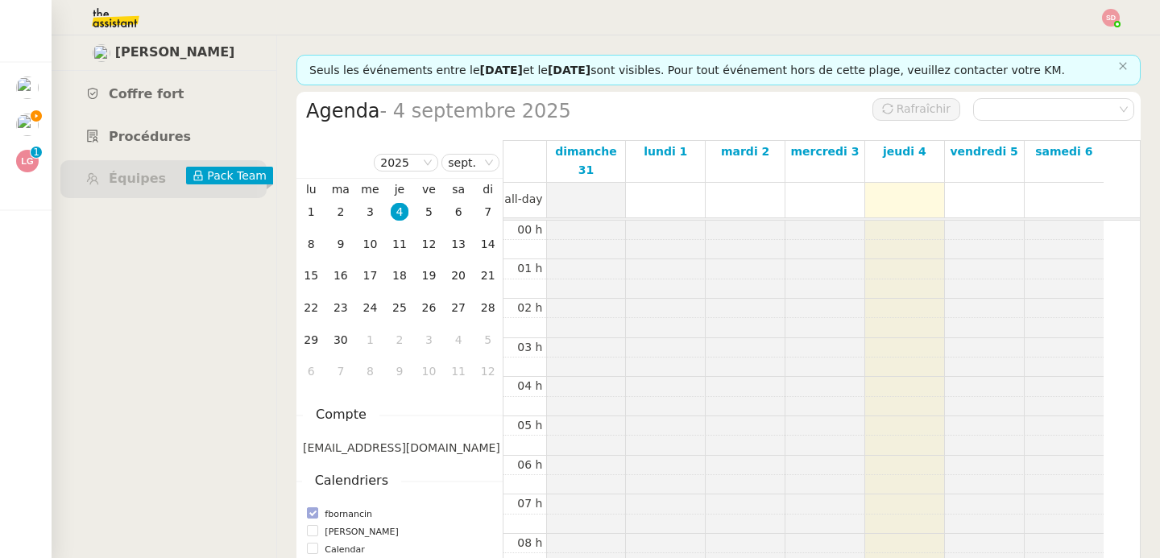
scroll to position [236, 0]
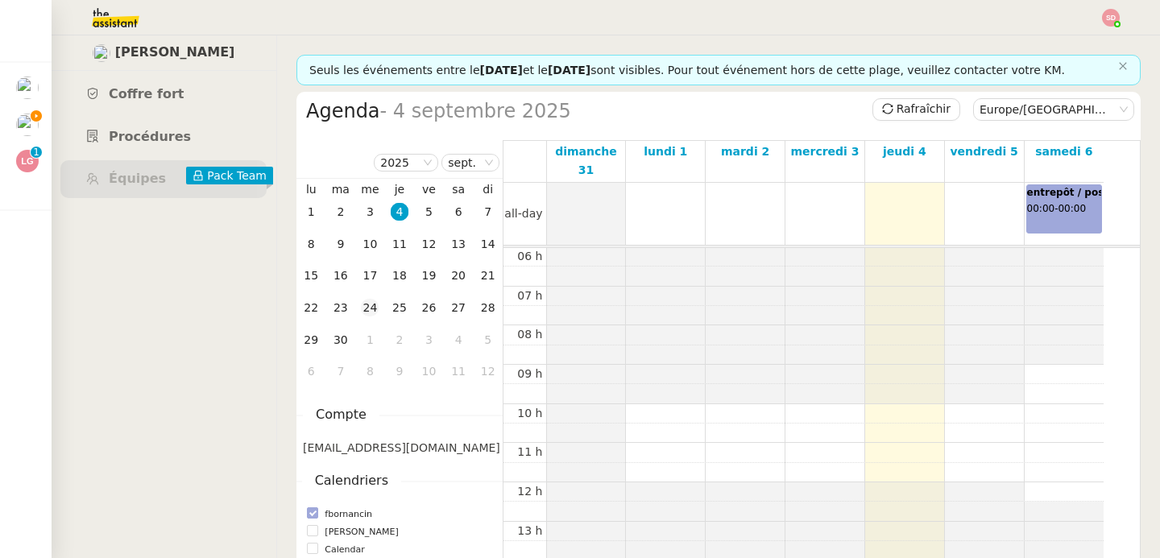
click at [378, 314] on div "24" at bounding box center [370, 308] width 18 height 18
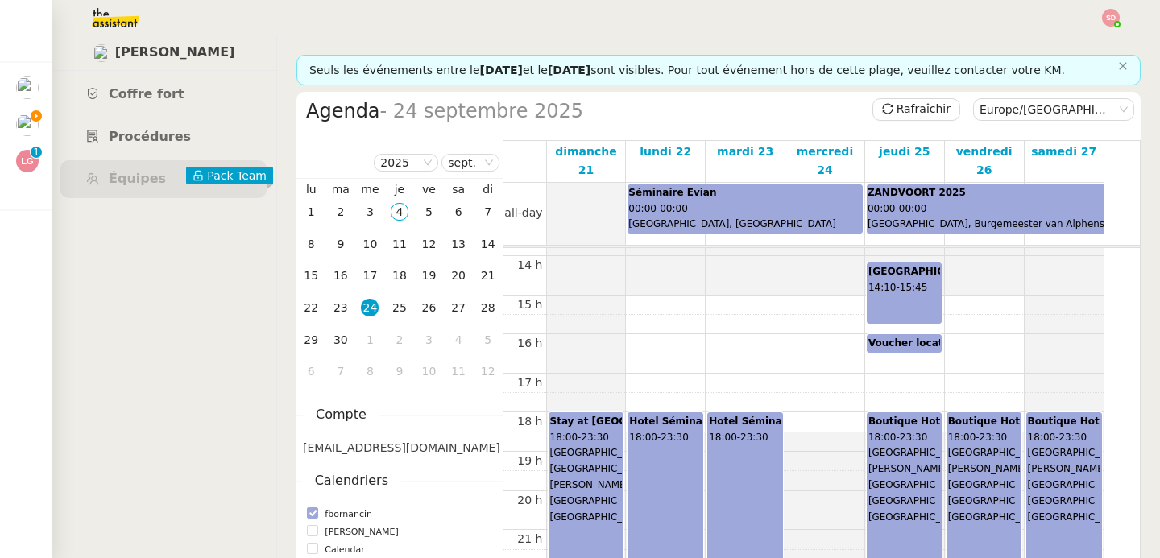
scroll to position [542, 0]
click at [843, 397] on div "00 h 01 h 02 h 03 h 04 h 05 h 06 h 07 h 08 h 09 h 10 h 11 h 12 h 13 h 14 h 15 h…" at bounding box center [803, 176] width 600 height 940
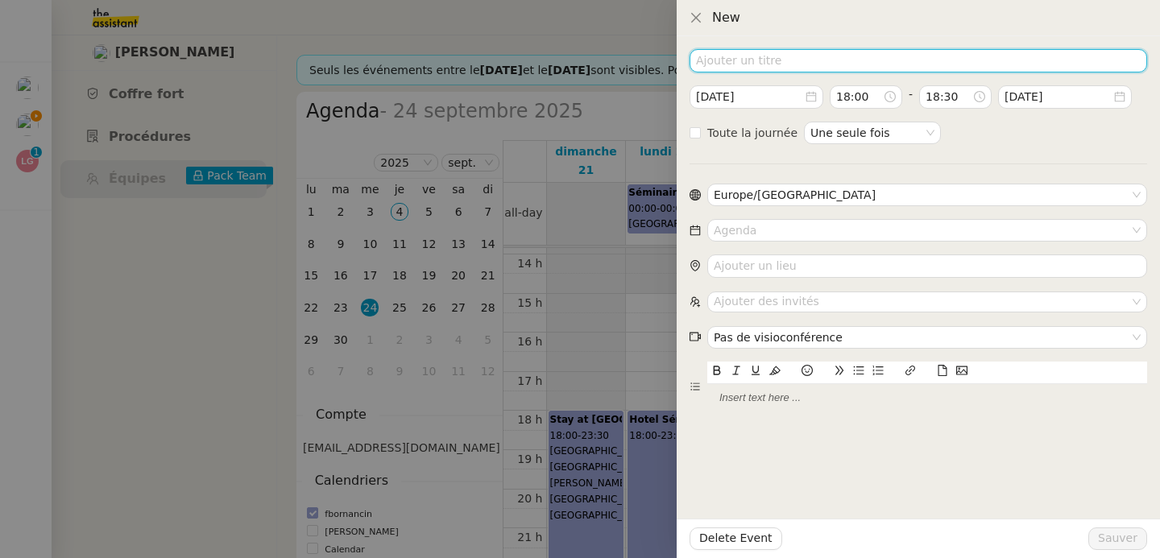
click at [763, 53] on input at bounding box center [917, 60] width 457 height 23
paste input "Ruby Claire Hotel & Bar"
type input "Stay at Ruby Claire Hotel & Bar"
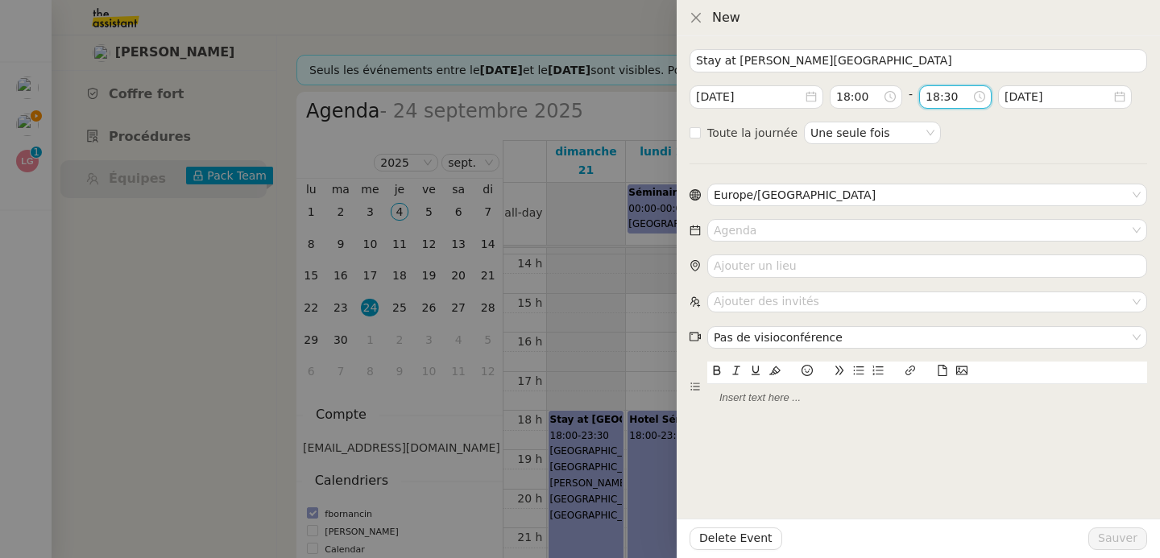
click at [937, 97] on input "18:30" at bounding box center [948, 97] width 47 height 19
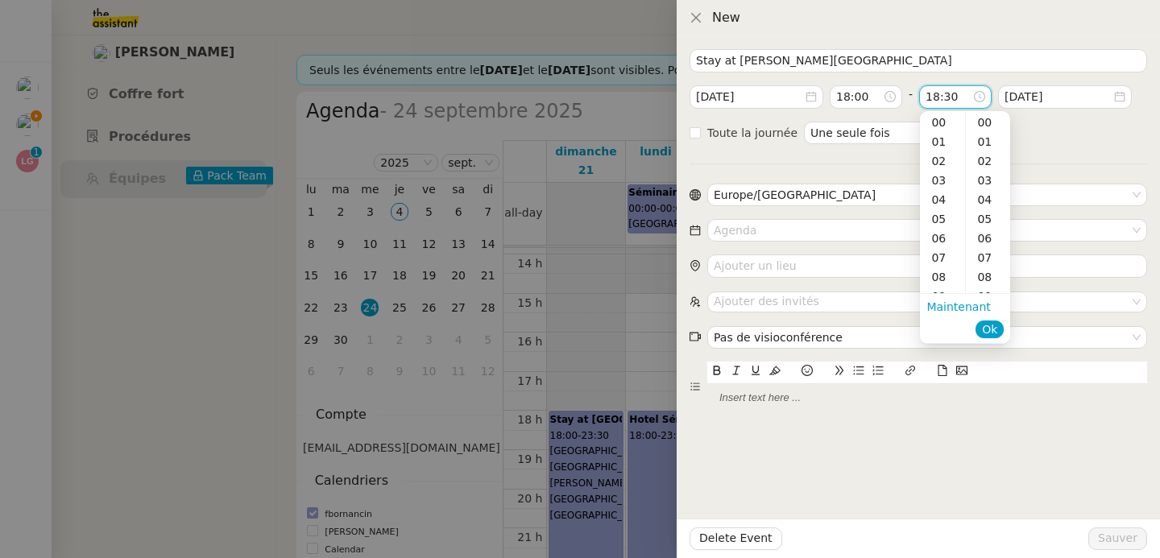
scroll to position [580, 0]
click at [940, 214] on div "23" at bounding box center [942, 218] width 45 height 19
type input "23:30"
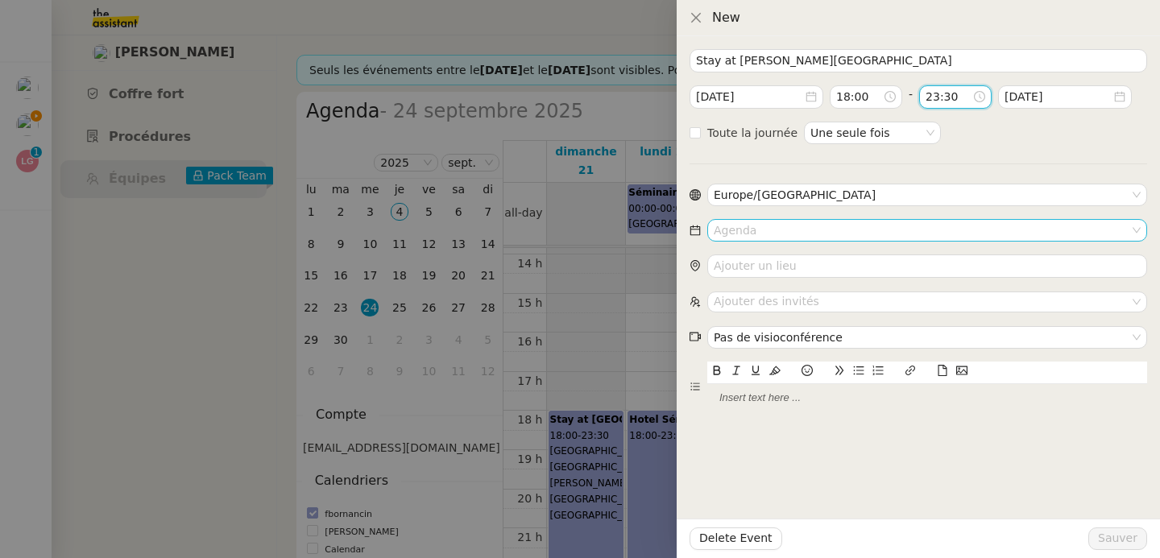
click at [826, 228] on input at bounding box center [922, 230] width 416 height 21
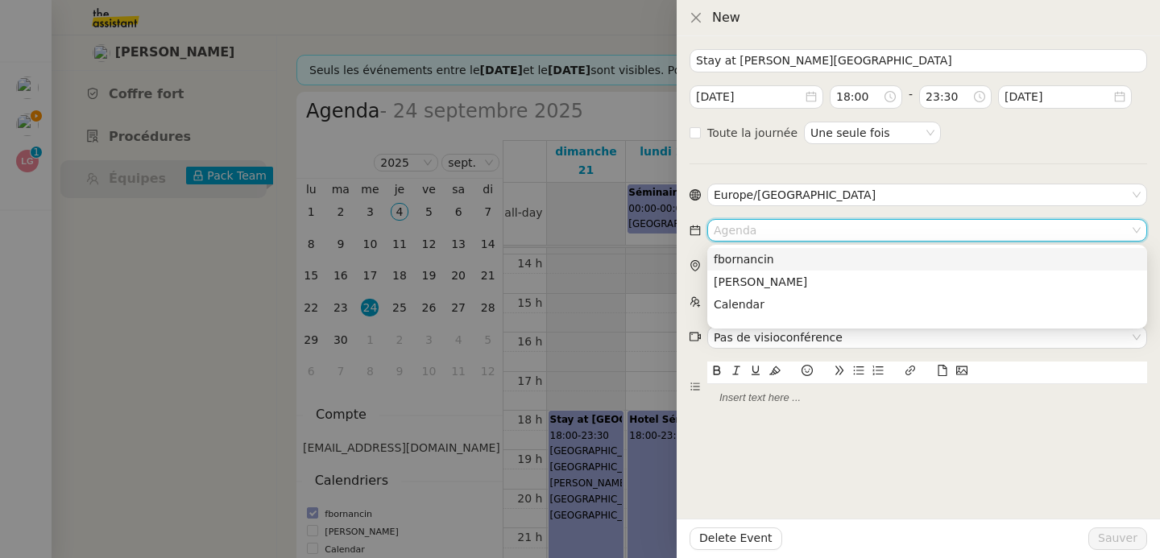
click at [819, 252] on div "fbornancin" at bounding box center [927, 259] width 427 height 14
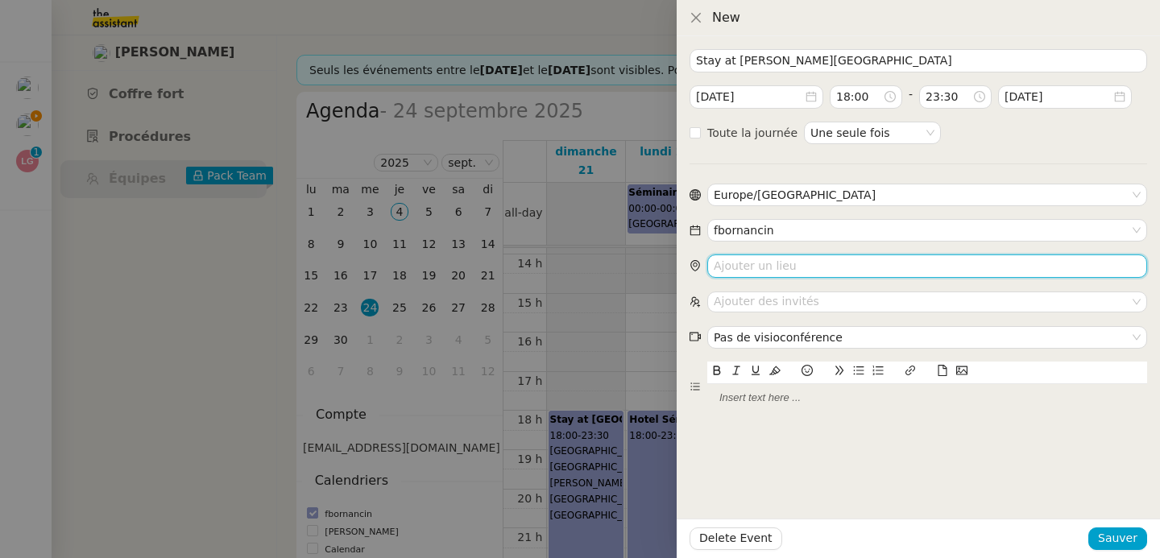
click at [800, 270] on input "search" at bounding box center [927, 265] width 440 height 23
paste input "Ruby Claire Hotel & Bar"
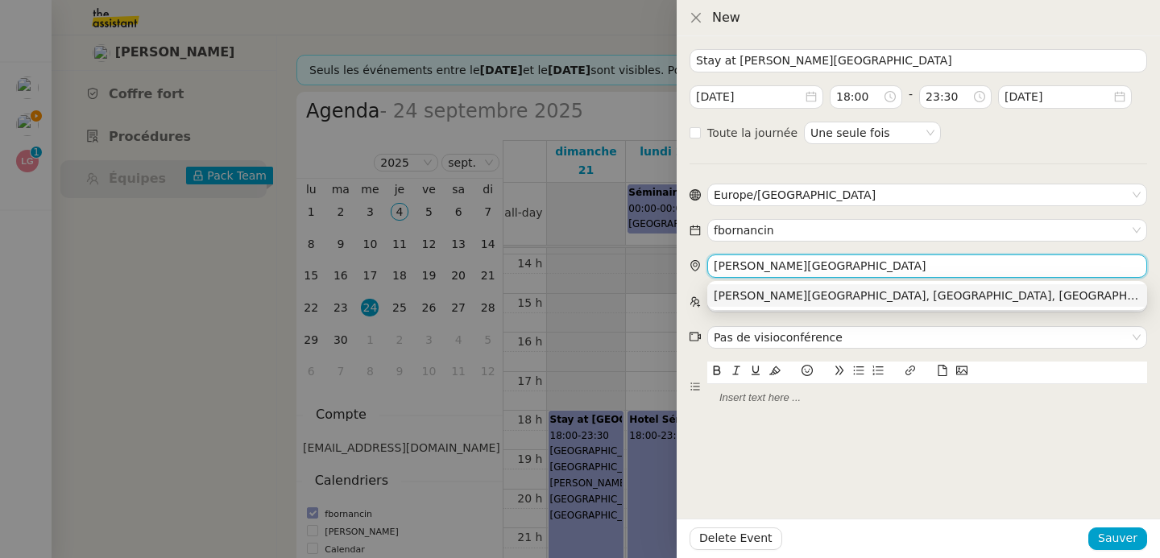
click at [802, 289] on div "Ruby Claire Hotel Geneva, Rue du Rhône, Genève, Suisse" at bounding box center [927, 295] width 427 height 14
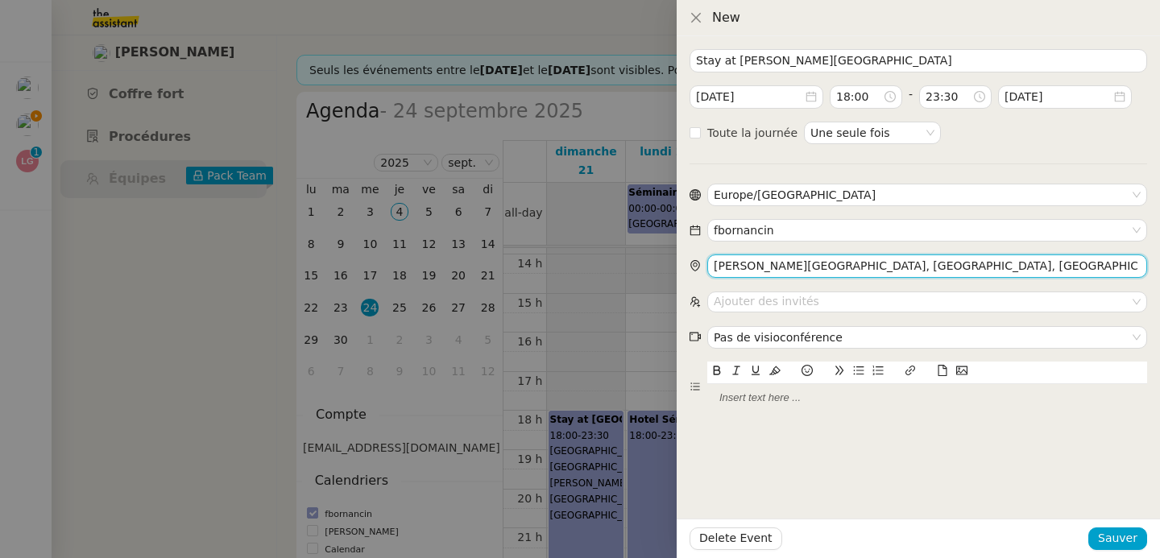
type input "Ruby Claire Hotel Geneva, Rue du Rhône, Genève, Suisse"
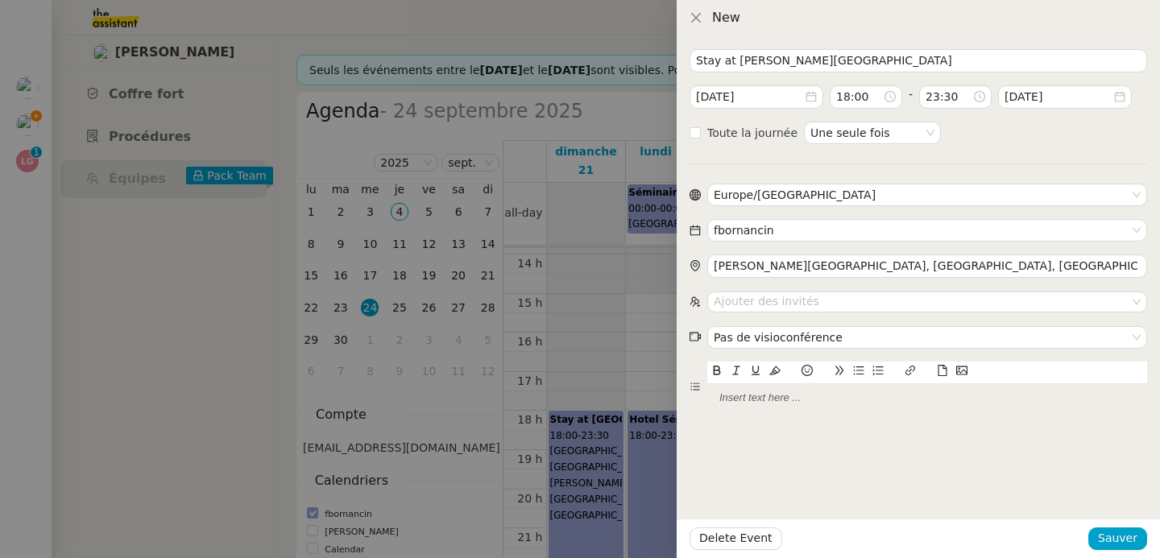
click at [969, 412] on div at bounding box center [927, 397] width 440 height 27
click at [939, 370] on icon at bounding box center [942, 370] width 11 height 11
click at [1119, 541] on span "Sauver" at bounding box center [1117, 538] width 39 height 19
